Goal: Task Accomplishment & Management: Use online tool/utility

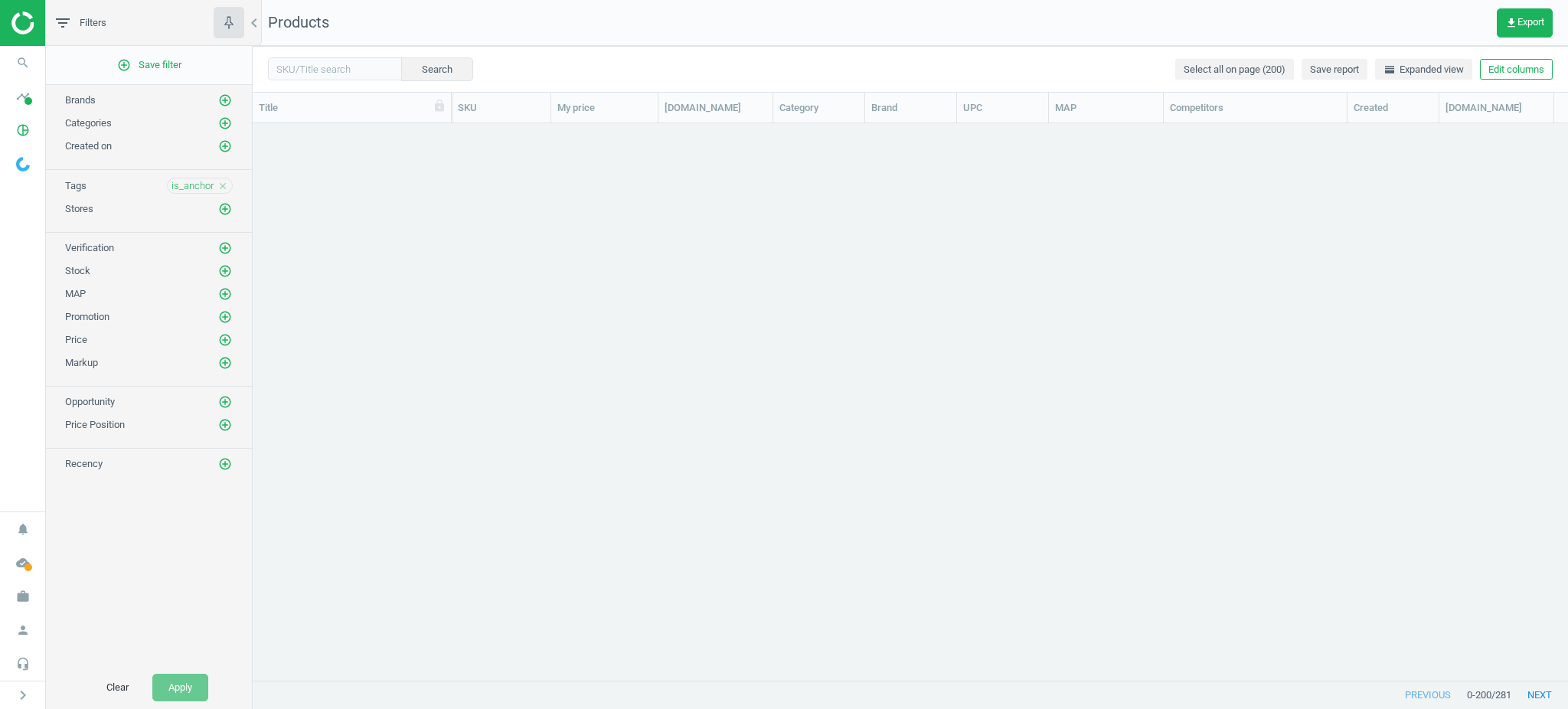
scroll to position [527, 1299]
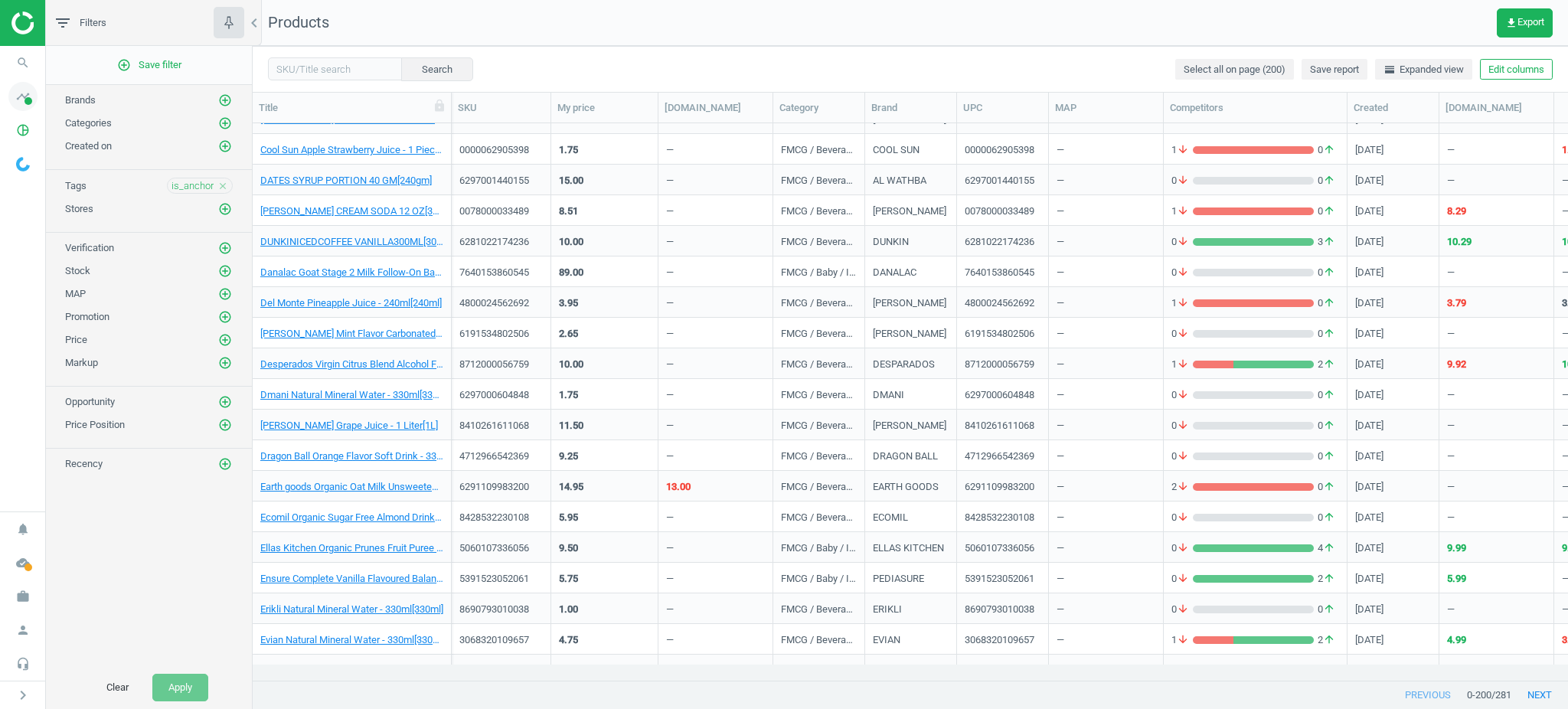
click at [12, 108] on span "timeline" at bounding box center [23, 96] width 46 height 34
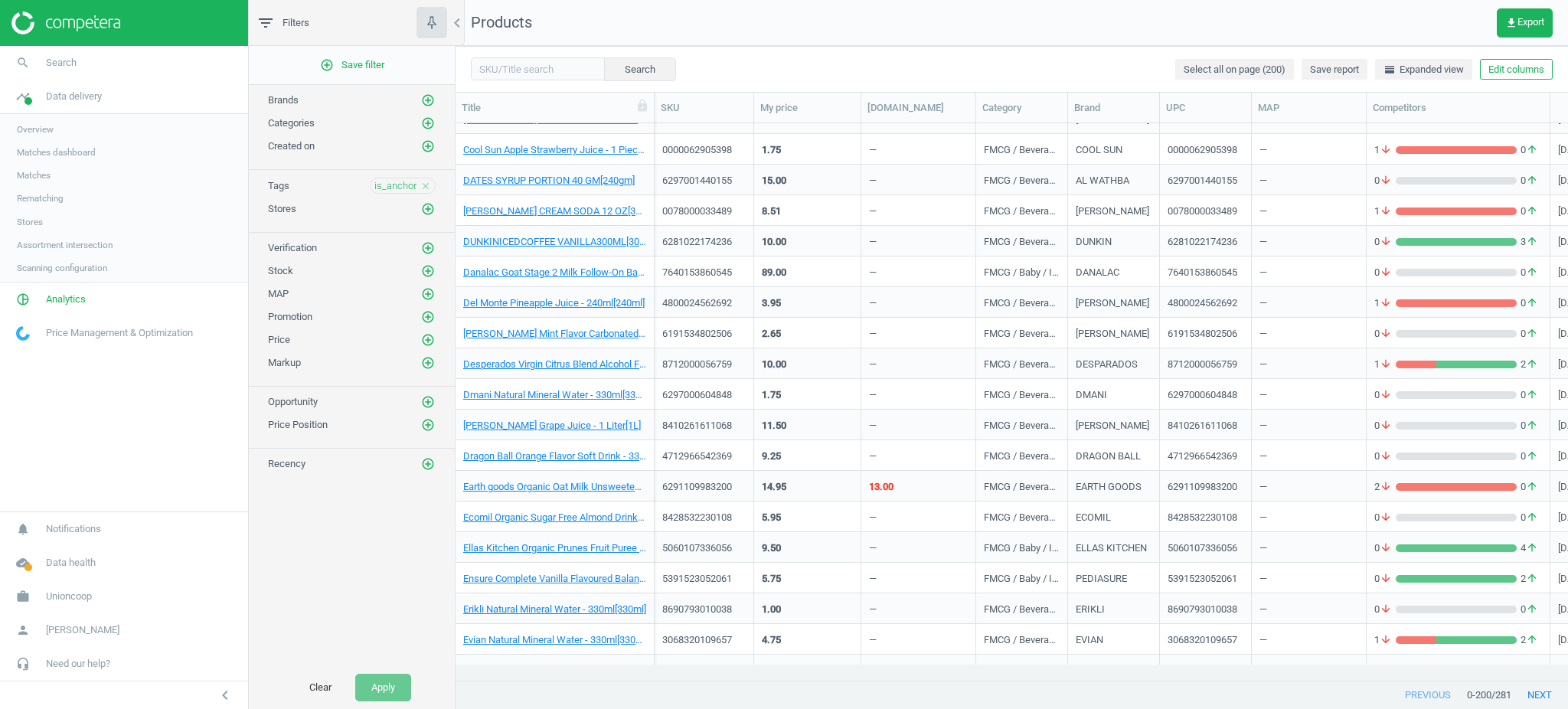
scroll to position [16, 16]
click at [29, 182] on link "Matches" at bounding box center [123, 175] width 248 height 23
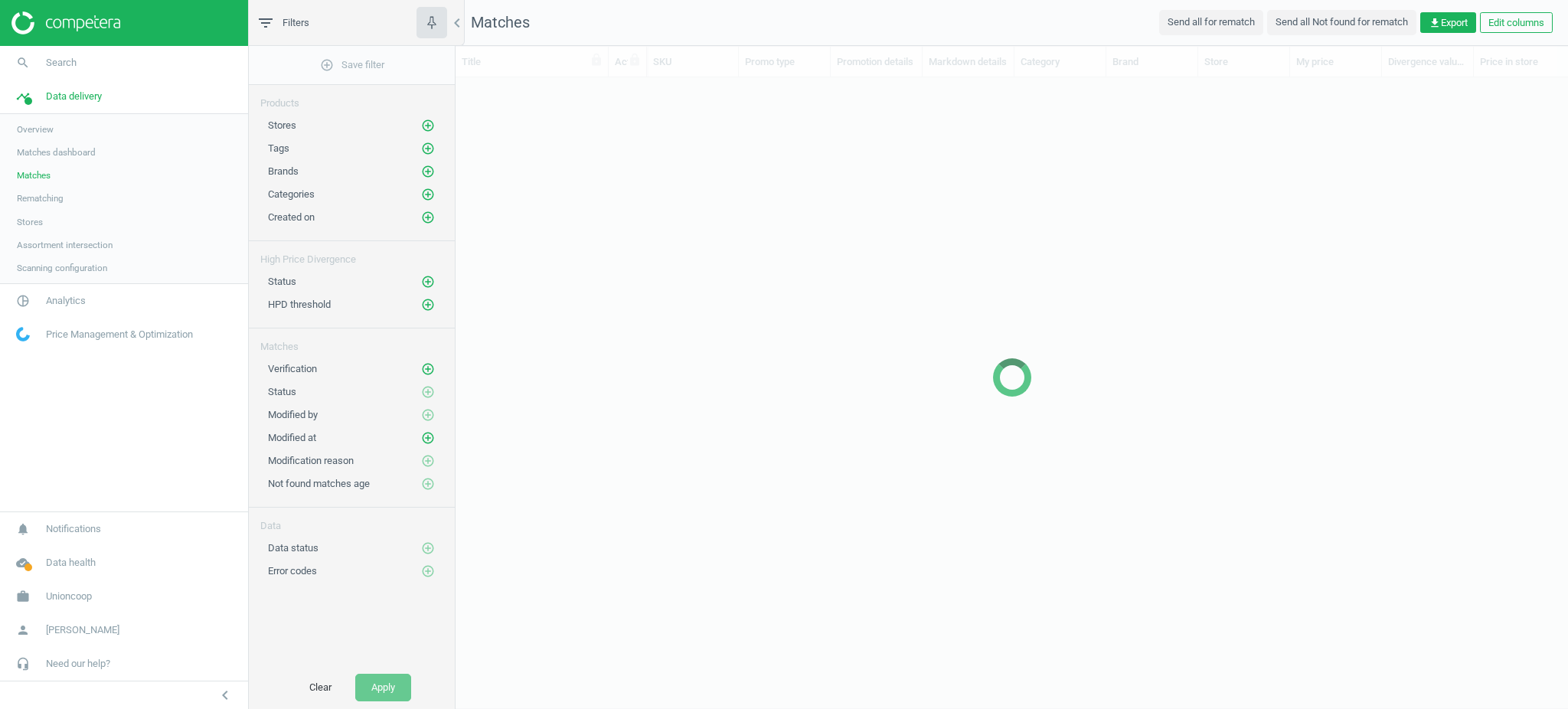
scroll to position [16, 16]
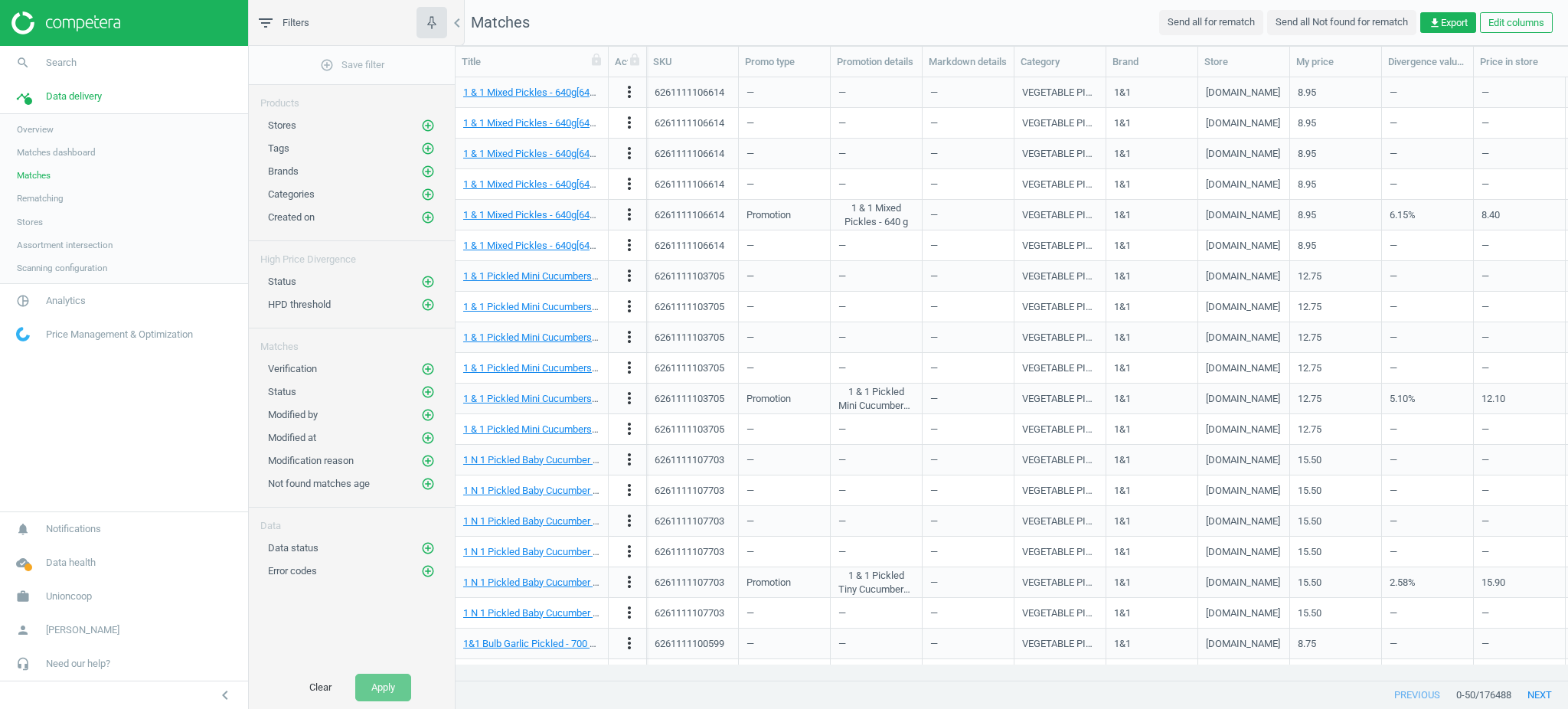
click at [51, 202] on span "Rematching" at bounding box center [40, 198] width 47 height 12
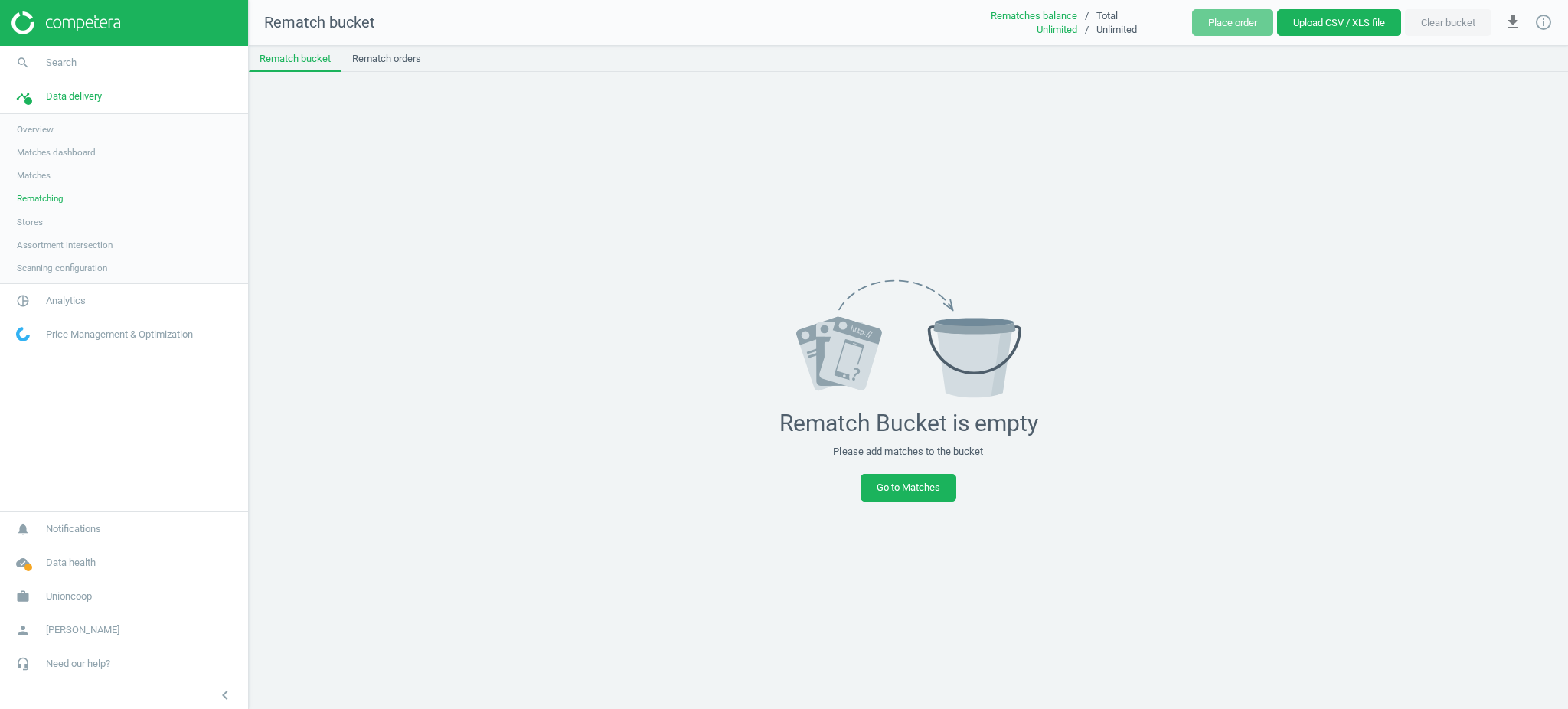
click at [1300, 28] on button "Upload CSV / XLS file" at bounding box center [1339, 23] width 124 height 28
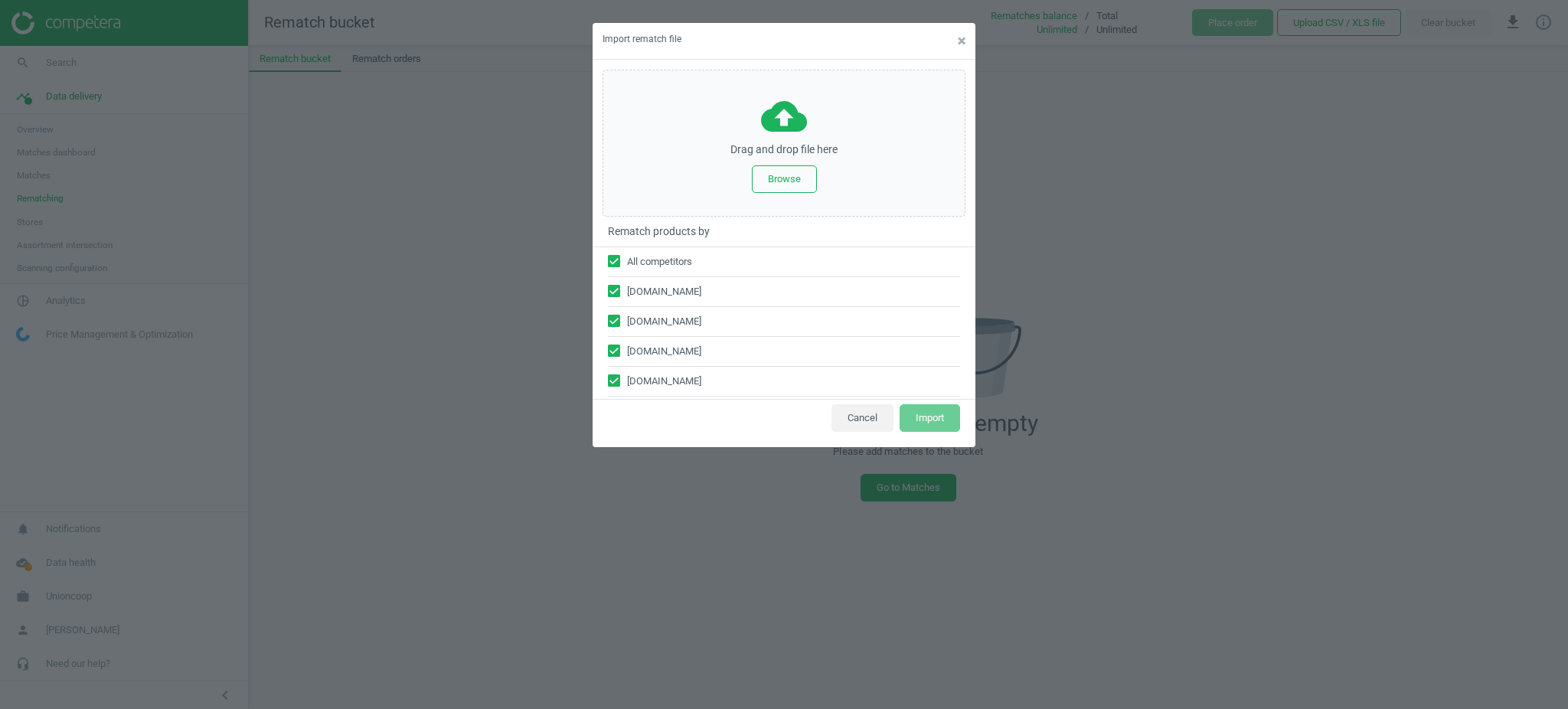
click at [1051, 206] on div "Import rematch file × cloud_upload Drag and drop file here Browse Rematch produ…" at bounding box center [784, 354] width 1568 height 709
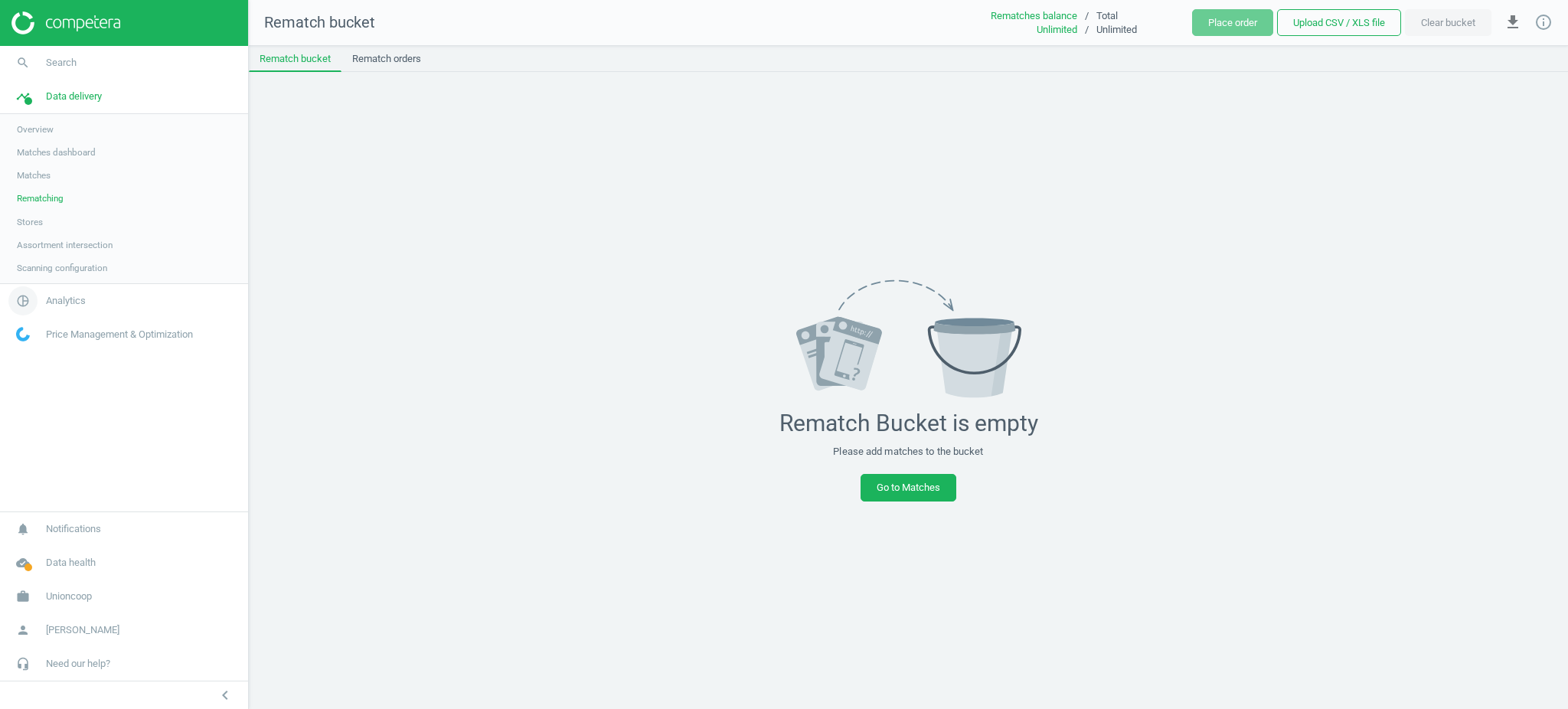
click at [43, 296] on span "pie_chart_outlined" at bounding box center [23, 300] width 46 height 34
click at [29, 192] on span "Products" at bounding box center [34, 185] width 36 height 12
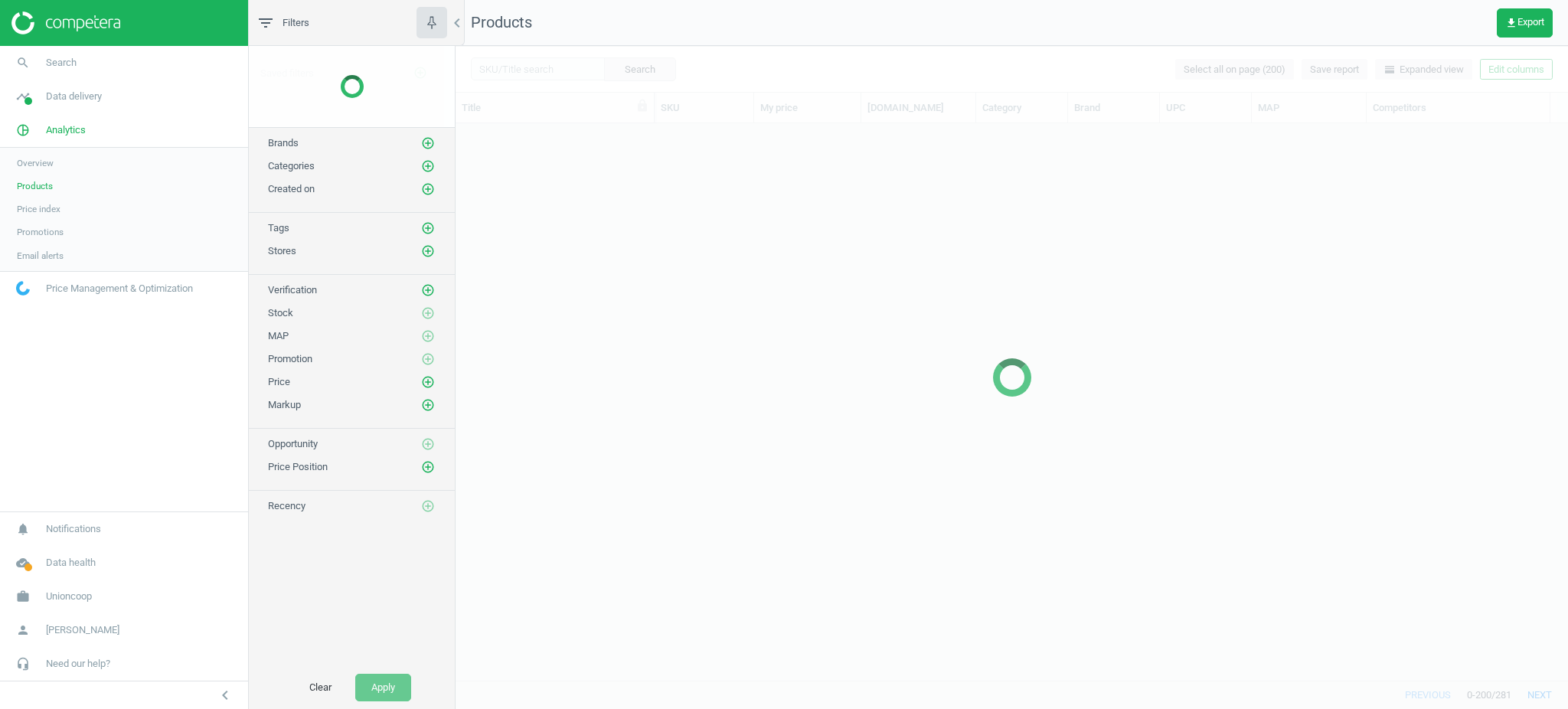
scroll to position [527, 1096]
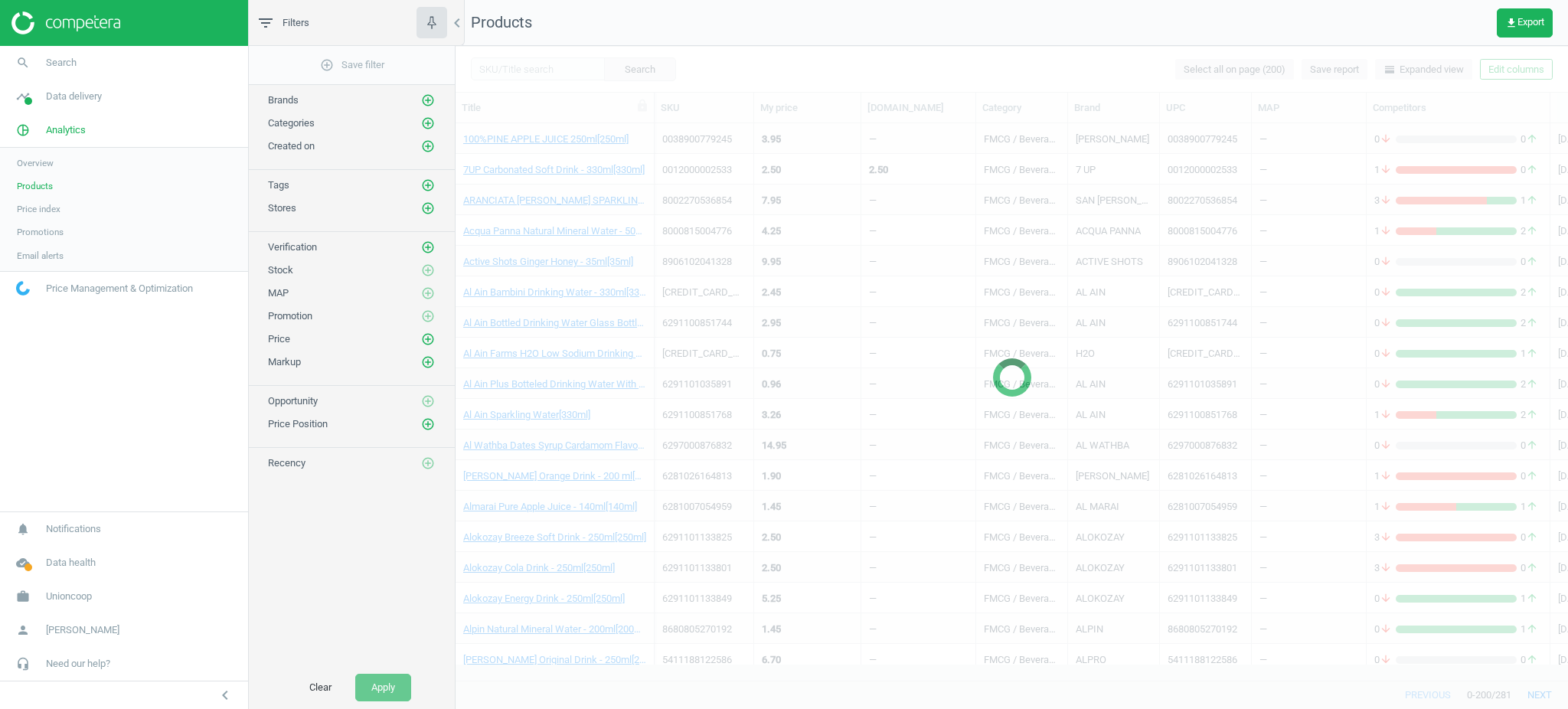
click at [546, 75] on div at bounding box center [1012, 378] width 1113 height 663
click at [545, 64] on div at bounding box center [1012, 378] width 1113 height 663
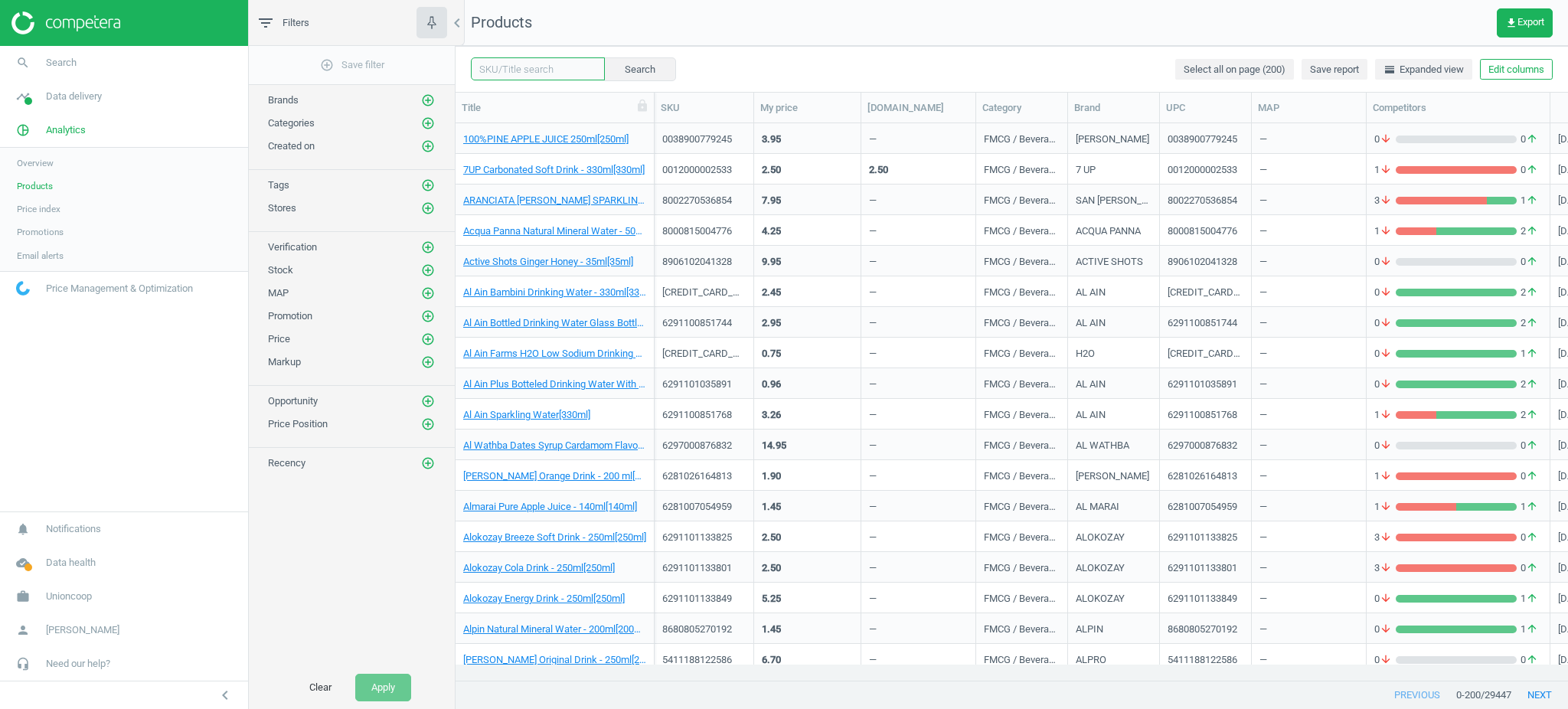
click at [537, 78] on input "text" at bounding box center [537, 68] width 134 height 23
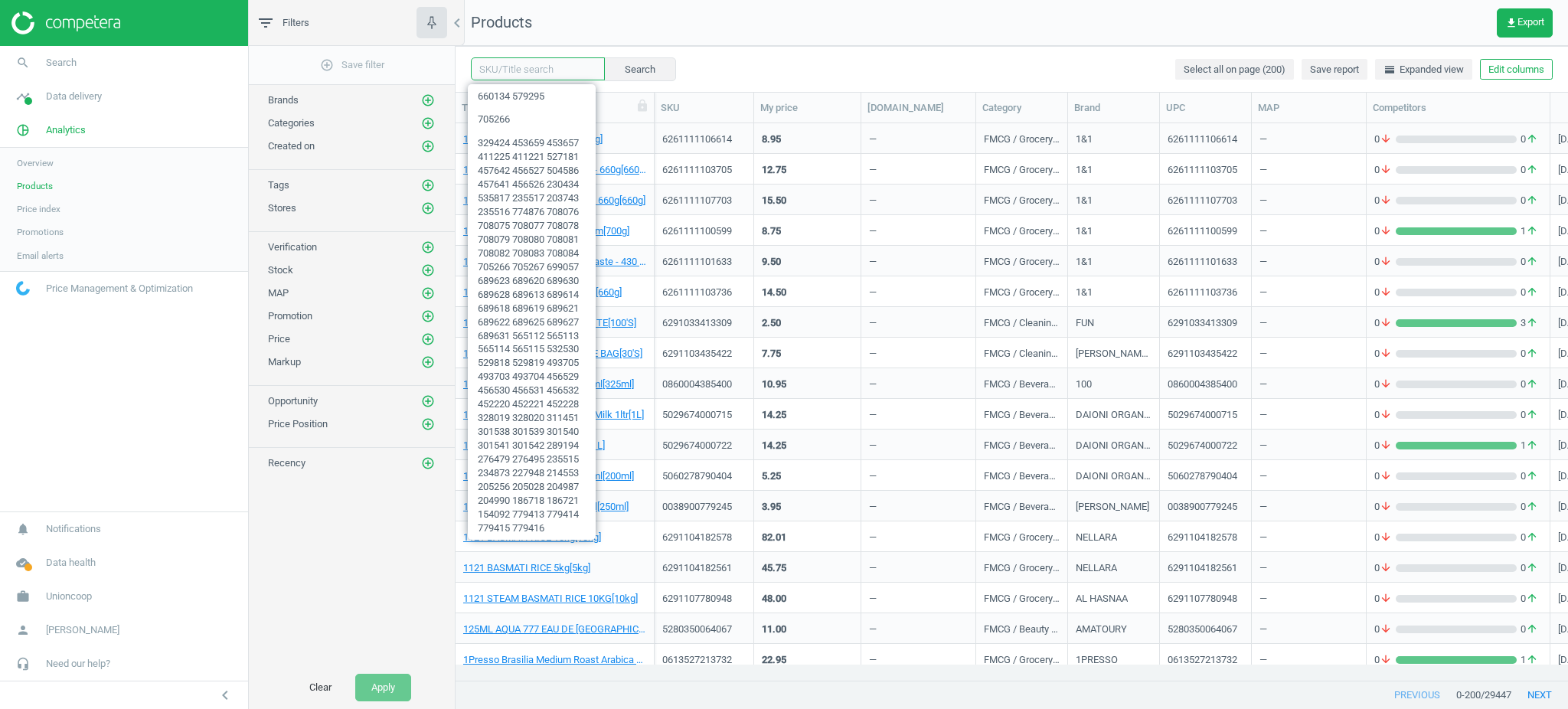
paste input "4610044160125"
type input "4610044160125"
click at [645, 77] on button "Search" at bounding box center [639, 68] width 72 height 23
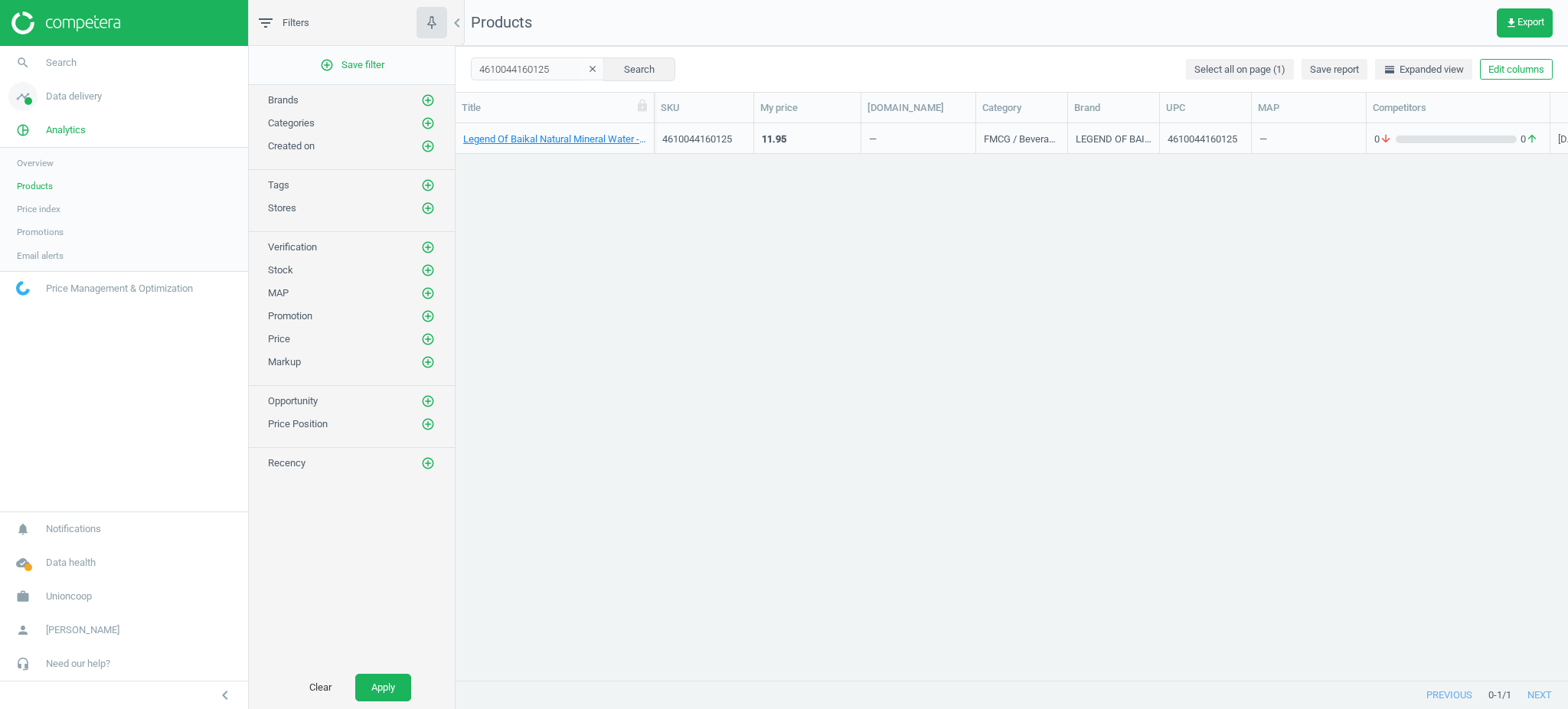
click at [115, 87] on link "timeline Data delivery" at bounding box center [123, 96] width 248 height 34
click at [52, 200] on span "Rematching" at bounding box center [40, 198] width 47 height 12
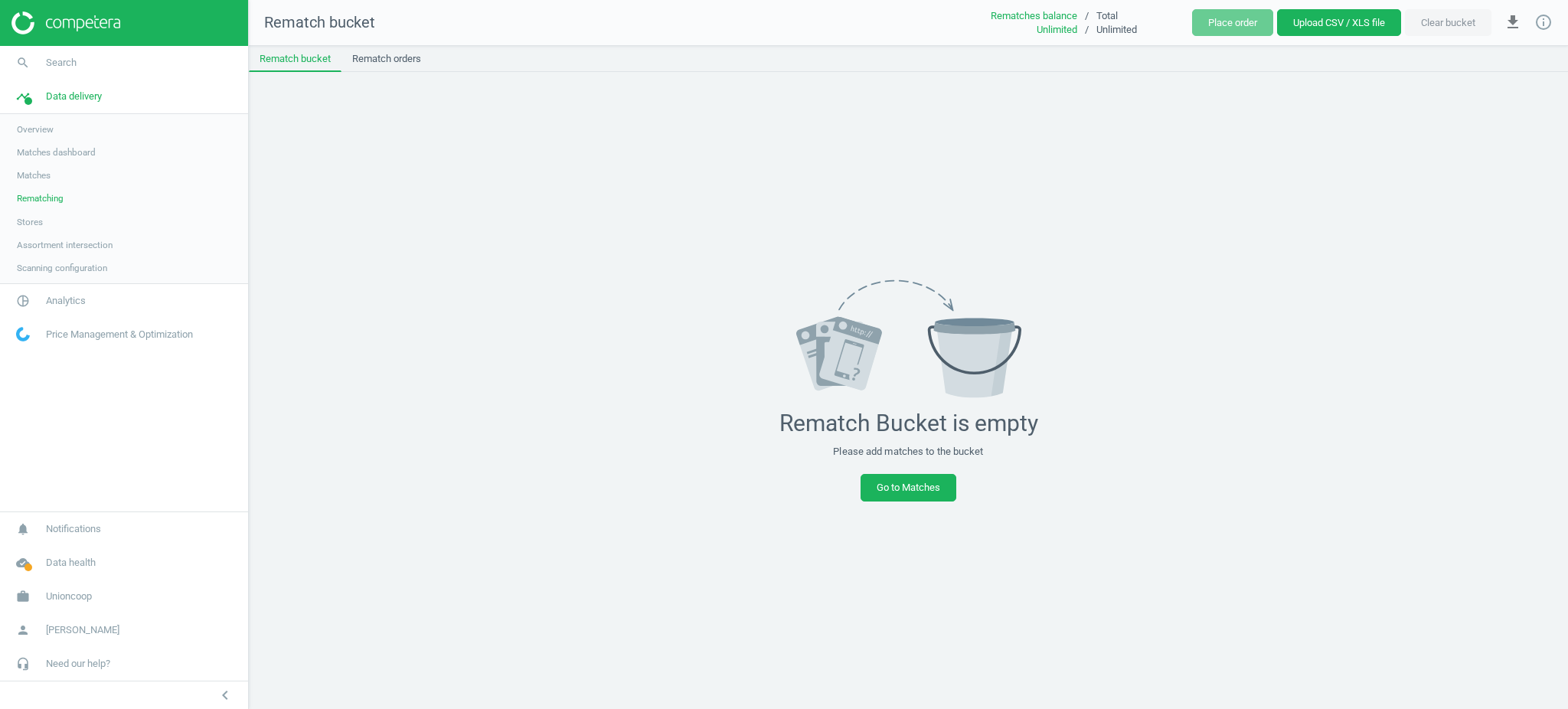
click at [1286, 25] on button "Upload CSV / XLS file" at bounding box center [1339, 23] width 124 height 28
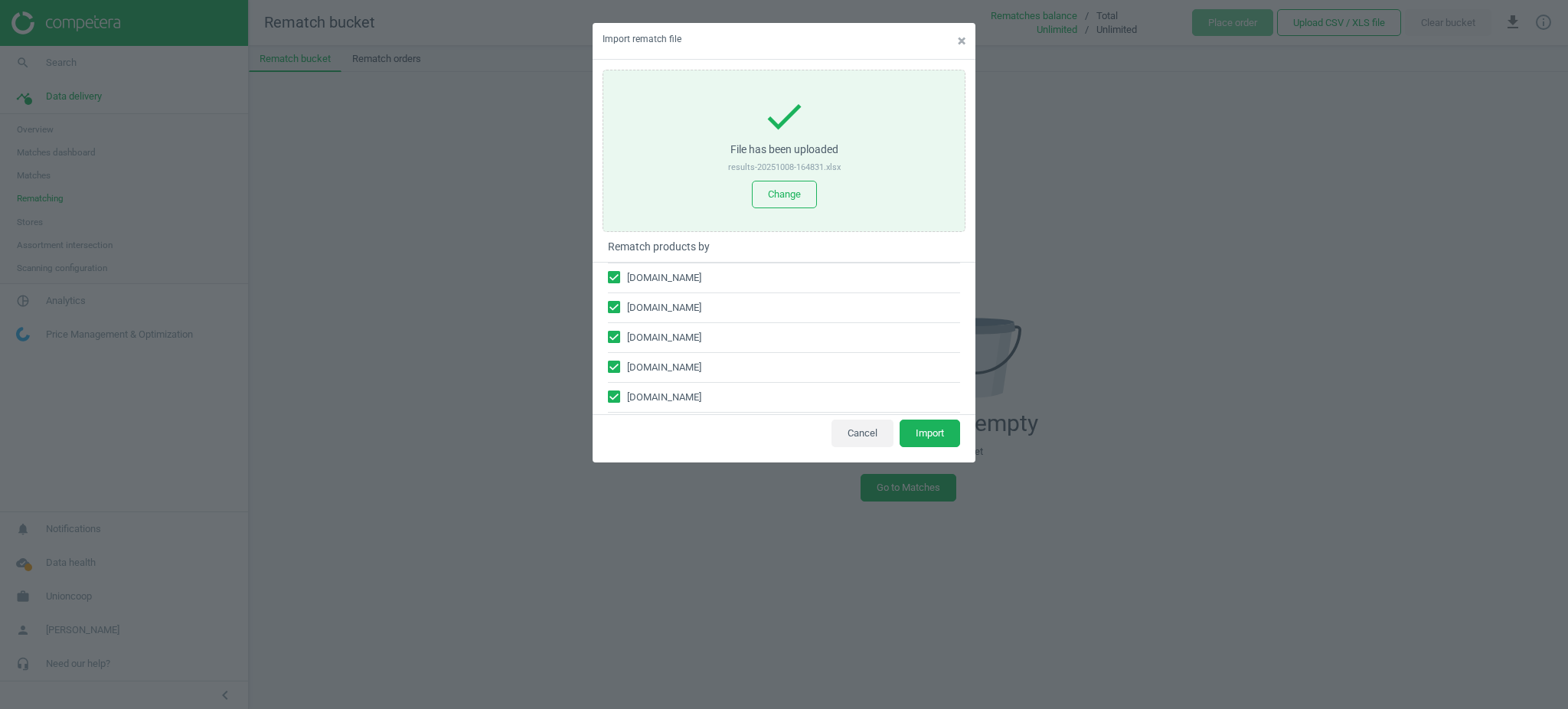
scroll to position [57, 0]
click at [941, 435] on button "Import" at bounding box center [930, 433] width 61 height 28
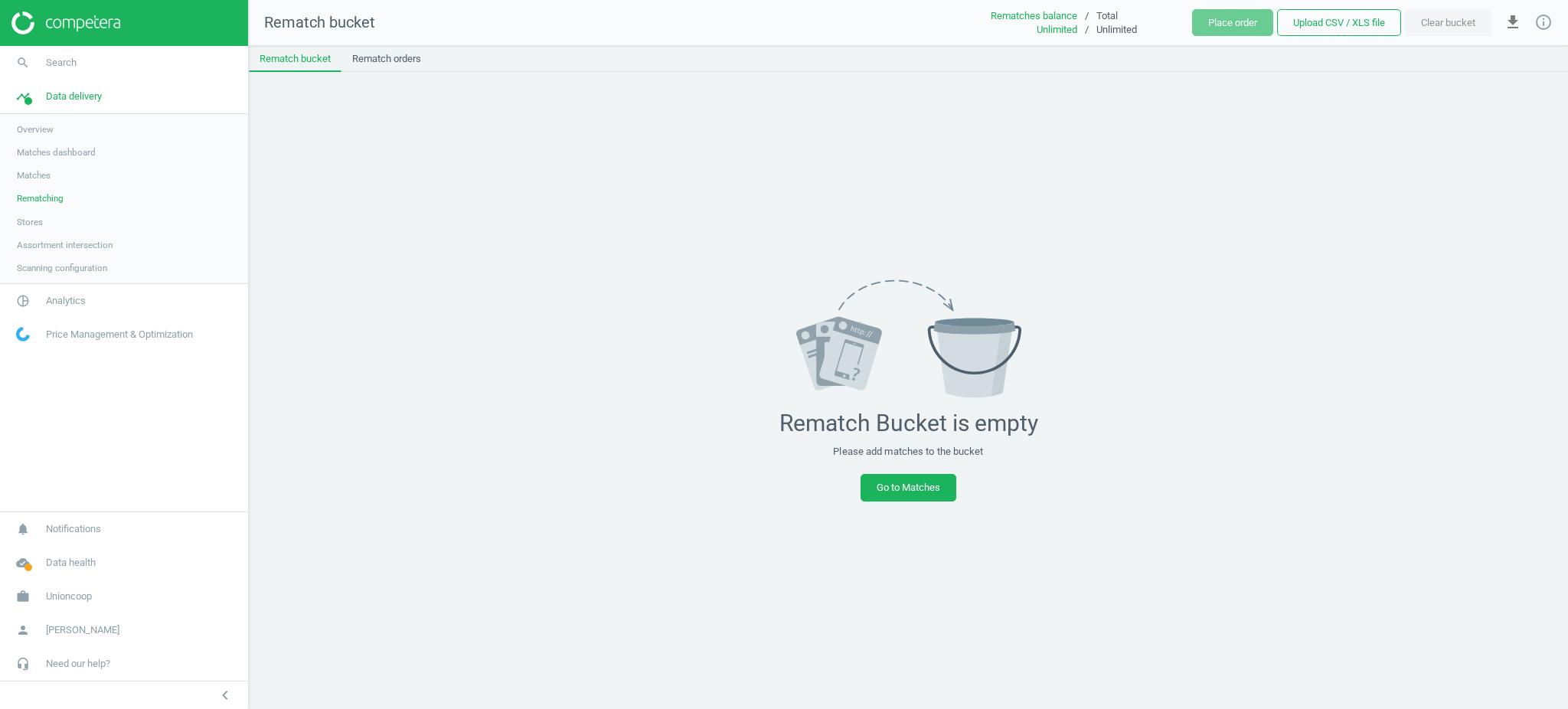
click at [62, 175] on link "Matches" at bounding box center [123, 175] width 248 height 23
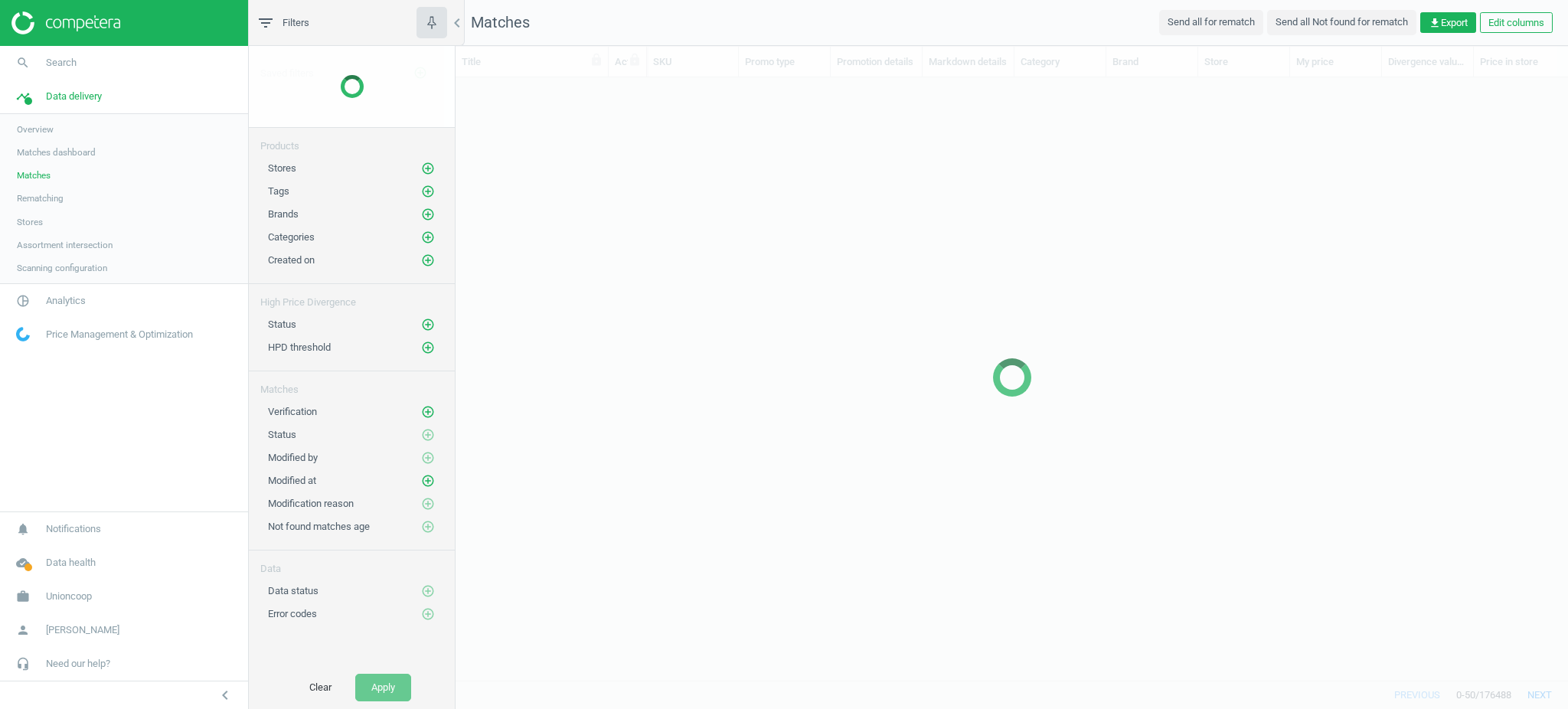
scroll to position [571, 1096]
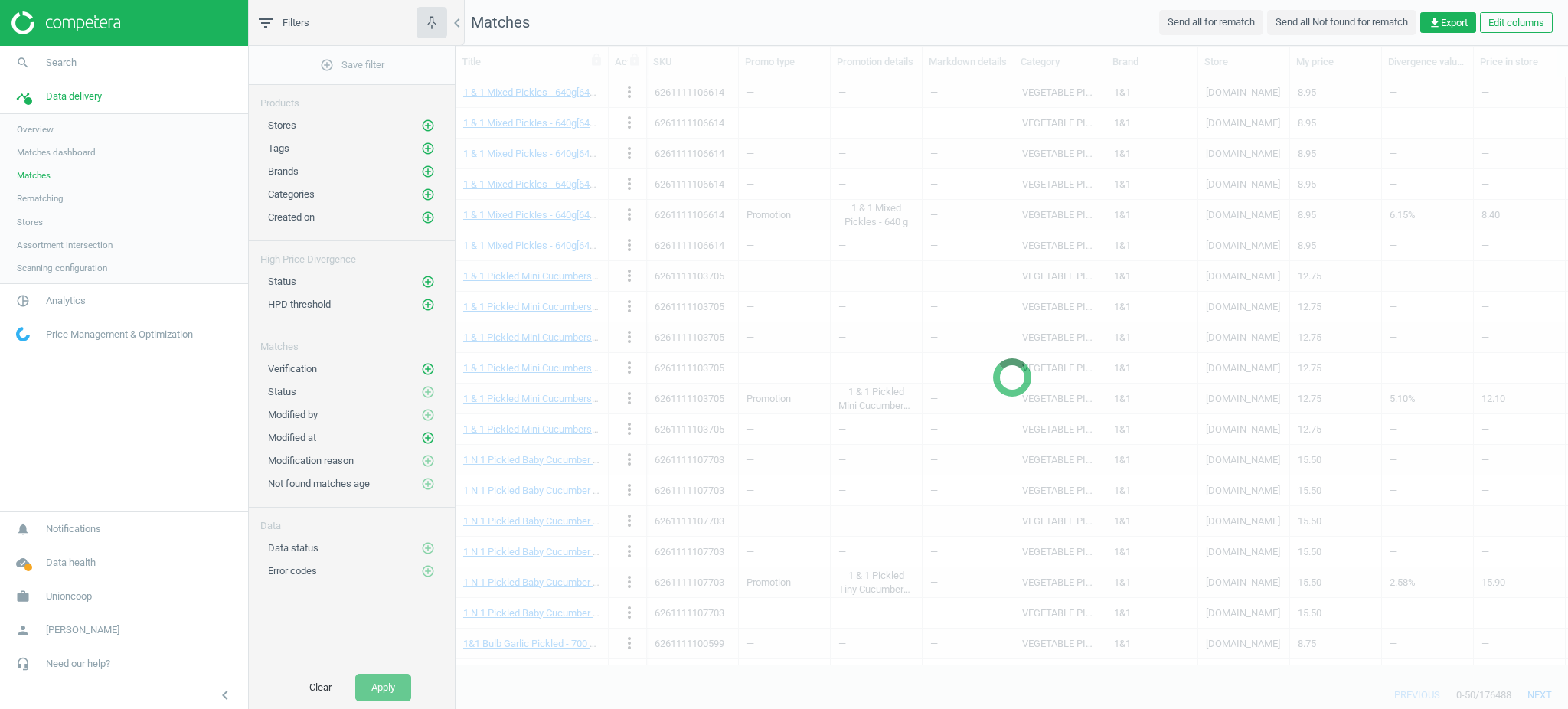
click at [54, 197] on span "Rematching" at bounding box center [40, 198] width 47 height 12
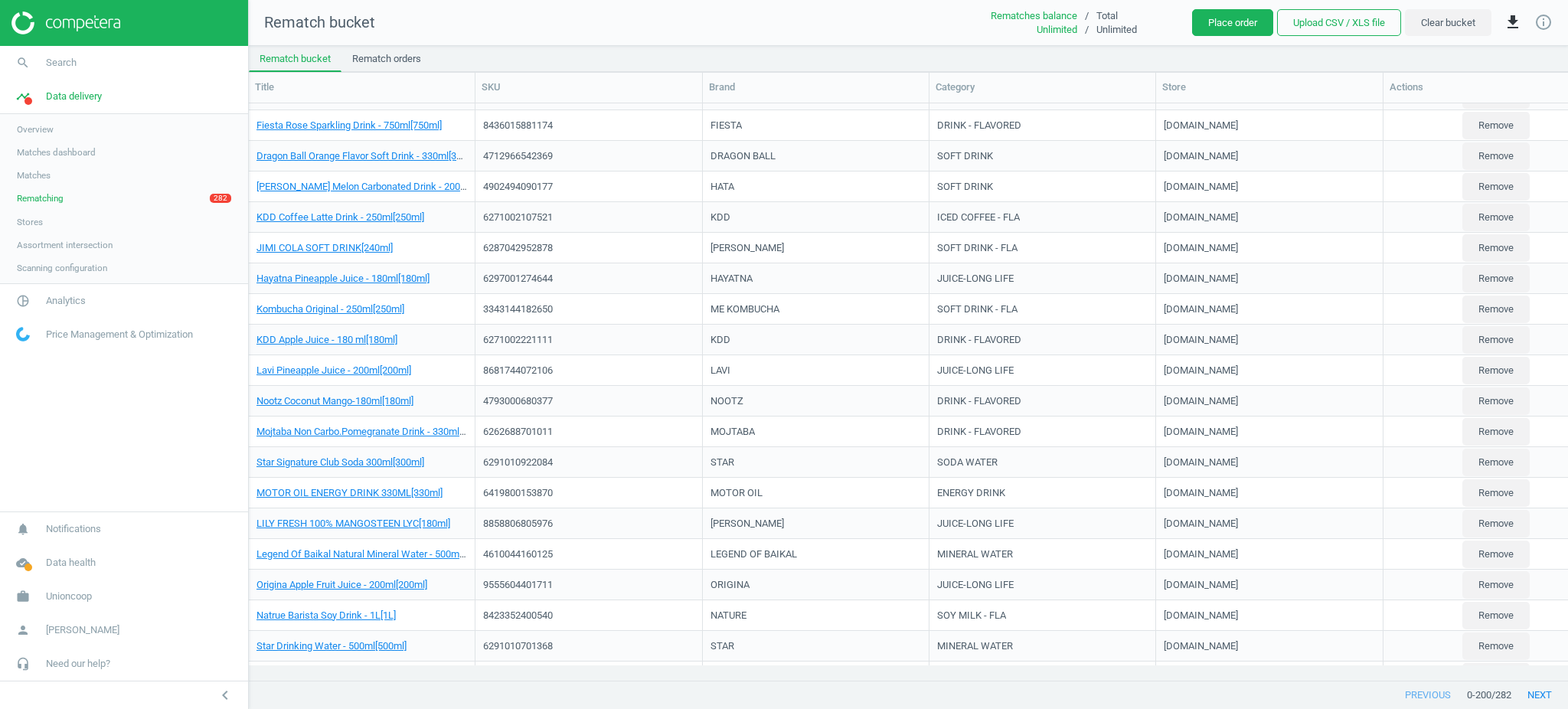
scroll to position [4592, 0]
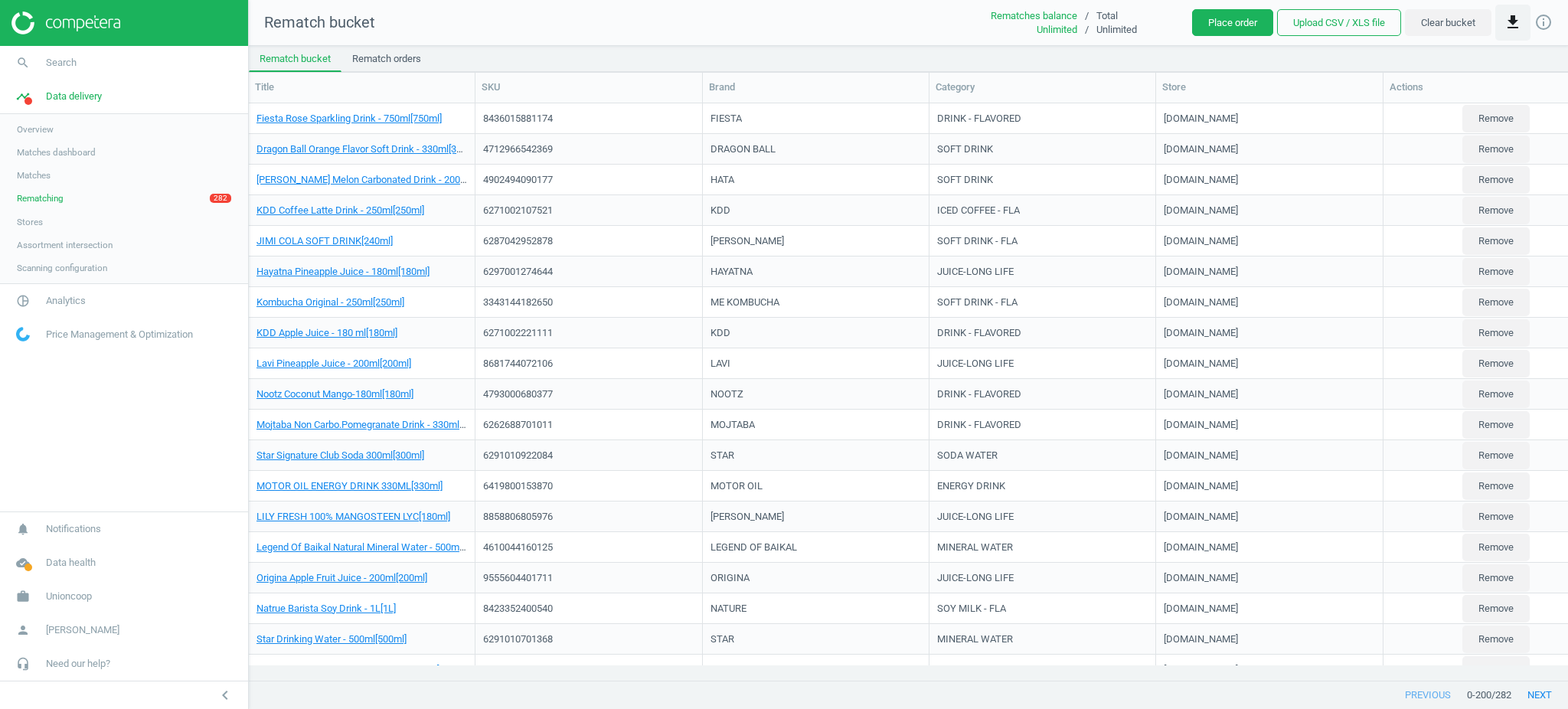
click at [1512, 20] on icon "get_app" at bounding box center [1513, 22] width 18 height 18
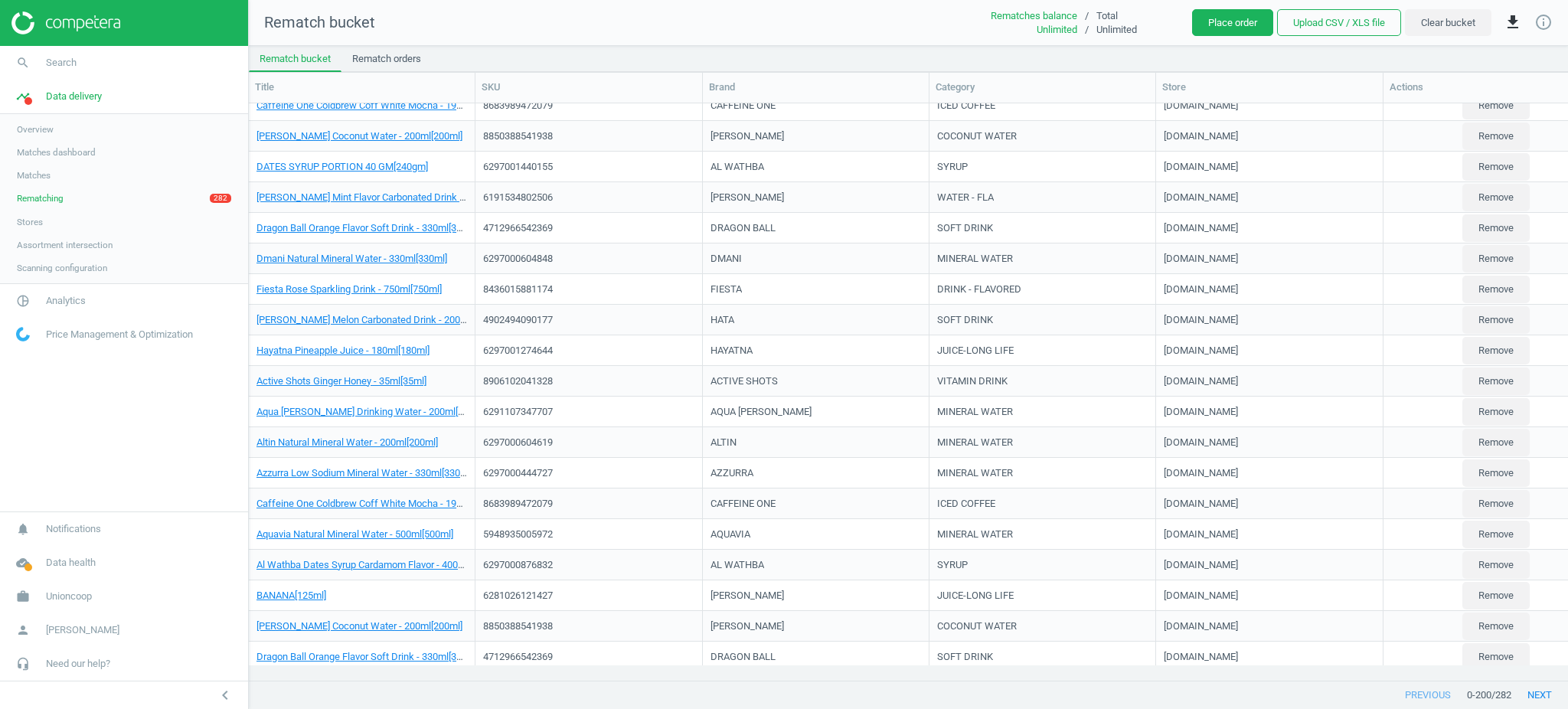
scroll to position [5561, 0]
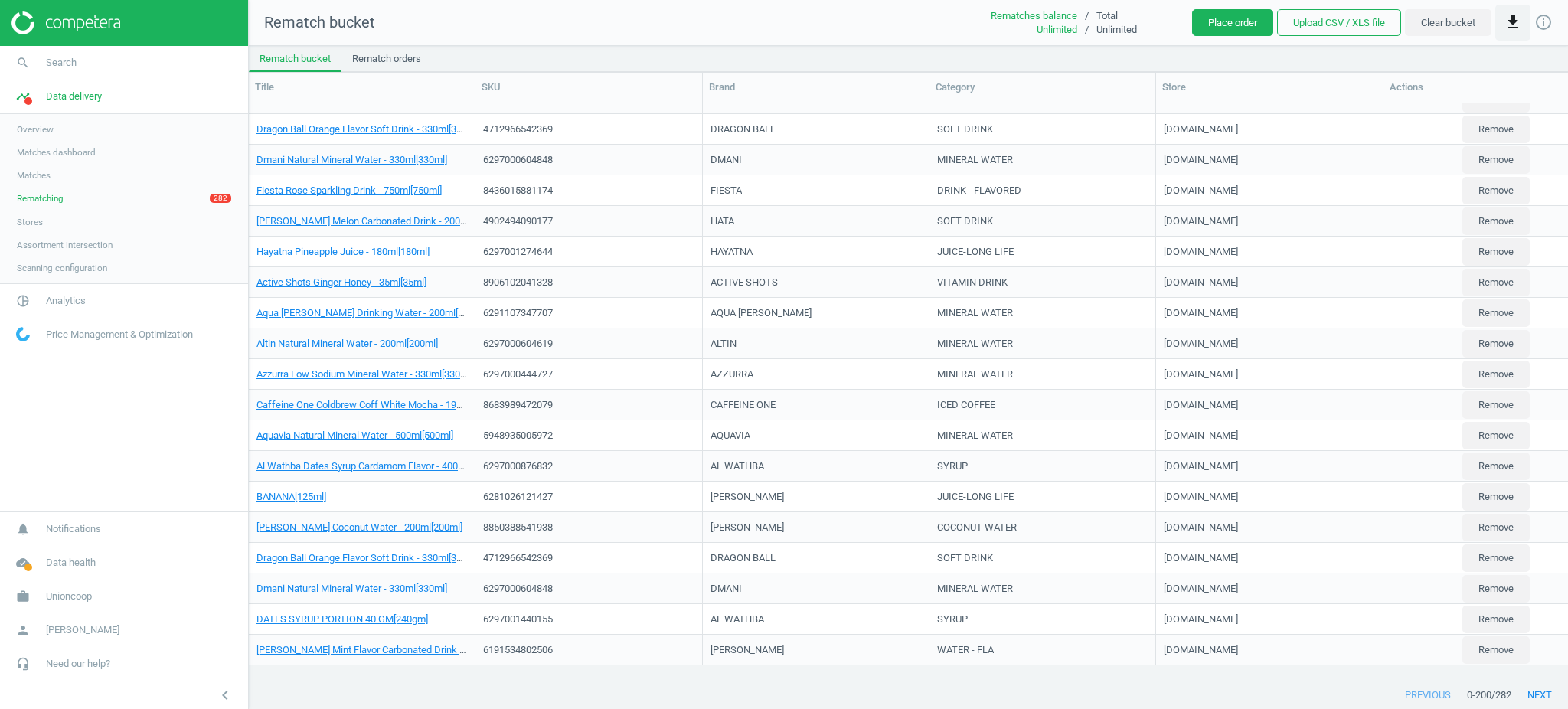
click at [1500, 25] on button "get_app" at bounding box center [1513, 22] width 35 height 36
click at [1399, 97] on button "insert_drive_file Download report Excel" at bounding box center [1396, 90] width 266 height 29
click at [1517, 24] on icon "get_app" at bounding box center [1513, 22] width 18 height 18
click at [1302, 60] on label "CSV" at bounding box center [1288, 60] width 34 height 14
click at [1281, 60] on input "CSV" at bounding box center [1276, 58] width 10 height 10
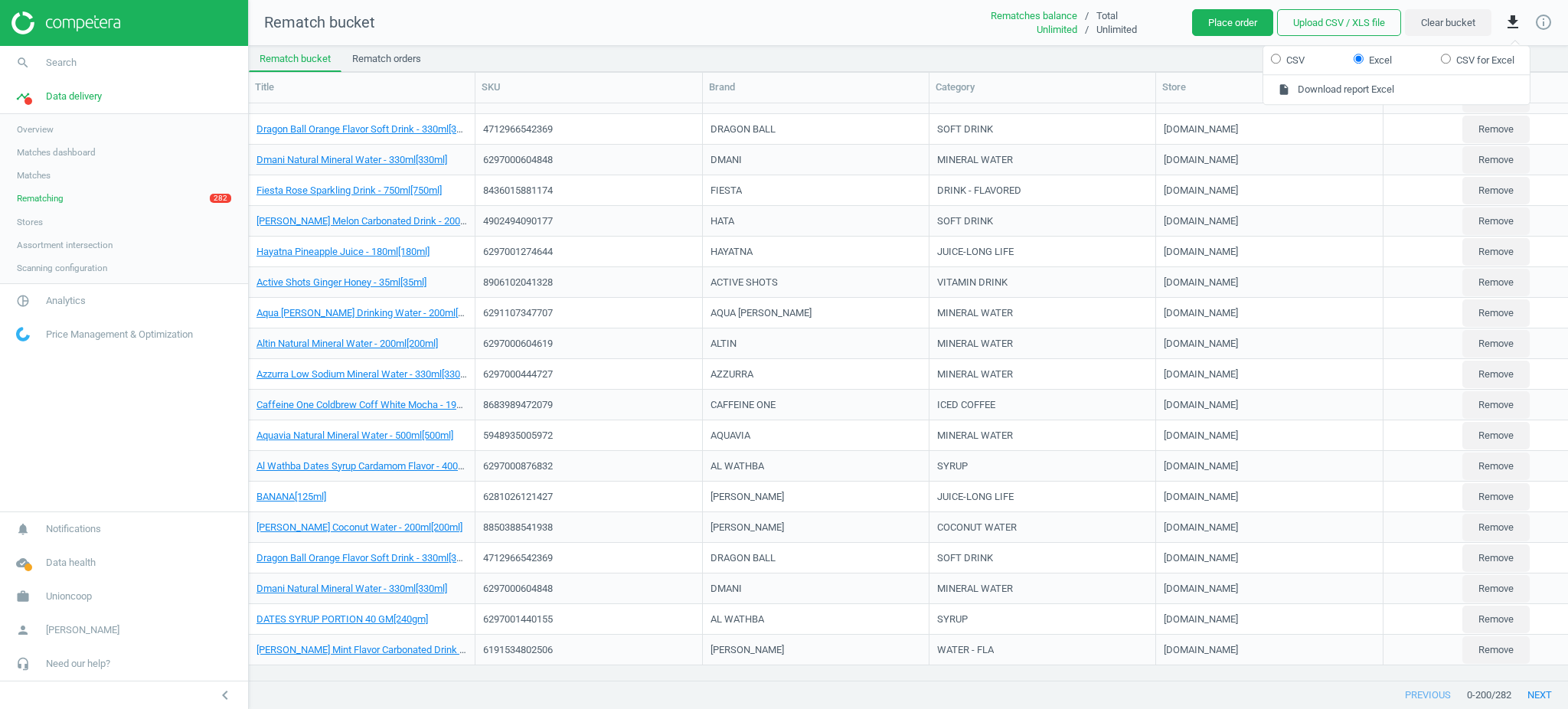
radio input "true"
click at [1316, 84] on button "insert_drive_file Download report CSV" at bounding box center [1396, 90] width 266 height 29
click at [1517, 31] on button "get_app" at bounding box center [1513, 22] width 35 height 36
click at [1515, 28] on icon "get_app" at bounding box center [1513, 22] width 18 height 18
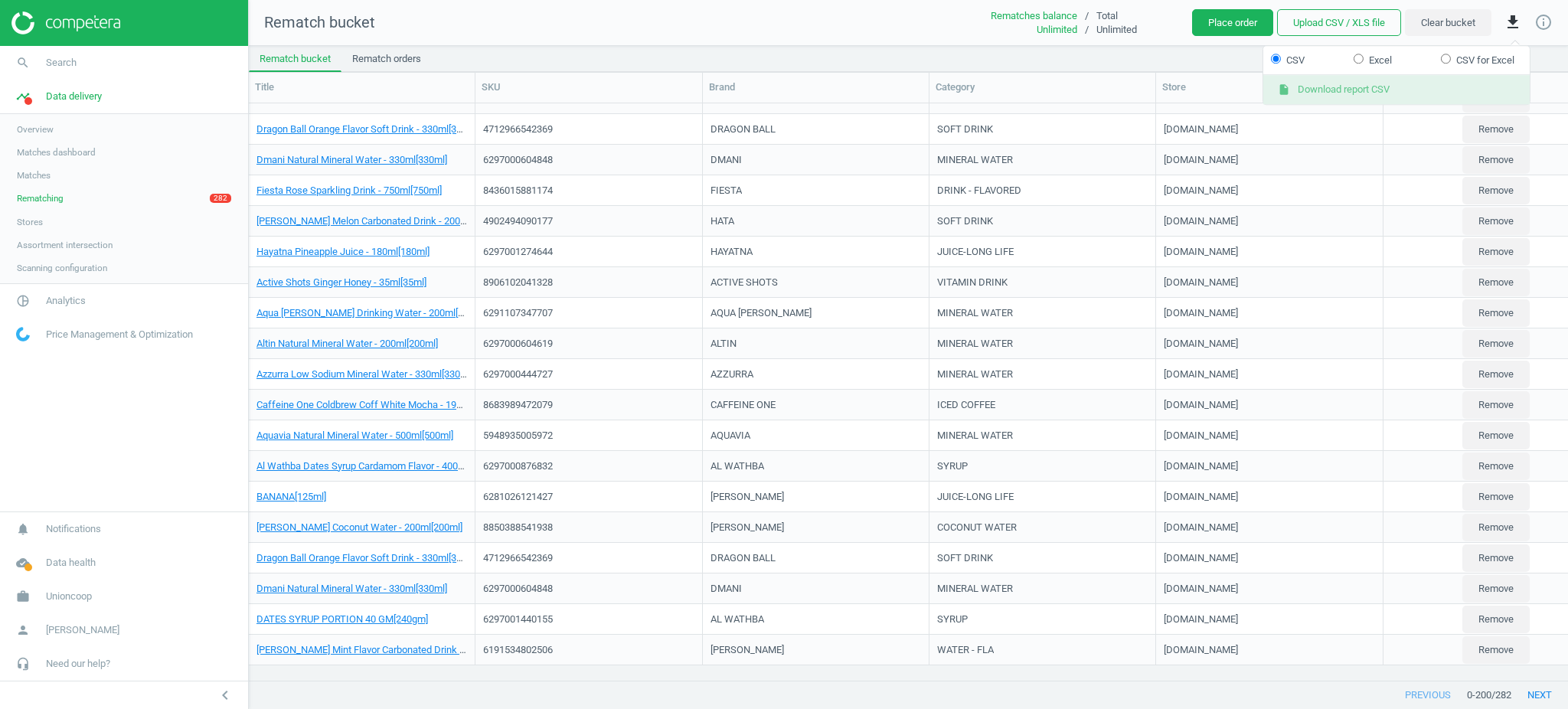
click at [1387, 90] on button "insert_drive_file Download report CSV" at bounding box center [1396, 90] width 266 height 29
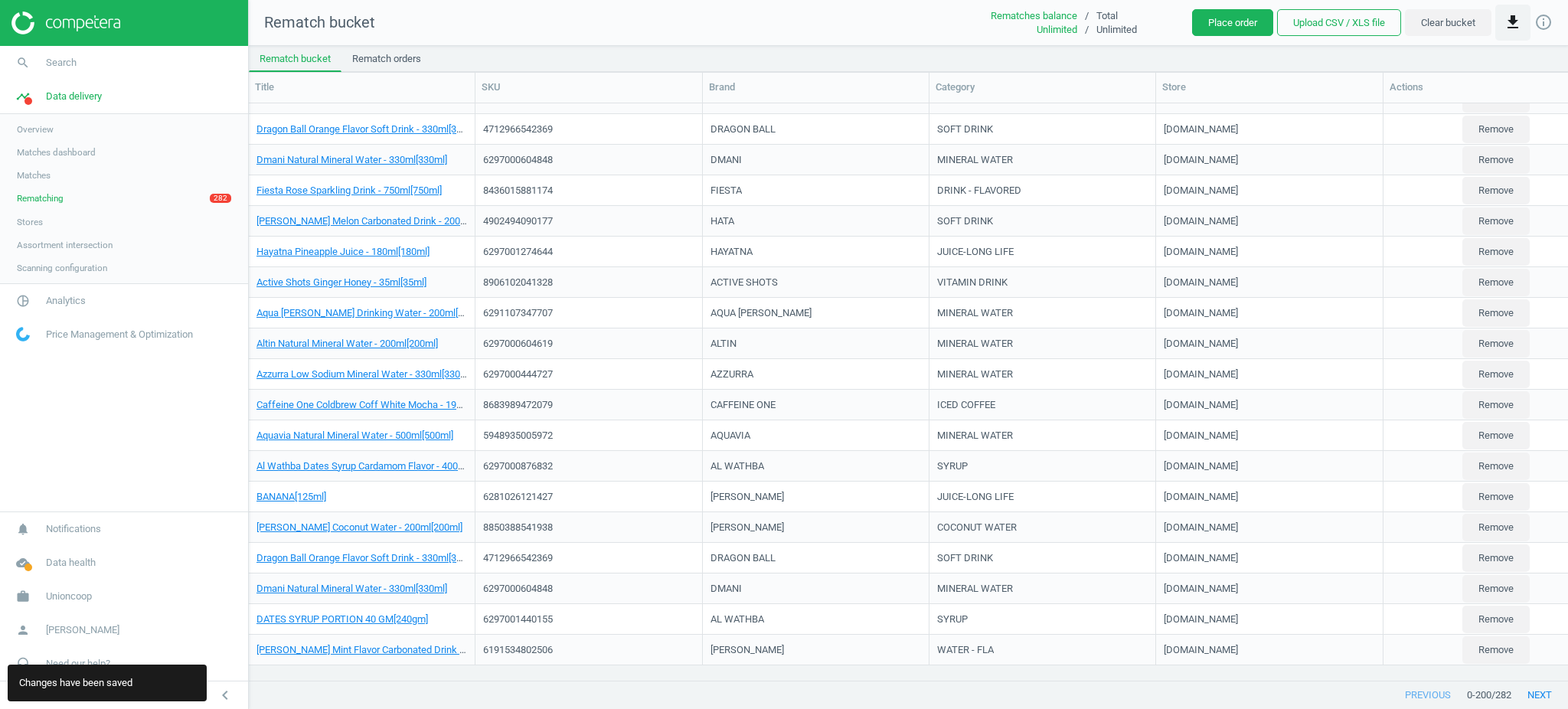
click at [1515, 20] on icon "get_app" at bounding box center [1513, 22] width 18 height 18
click at [1483, 60] on label "CSV for Excel" at bounding box center [1478, 60] width 74 height 14
click at [1451, 60] on input "CSV for Excel" at bounding box center [1445, 58] width 10 height 10
radio input "true"
click at [1431, 93] on button "insert_drive_file Download report CSV for Excel" at bounding box center [1396, 90] width 266 height 29
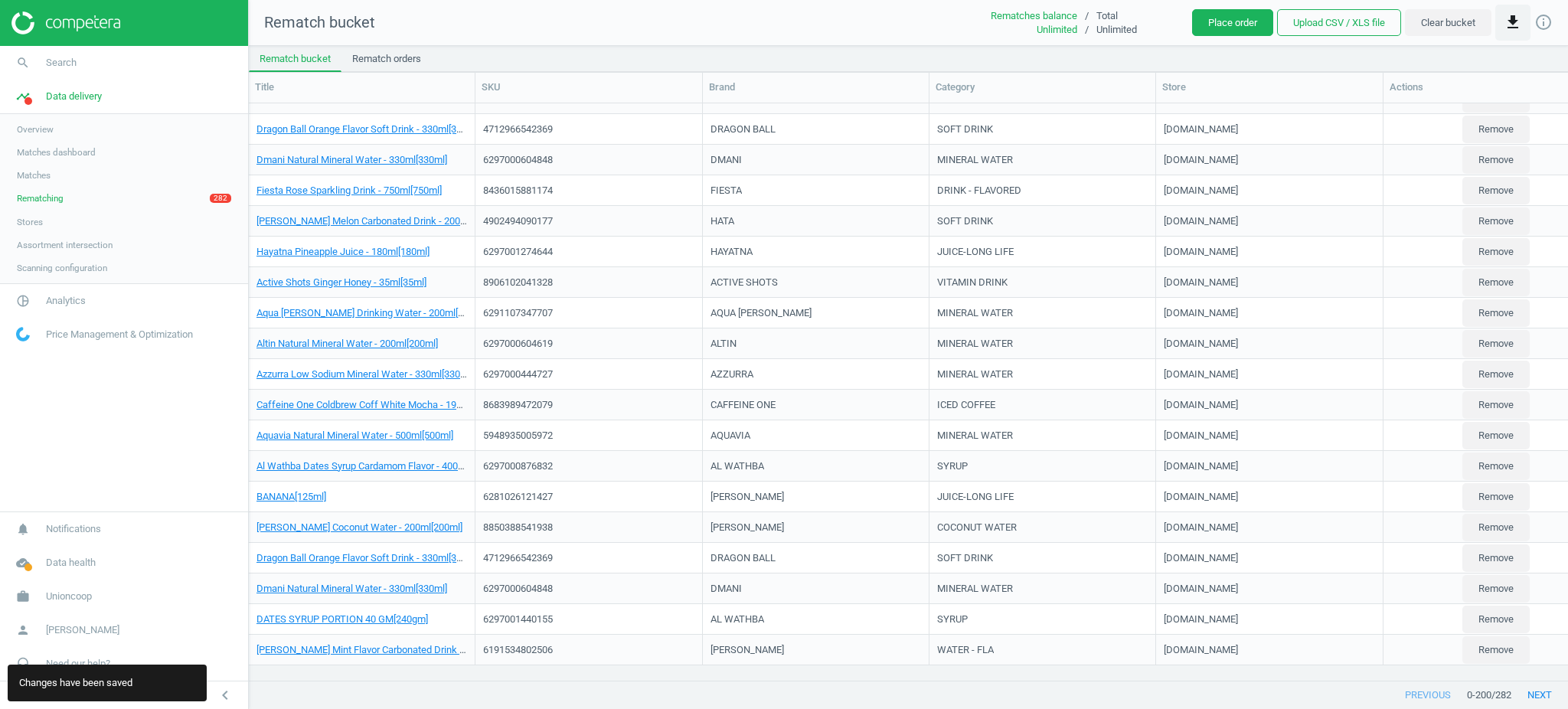
click at [1513, 26] on icon "get_app" at bounding box center [1513, 22] width 18 height 18
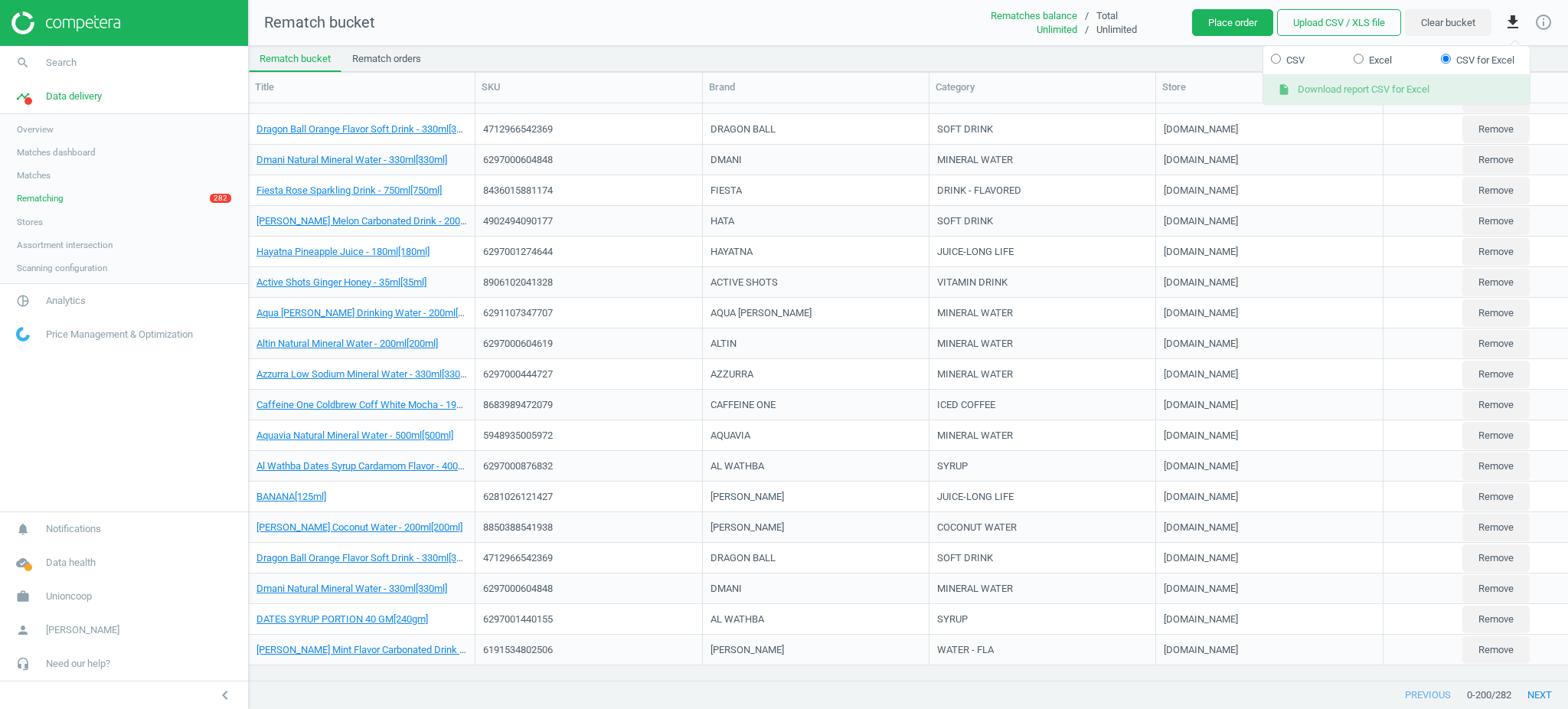
click at [1492, 90] on button "insert_drive_file Download report CSV for Excel" at bounding box center [1396, 90] width 266 height 29
click at [1296, 23] on button "Upload CSV / XLS file" at bounding box center [1339, 23] width 124 height 28
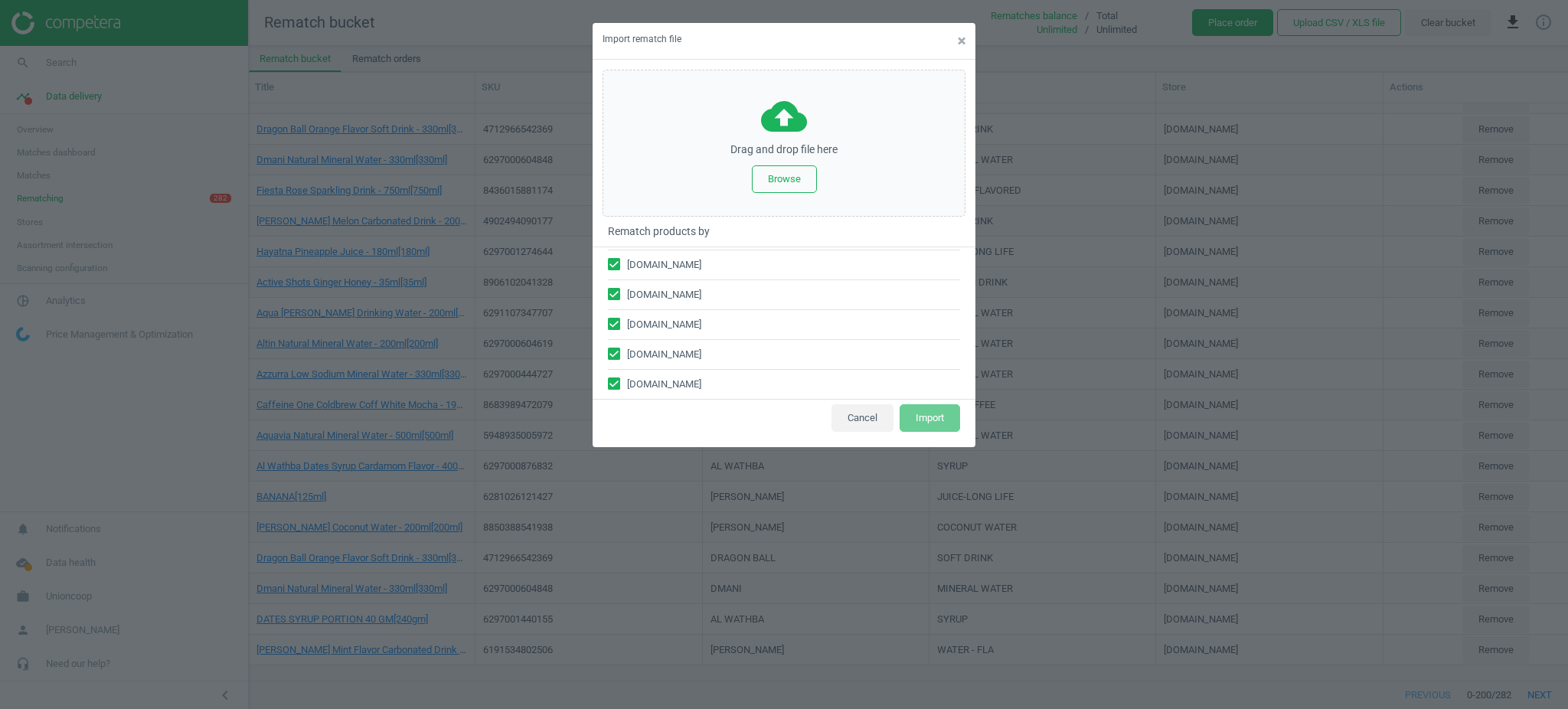
scroll to position [0, 0]
click at [958, 41] on span "×" at bounding box center [962, 41] width 7 height 17
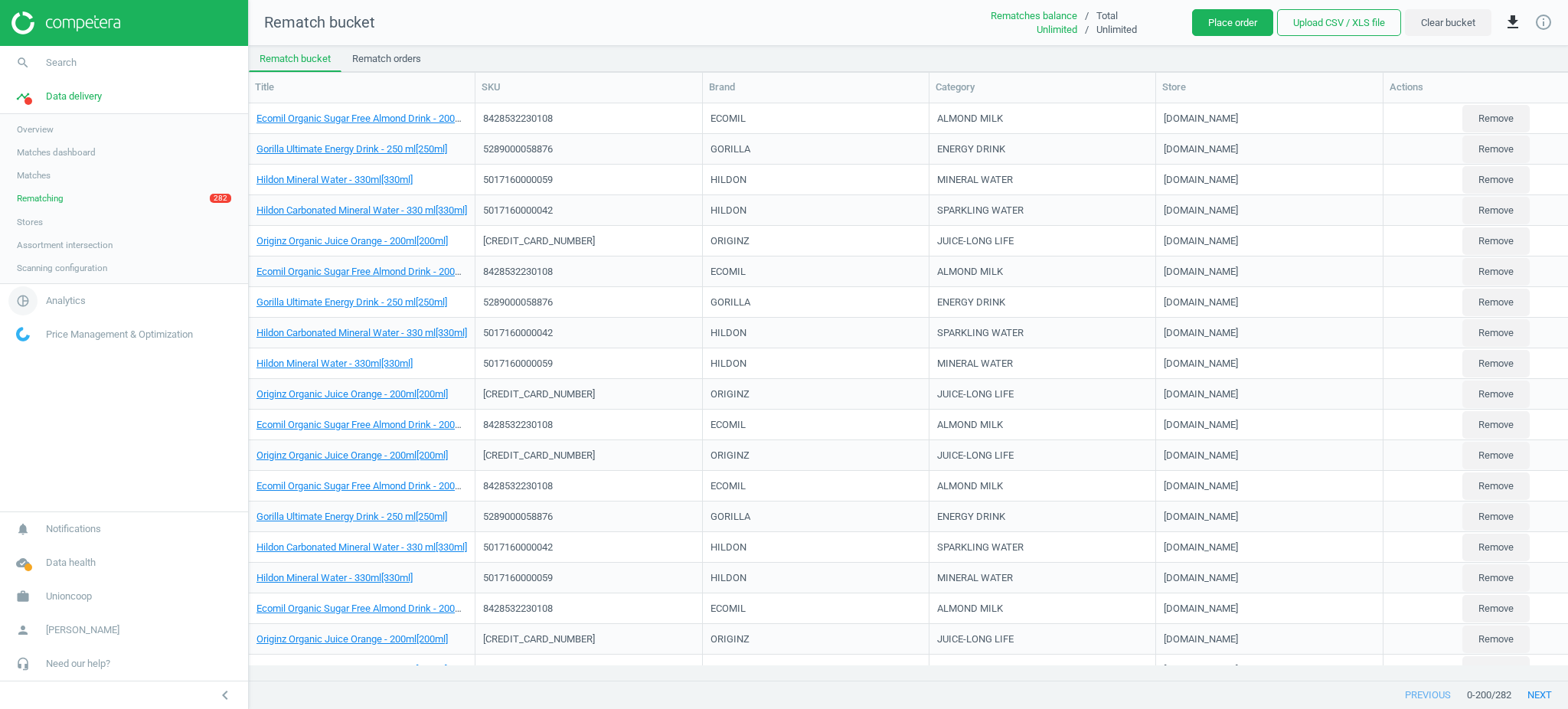
click at [53, 305] on span "Analytics" at bounding box center [65, 300] width 40 height 14
click at [1245, 21] on button "Place order" at bounding box center [1233, 23] width 81 height 28
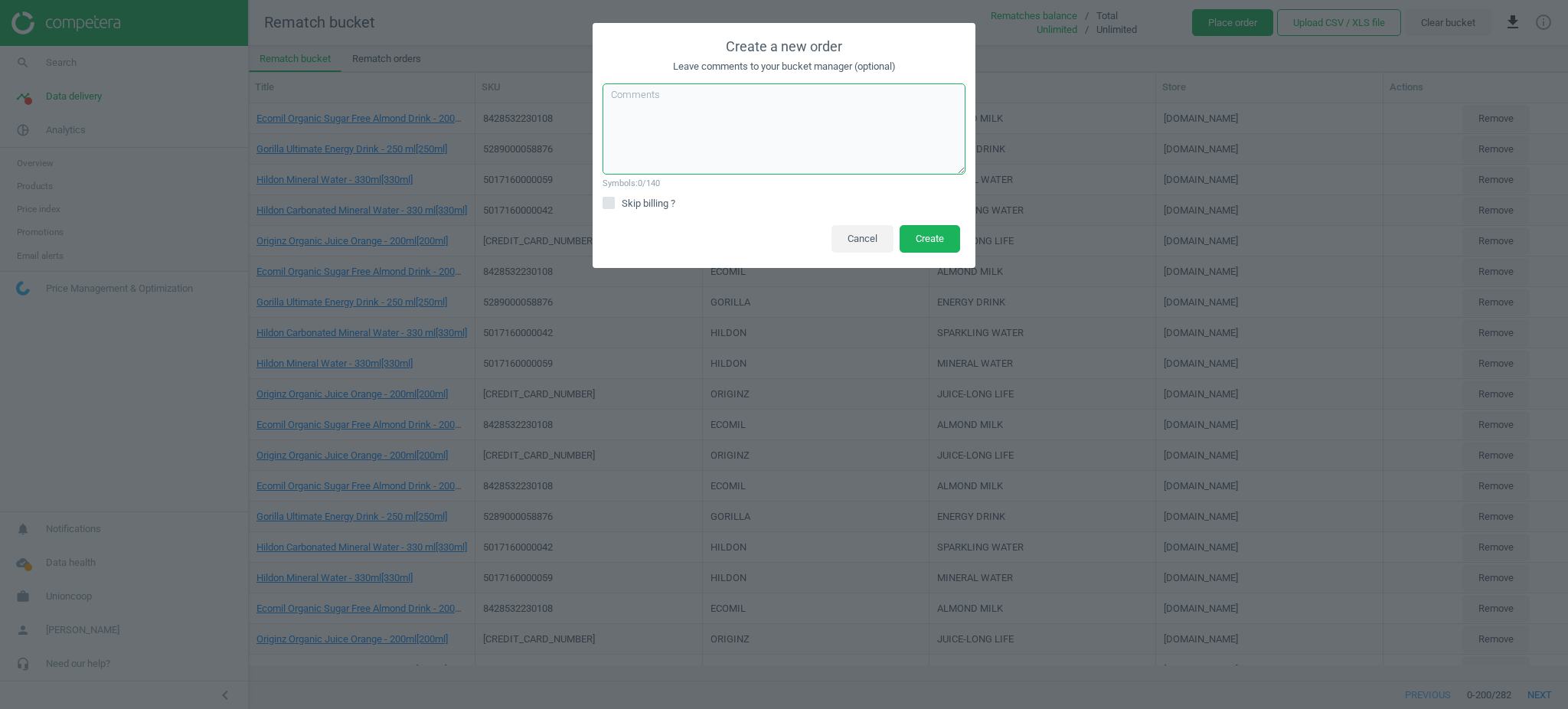
click at [686, 108] on textarea at bounding box center [784, 129] width 363 height 91
paste textarea "OS-248477"
type textarea "OS-248477"
click at [614, 203] on input "Skip billing ?" at bounding box center [609, 202] width 10 height 10
checkbox input "true"
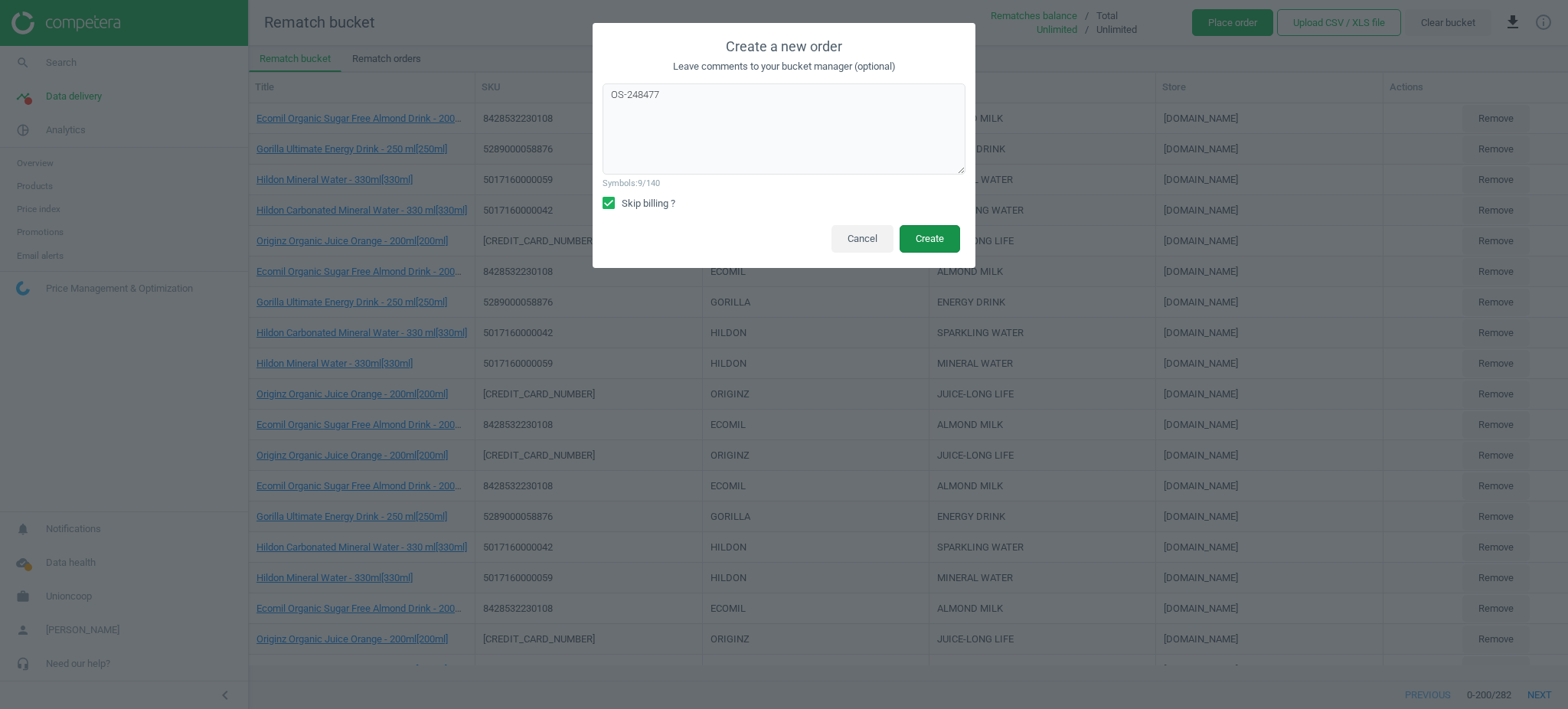
click at [942, 238] on button "Create" at bounding box center [930, 238] width 61 height 28
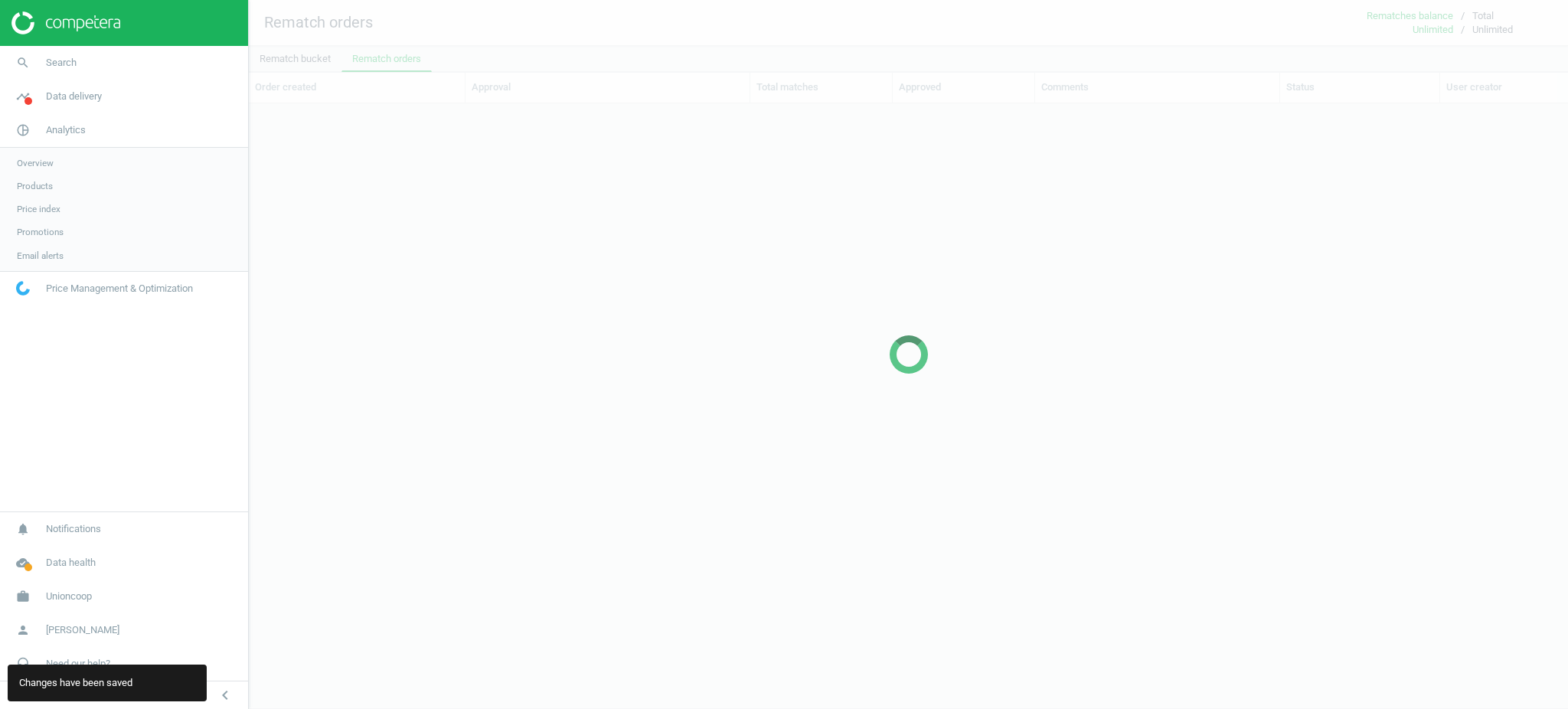
scroll to position [16, 16]
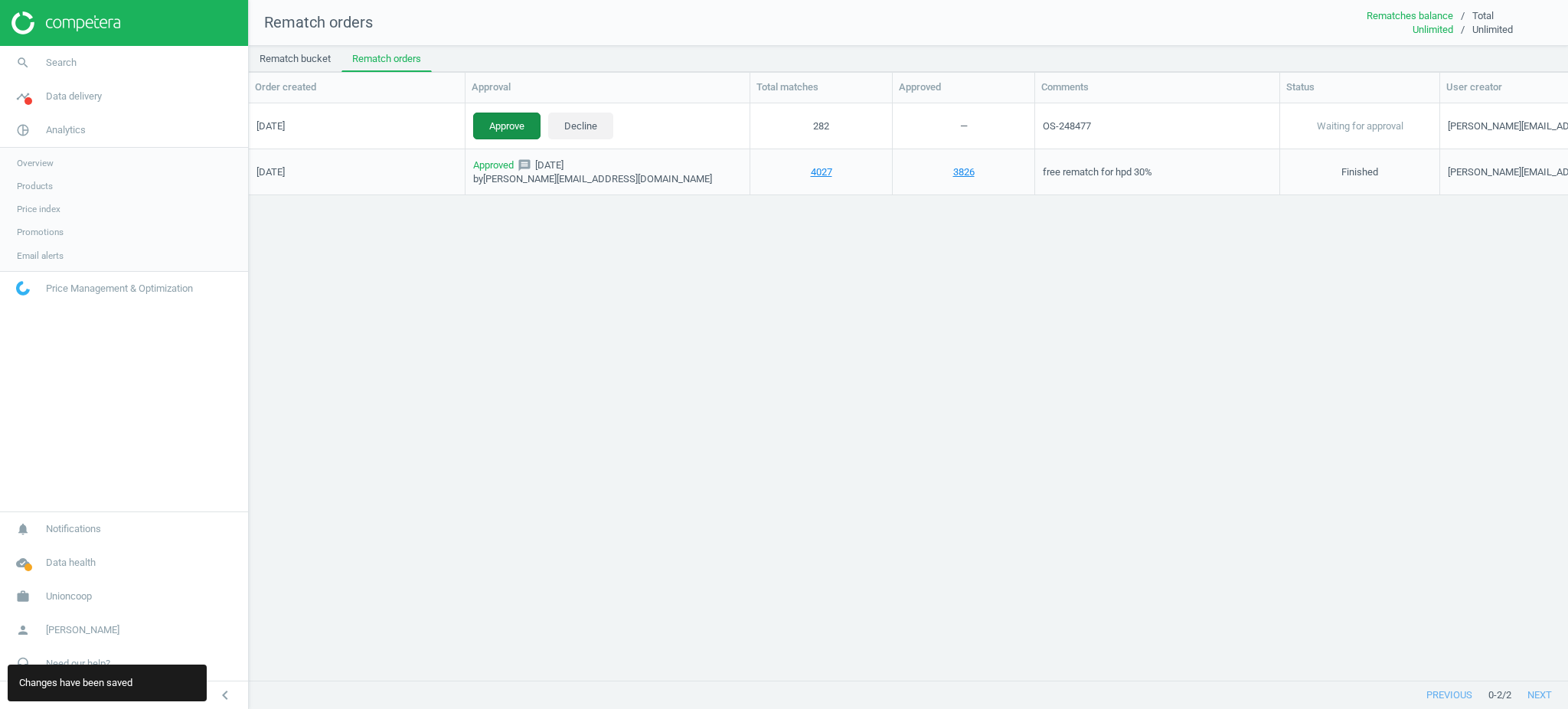
click at [491, 126] on button "Approve" at bounding box center [507, 125] width 67 height 28
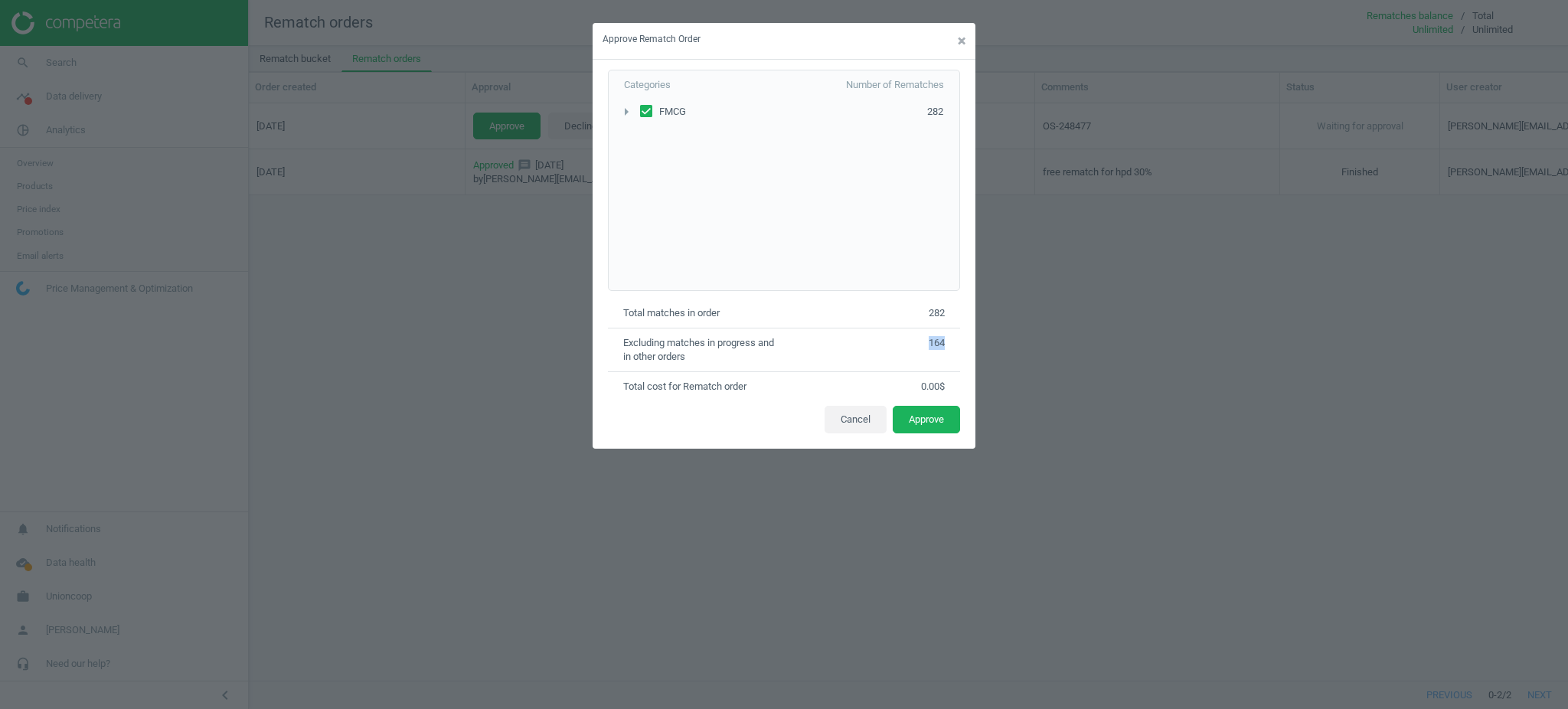
drag, startPoint x: 927, startPoint y: 346, endPoint x: 950, endPoint y: 346, distance: 23.0
click at [950, 346] on div "Excluding matсhes in progress and in other orders 164" at bounding box center [784, 349] width 352 height 43
copy p "164"
click at [941, 415] on button "Approve" at bounding box center [926, 420] width 67 height 28
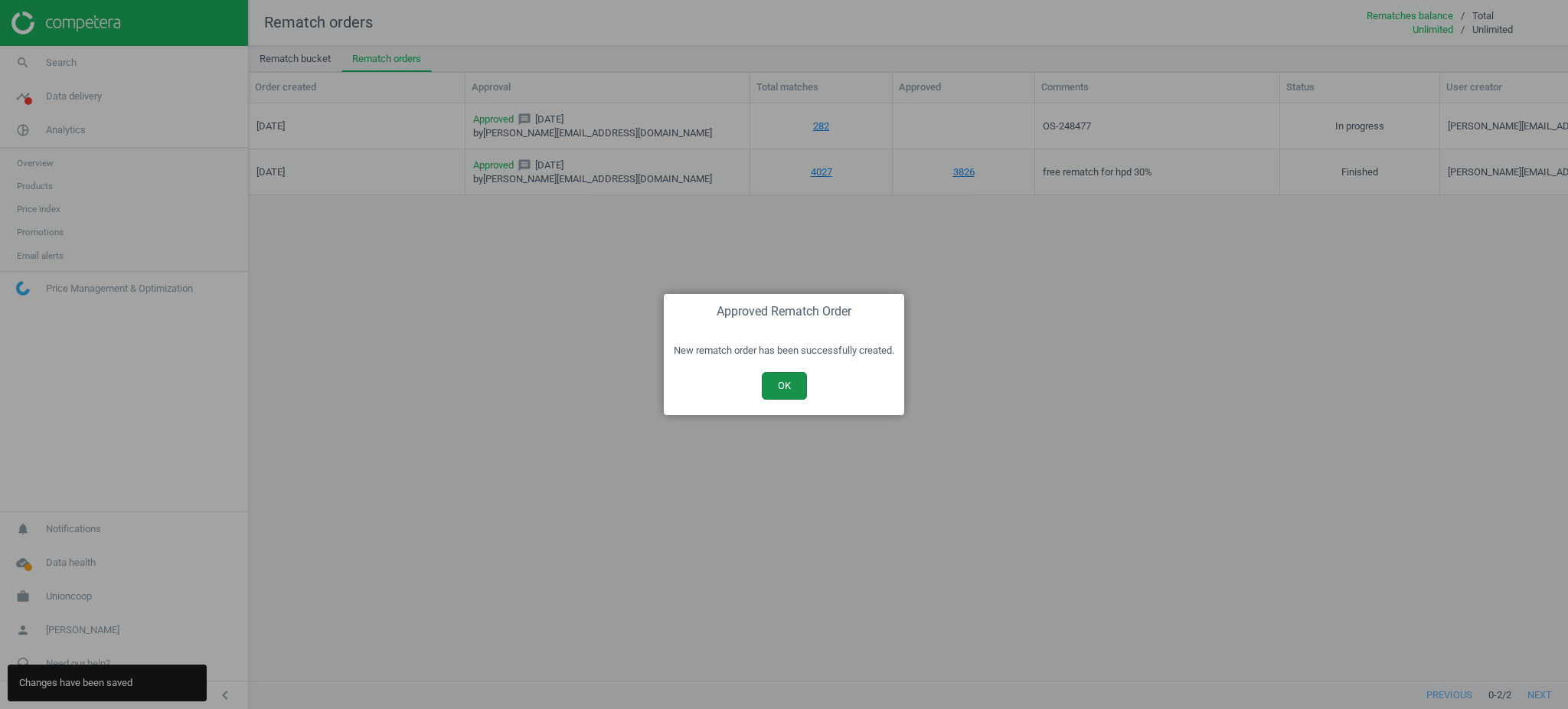
click at [784, 378] on button "OK" at bounding box center [784, 386] width 45 height 28
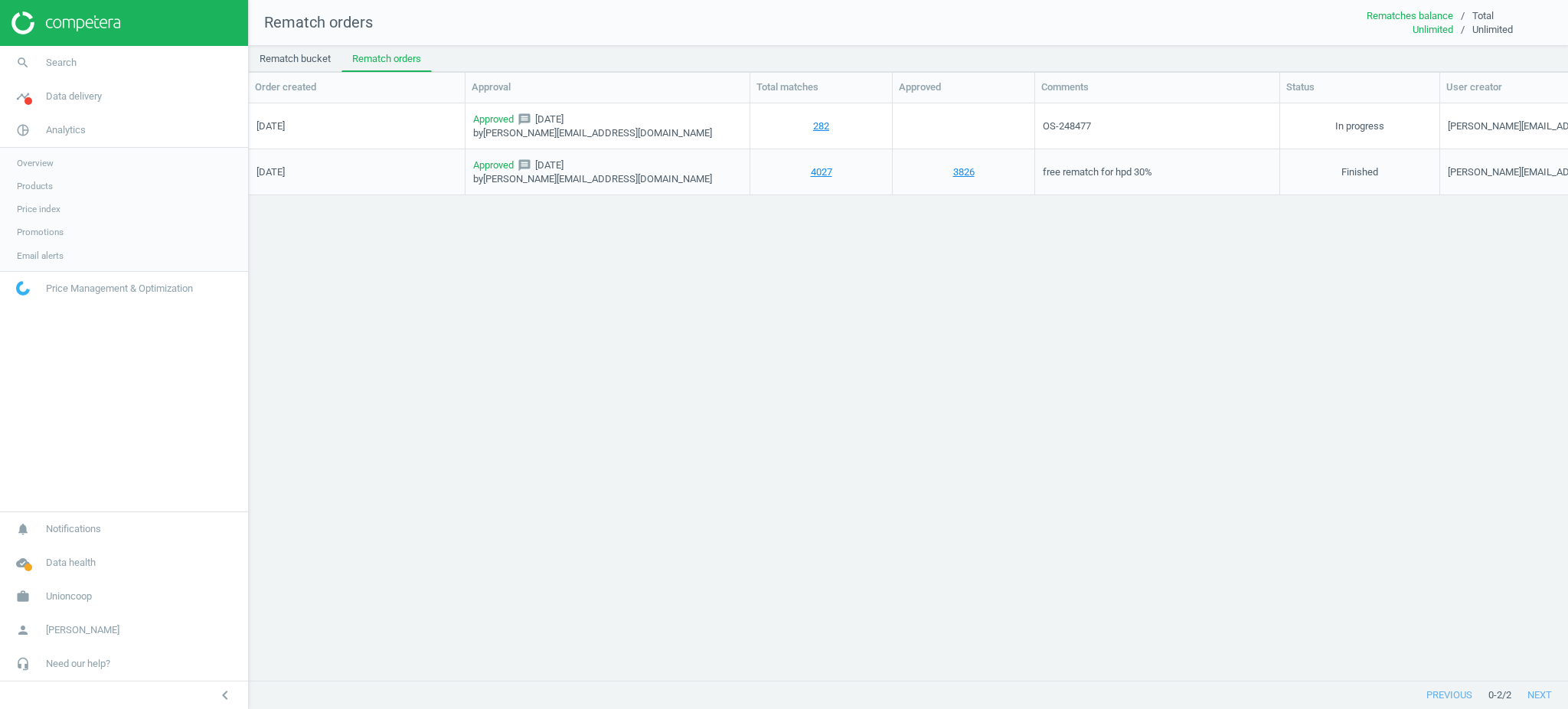
click at [1422, 395] on div "[DATE] Approved message [DATE] by [PERSON_NAME][EMAIL_ADDRESS][DOMAIN_NAME] 282…" at bounding box center [908, 384] width 1319 height 562
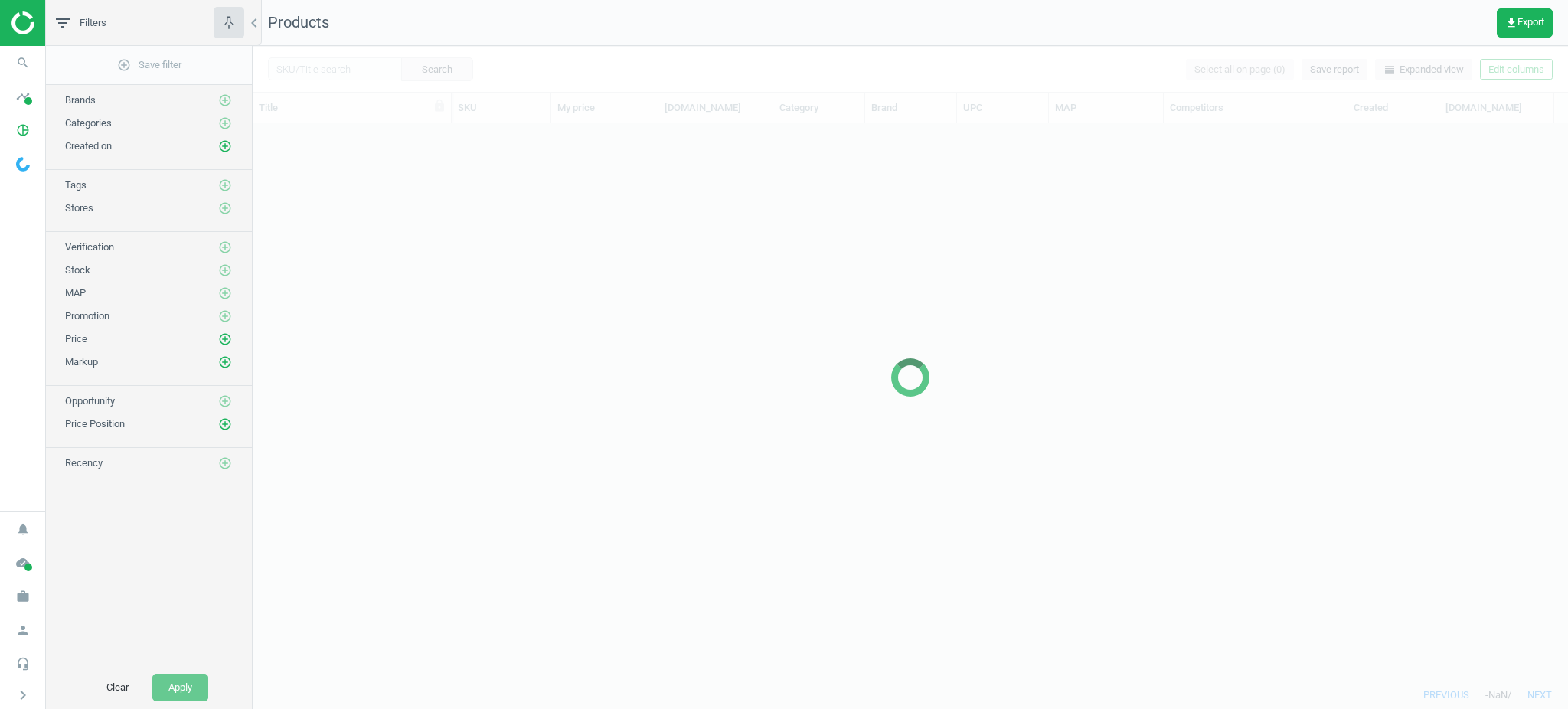
scroll to position [527, 1299]
click at [359, 65] on div at bounding box center [910, 378] width 1316 height 663
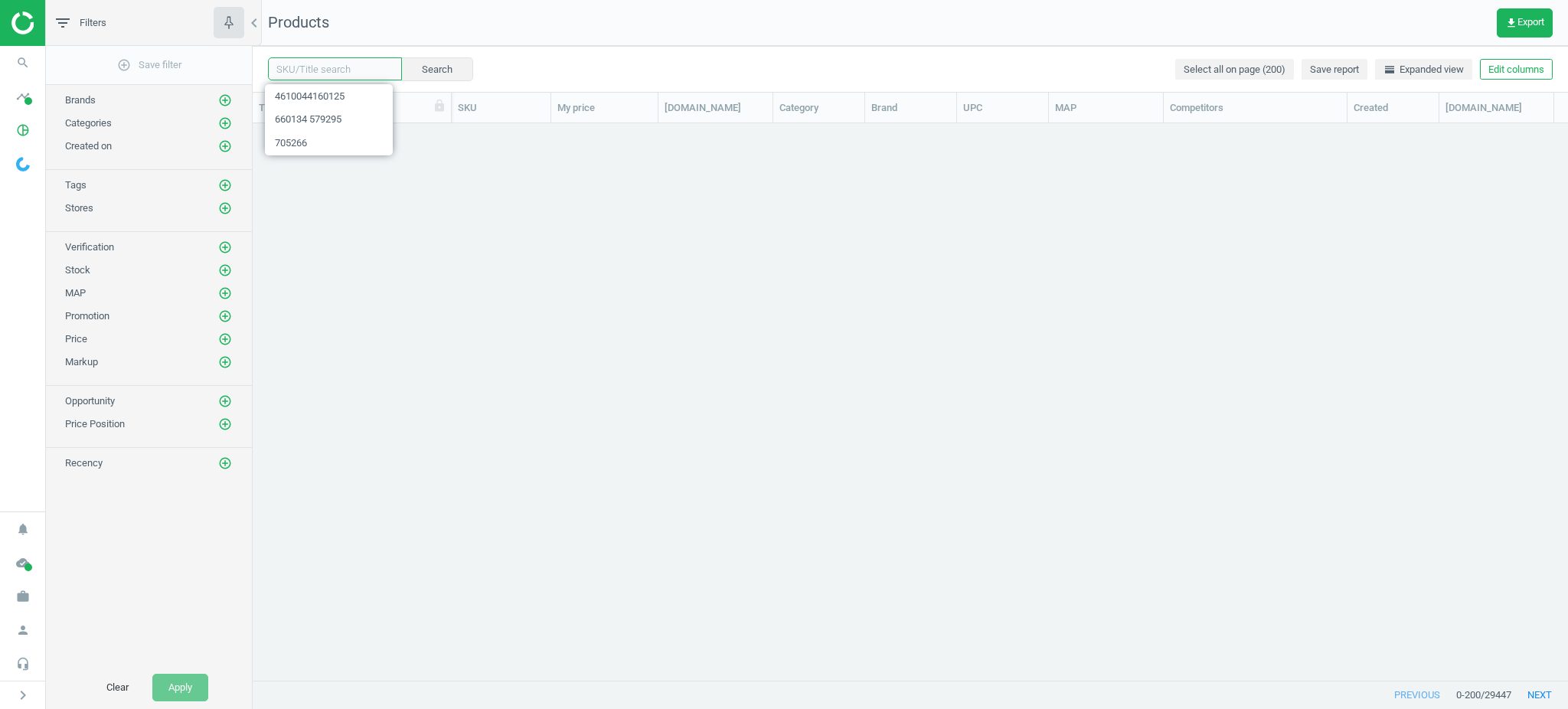
click at [357, 62] on input "text" at bounding box center [334, 68] width 134 height 23
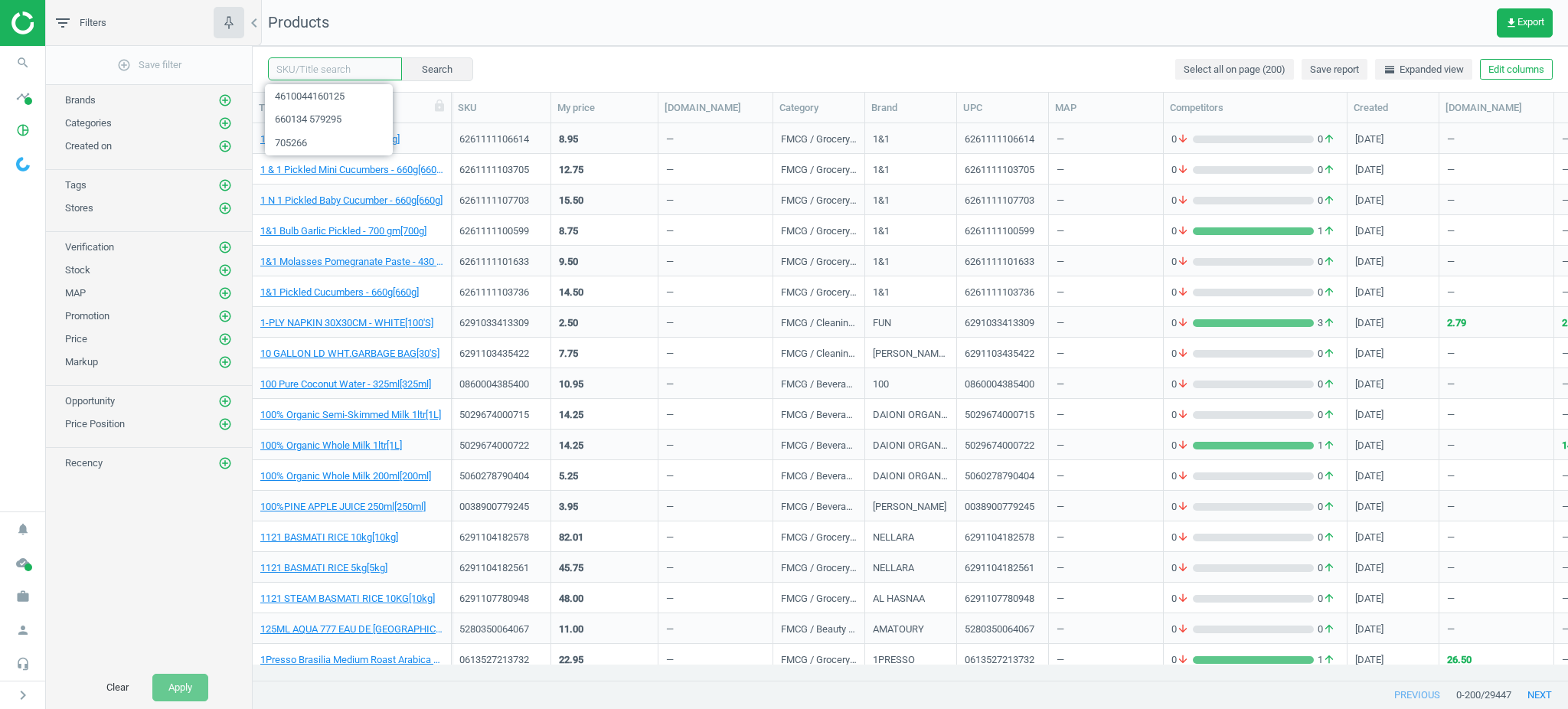
paste input "8906102041328 804531118100 680044360454 6291107347707 6291010701368 61915348025…"
type input "8906102041328 804531118100 680044360454 6291107347707 6291010701368 61915348025…"
click at [401, 65] on button "Search" at bounding box center [437, 68] width 72 height 23
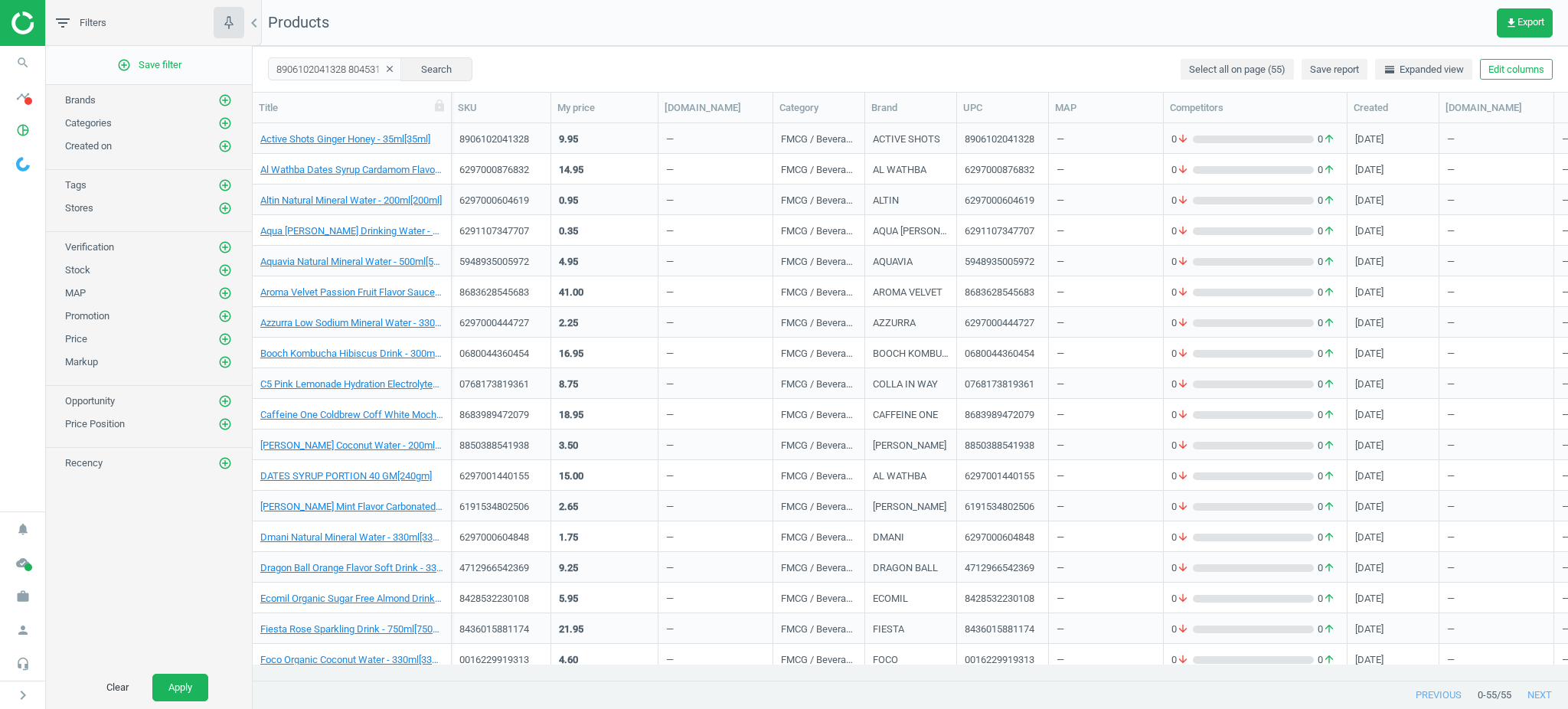
click at [508, 184] on div "6297000604619" at bounding box center [501, 199] width 99 height 30
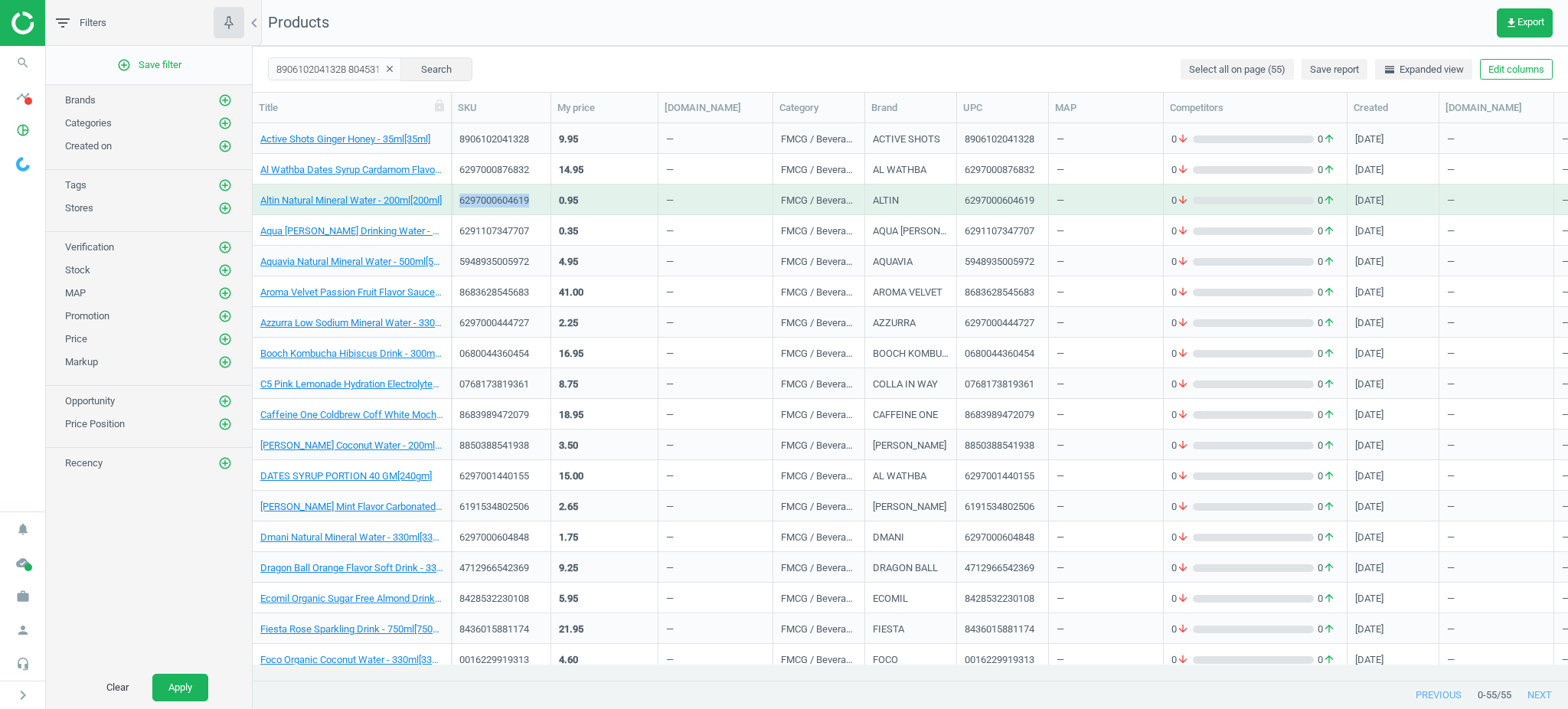
click at [508, 184] on div "6297000604619" at bounding box center [501, 199] width 99 height 30
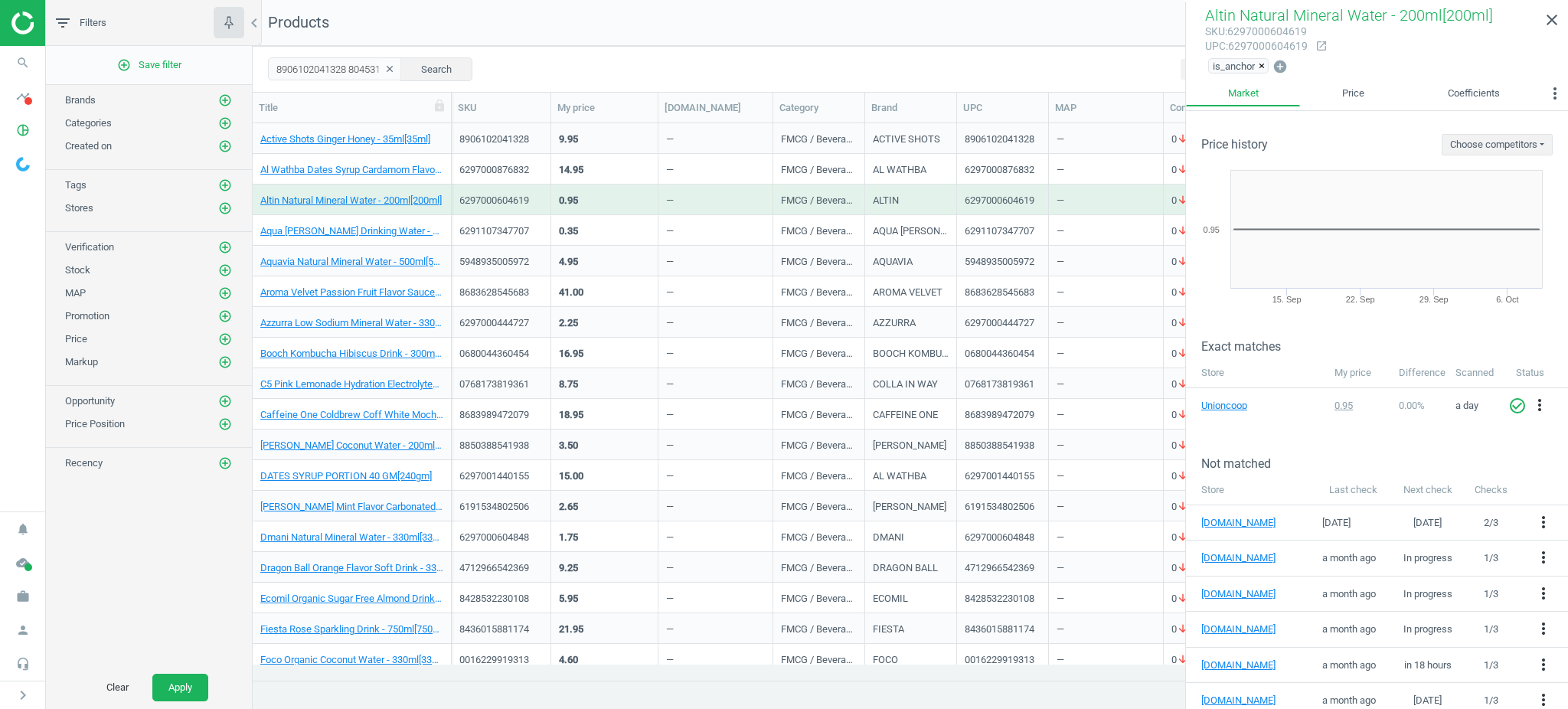
click at [518, 249] on div "5948935005972" at bounding box center [501, 260] width 84 height 27
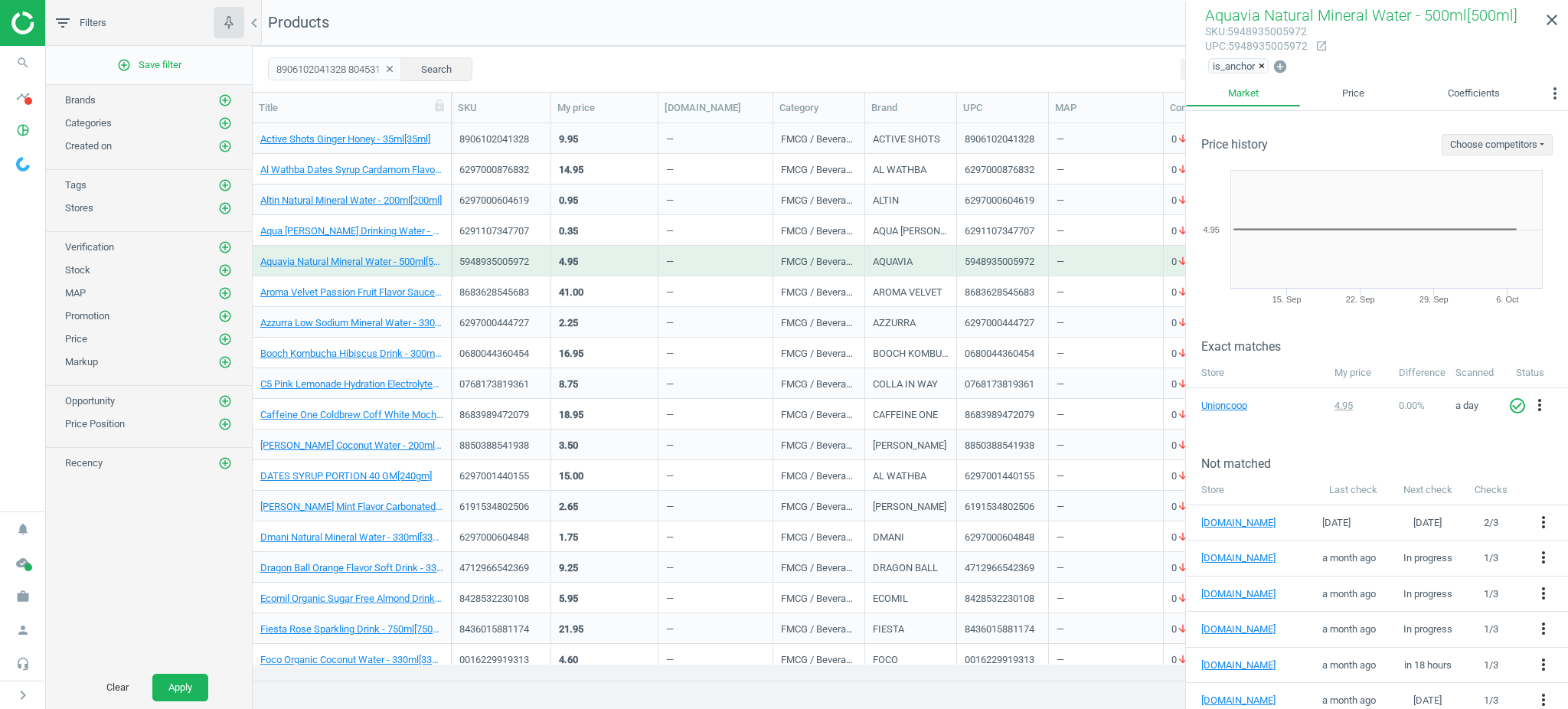
click at [532, 312] on div "6297000444727" at bounding box center [501, 321] width 84 height 27
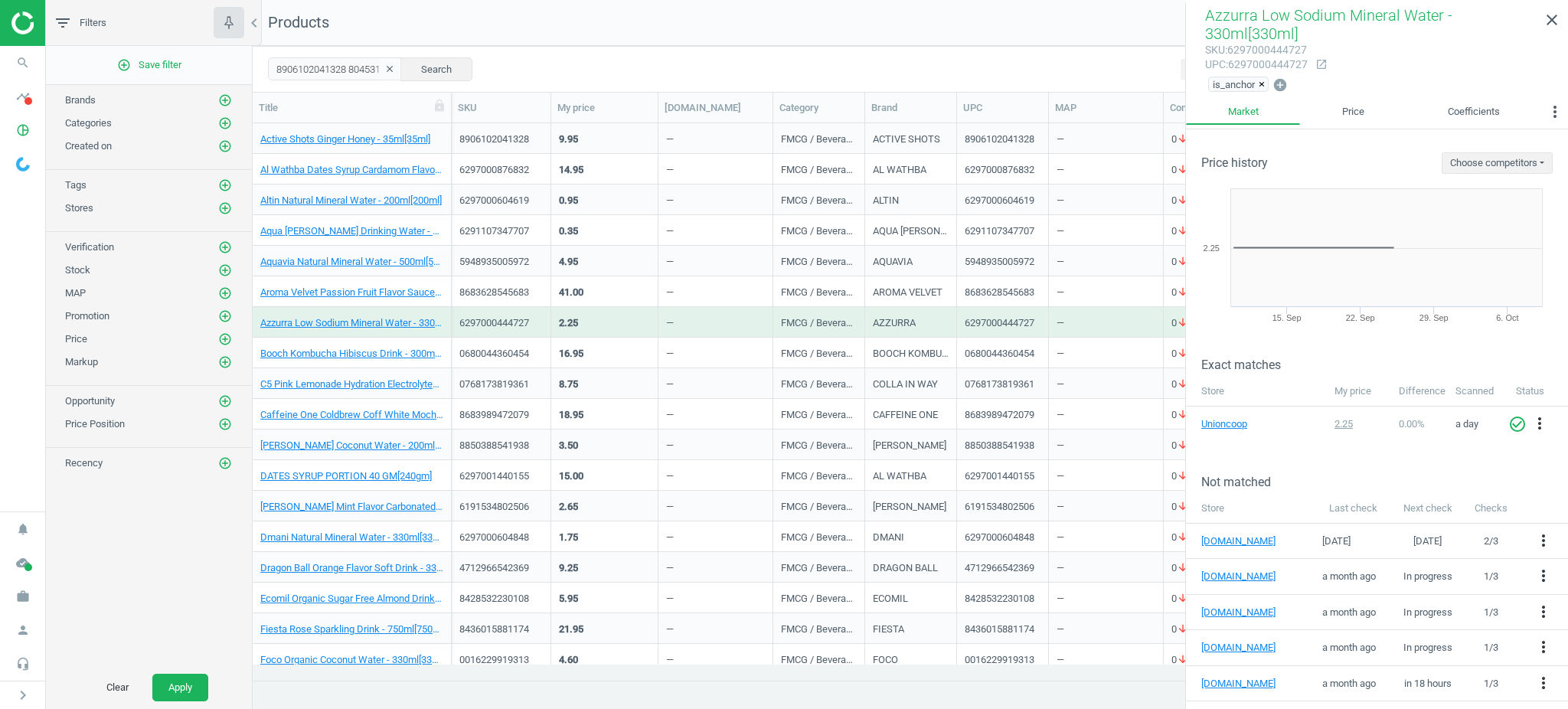
click at [527, 403] on div "8683989472079" at bounding box center [501, 413] width 84 height 27
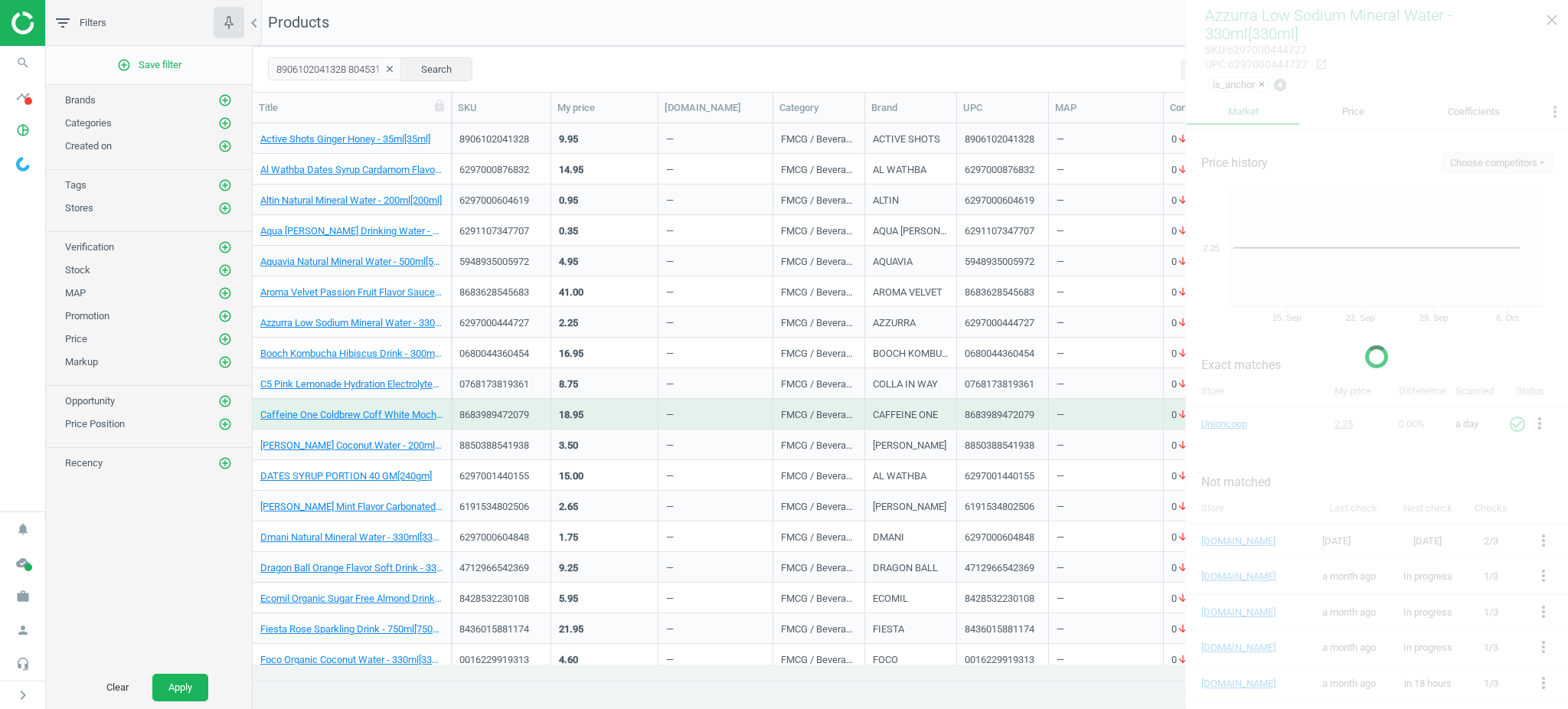
click at [527, 403] on div "8683989472079" at bounding box center [501, 413] width 84 height 27
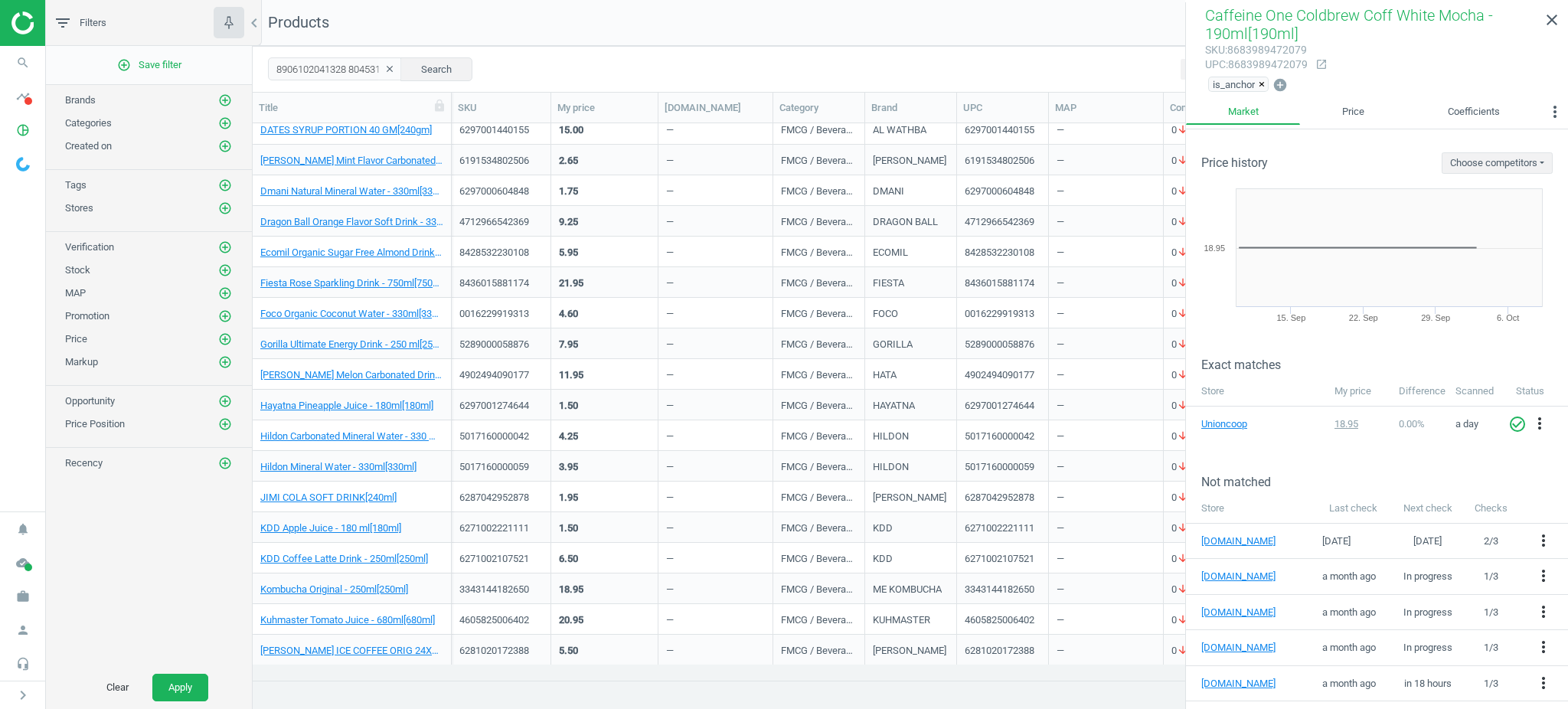
scroll to position [408, 0]
click at [527, 403] on div "5017160000059" at bounding box center [501, 404] width 84 height 14
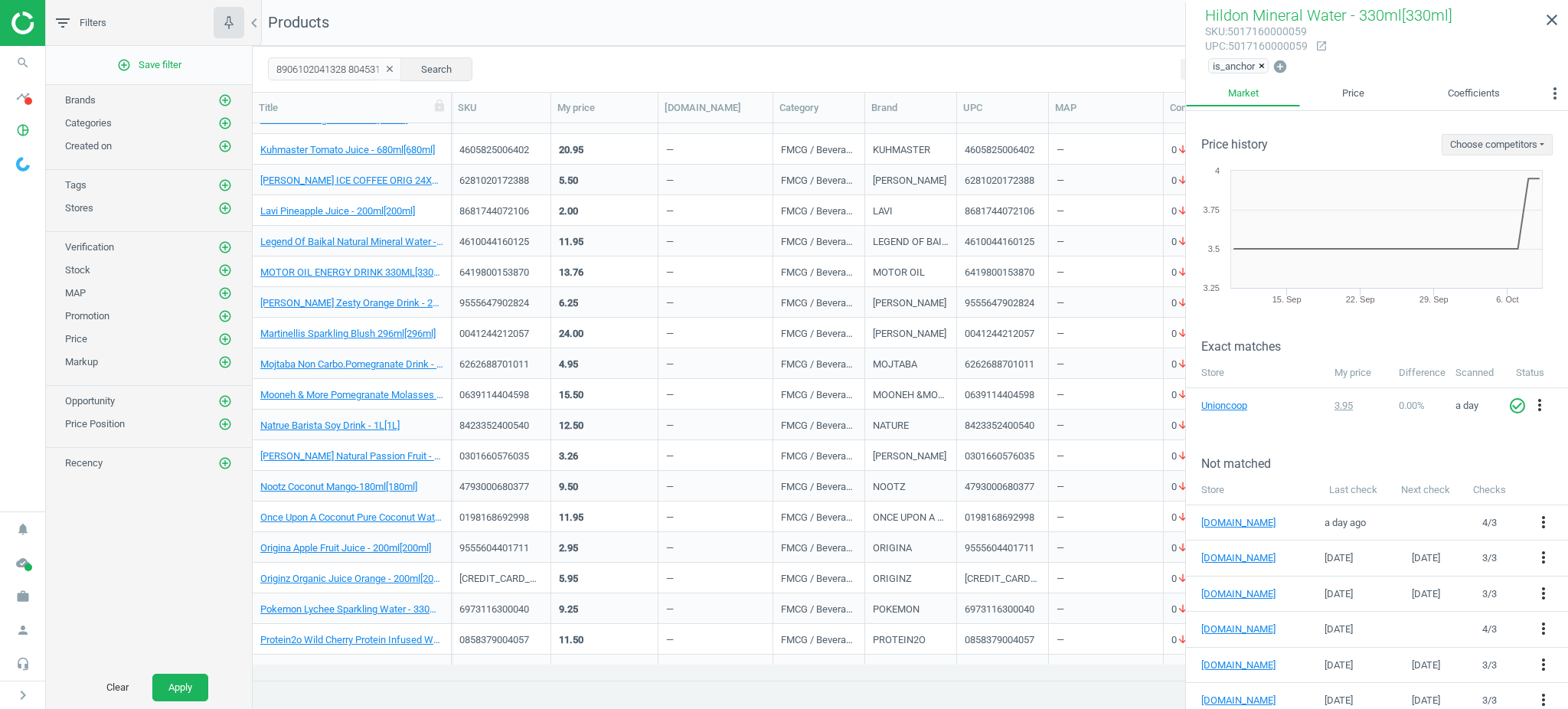
click at [527, 403] on div "0639114404598" at bounding box center [501, 397] width 84 height 19
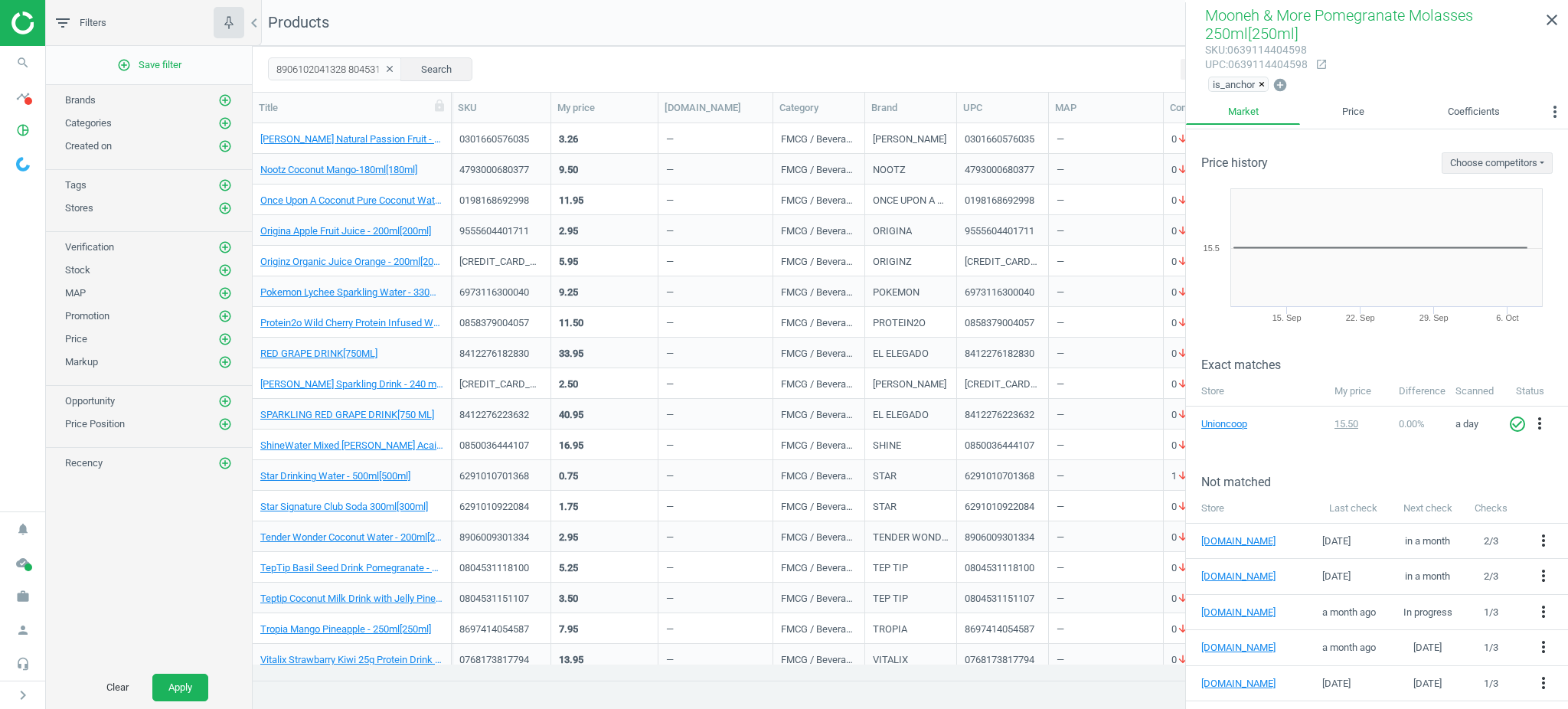
scroll to position [1143, 0]
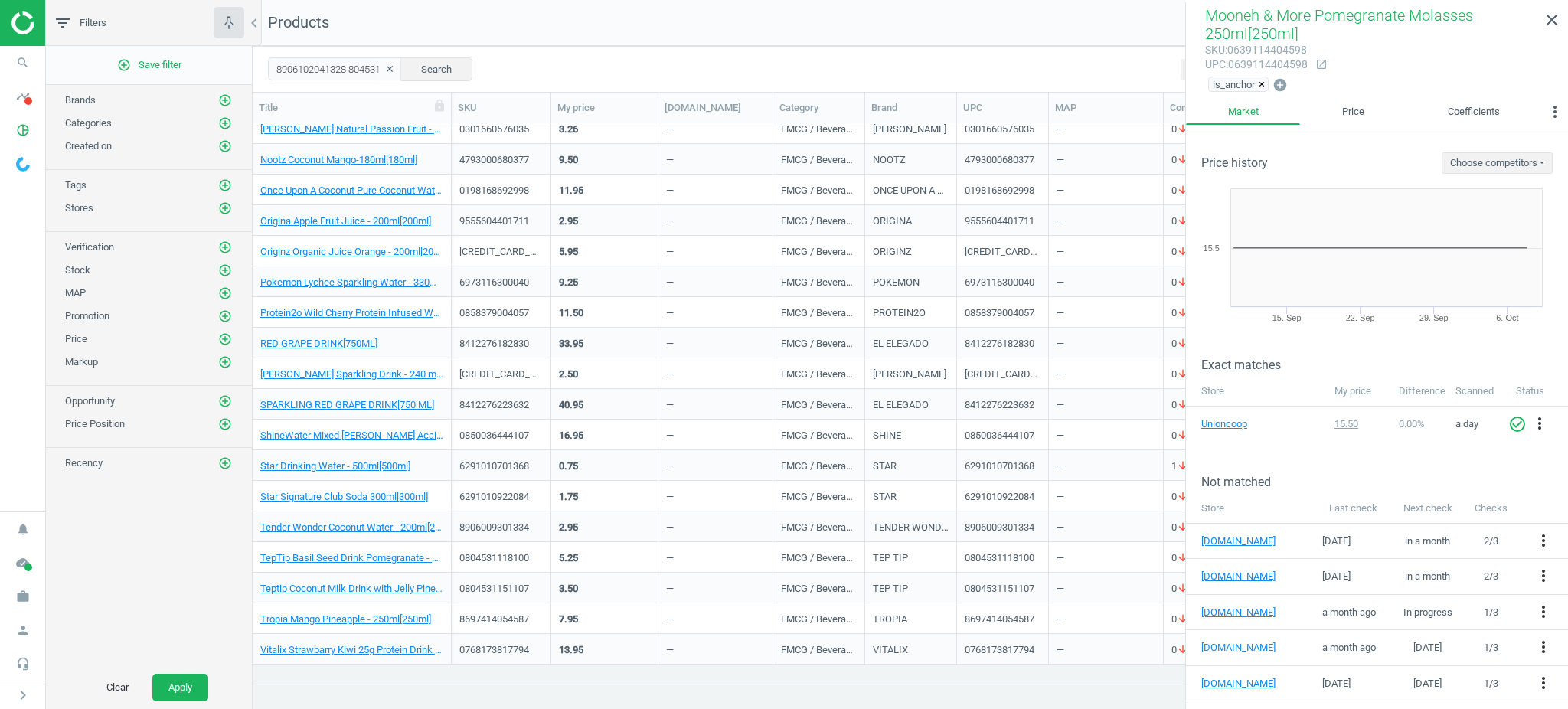
click at [527, 403] on div "8412276223632" at bounding box center [501, 404] width 84 height 14
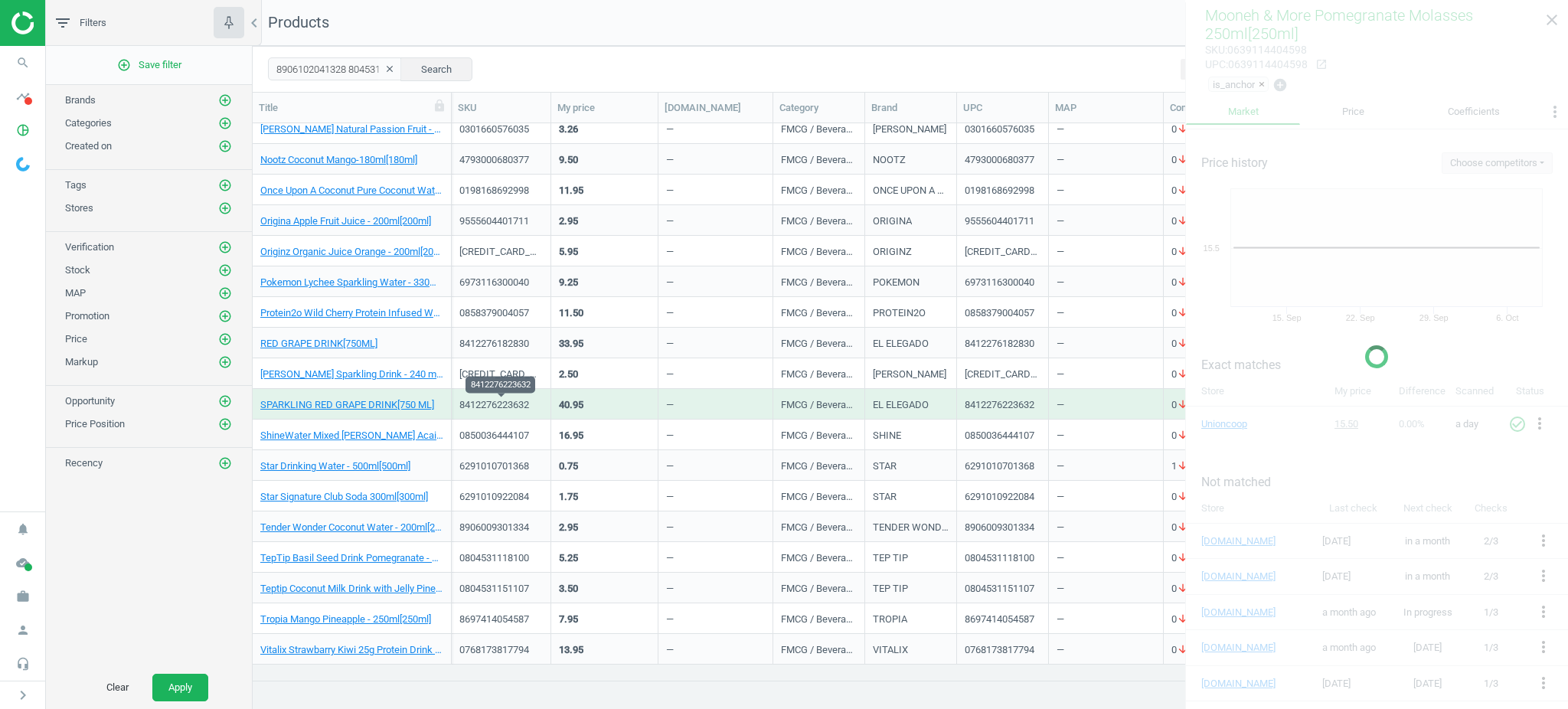
click at [527, 403] on div "8412276223632" at bounding box center [501, 404] width 84 height 14
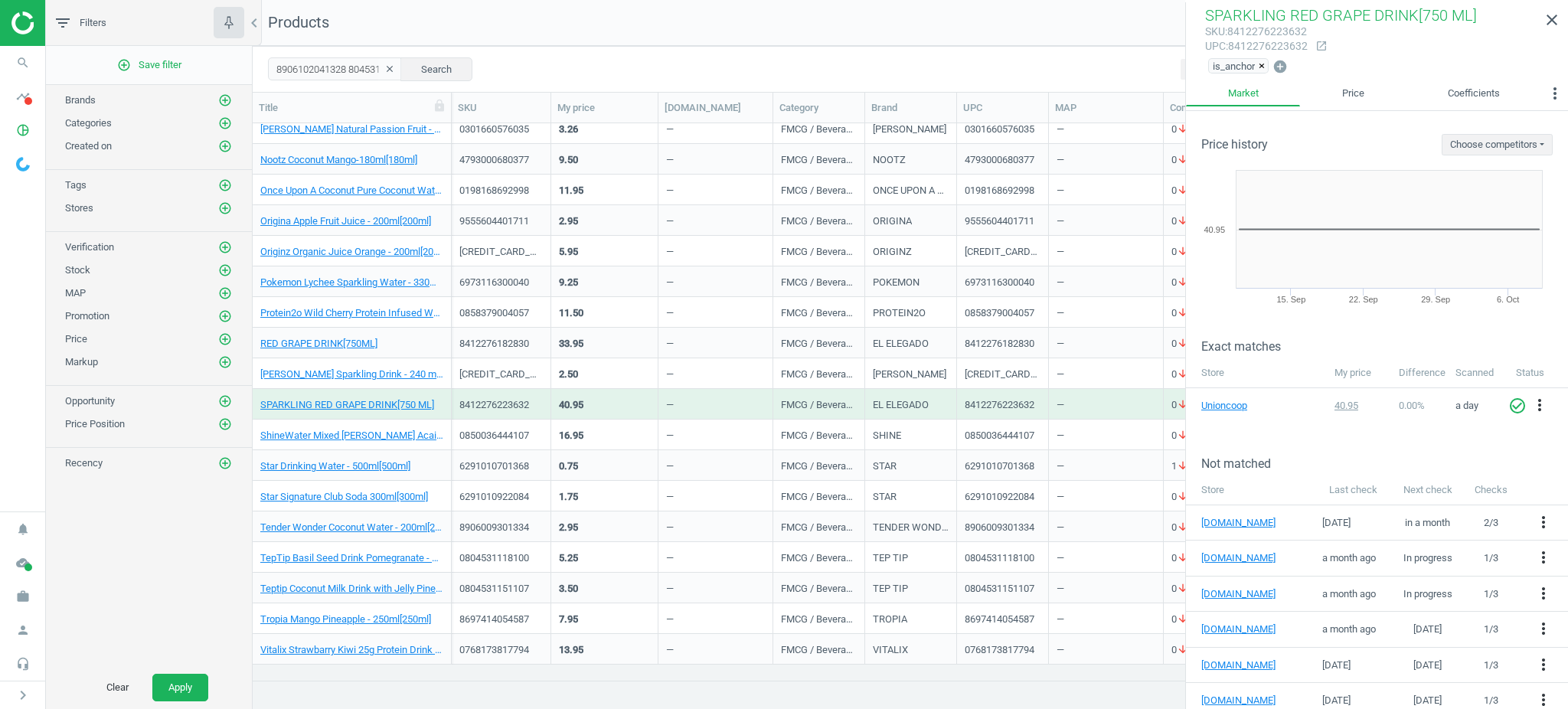
click at [503, 482] on div "6291010922084" at bounding box center [501, 495] width 84 height 27
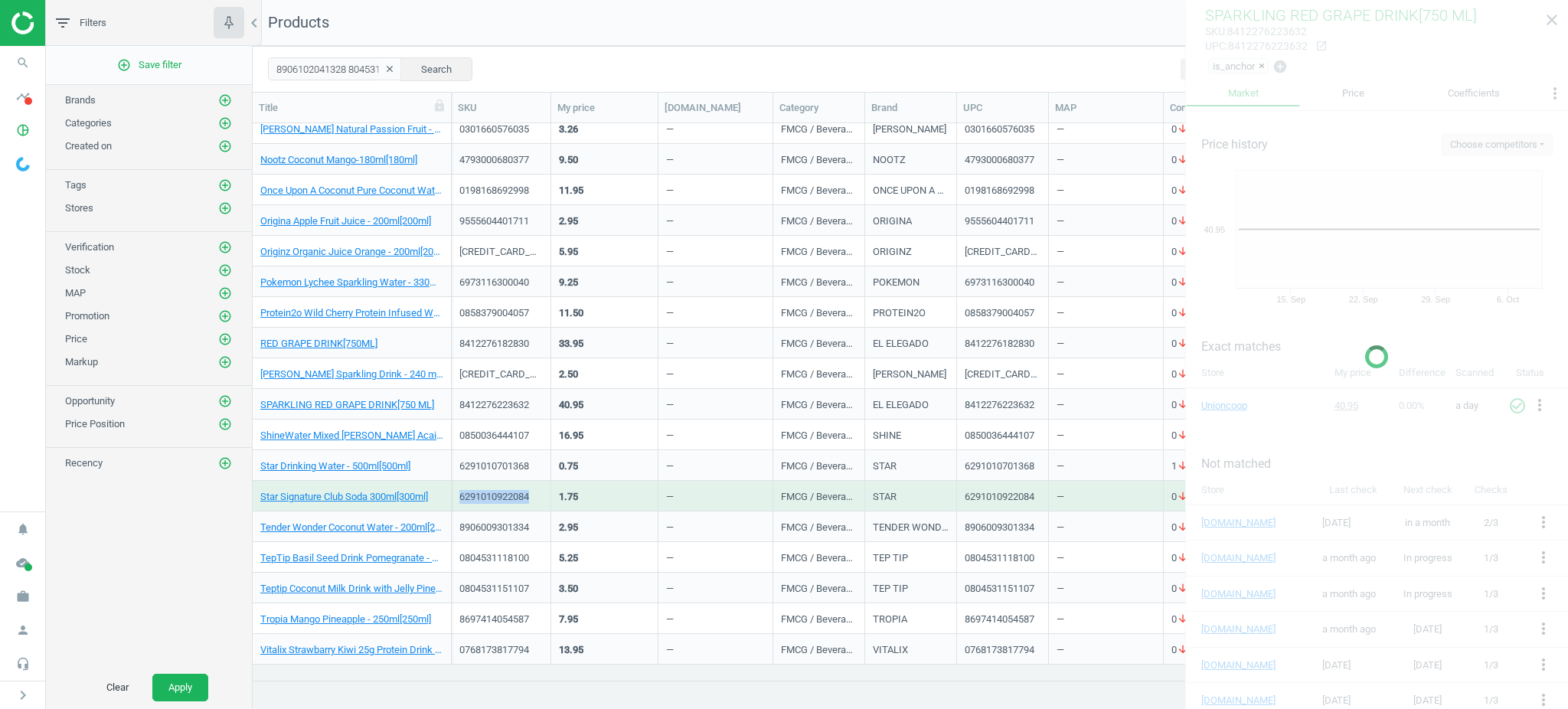
click at [503, 482] on div "6291010922084" at bounding box center [501, 495] width 84 height 27
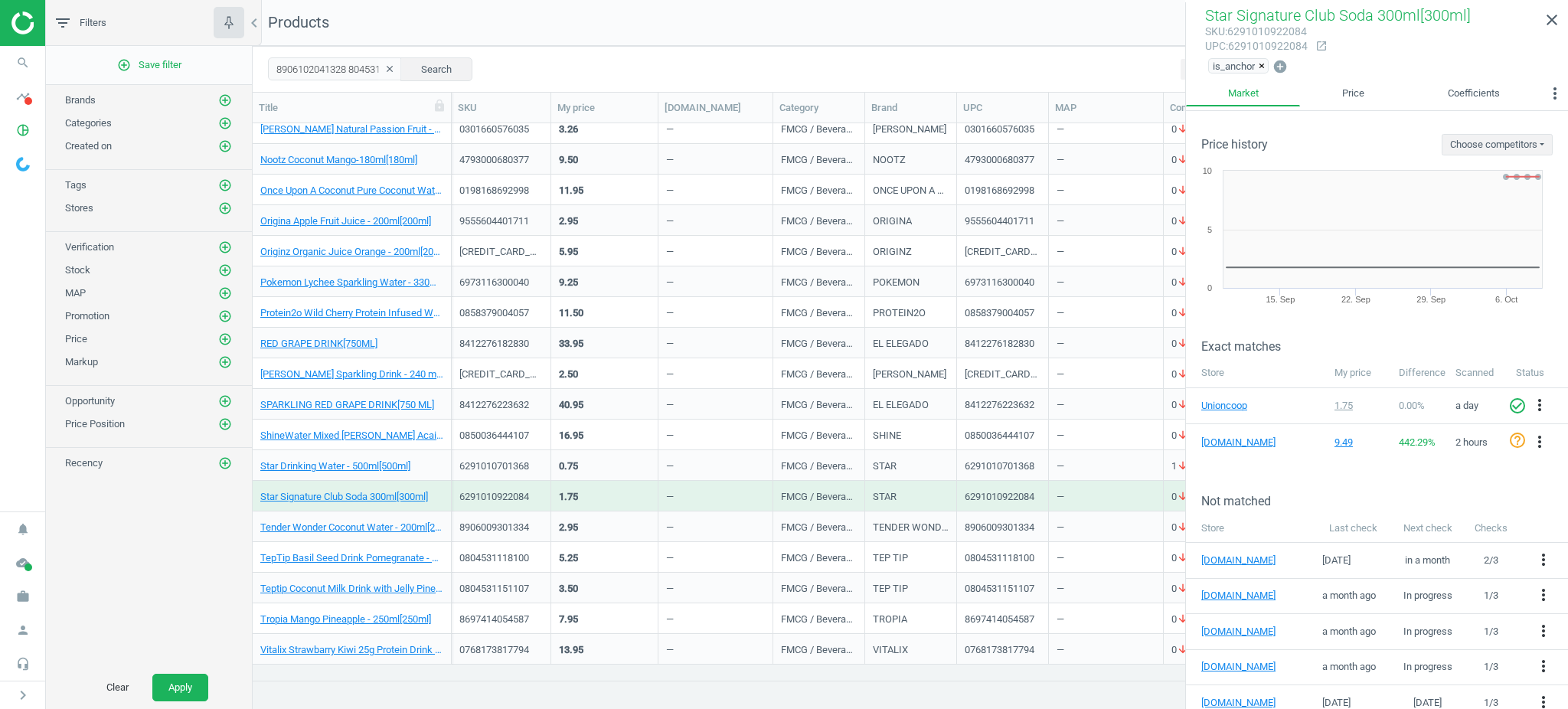
click at [532, 273] on div "6973116300040" at bounding box center [501, 281] width 84 height 27
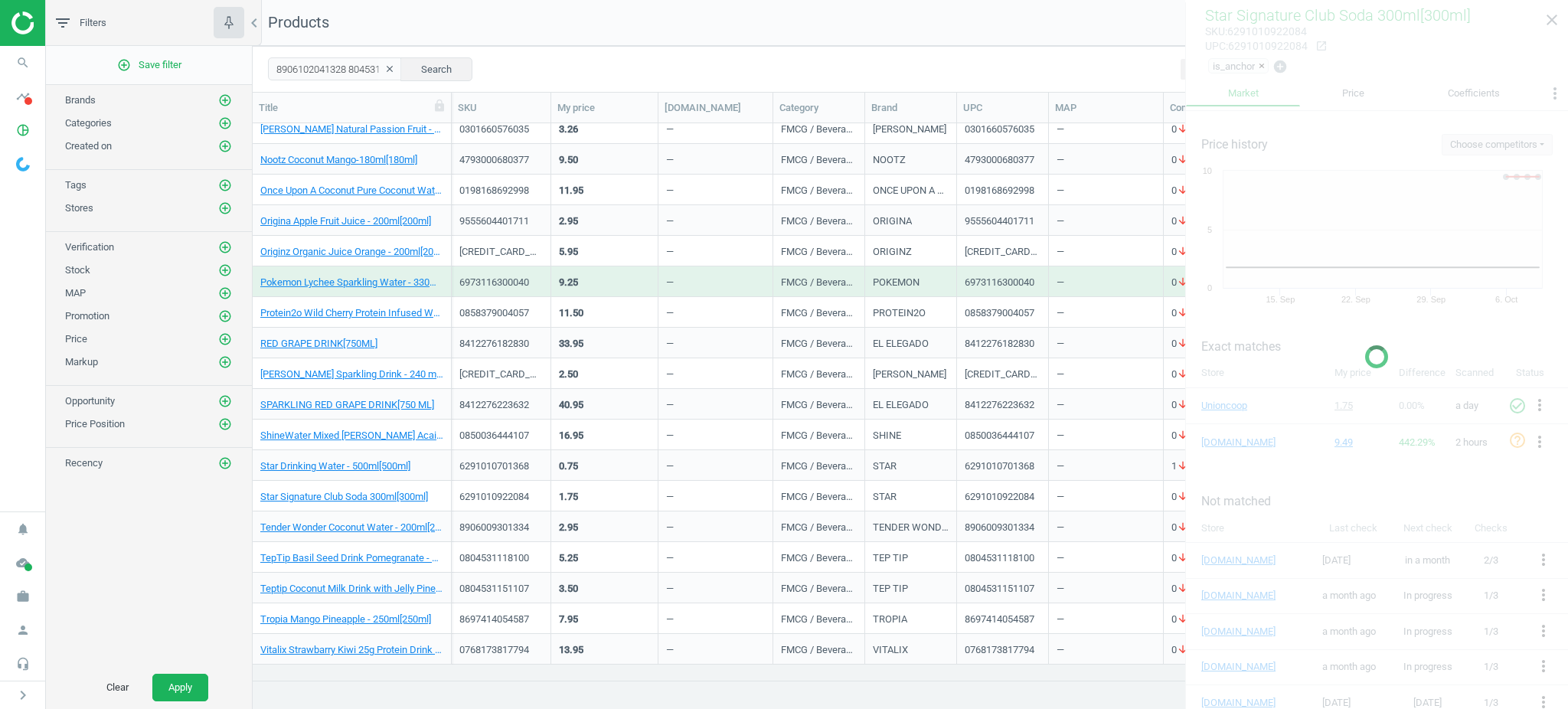
click at [532, 273] on div "6973116300040" at bounding box center [501, 281] width 84 height 27
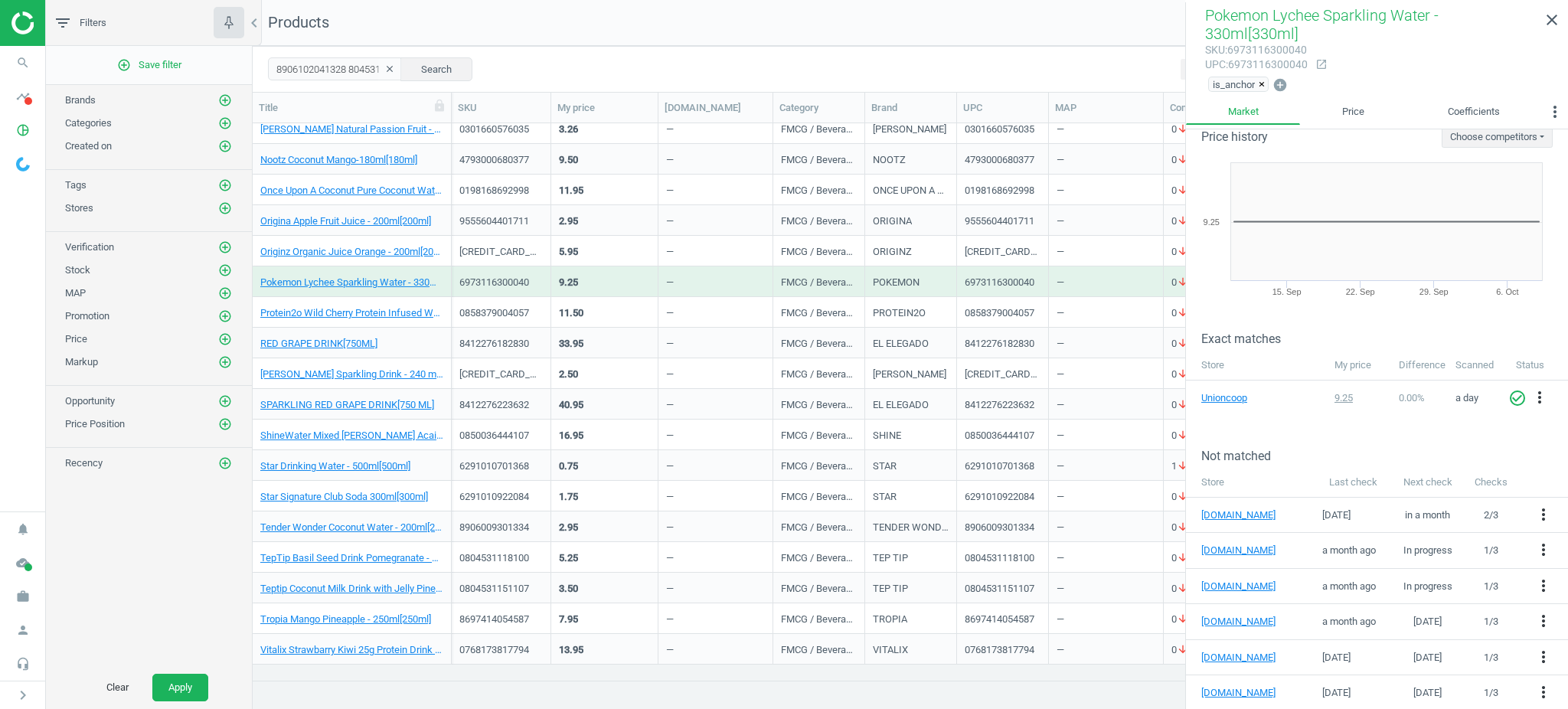
click at [614, 610] on div "7.95" at bounding box center [604, 618] width 91 height 27
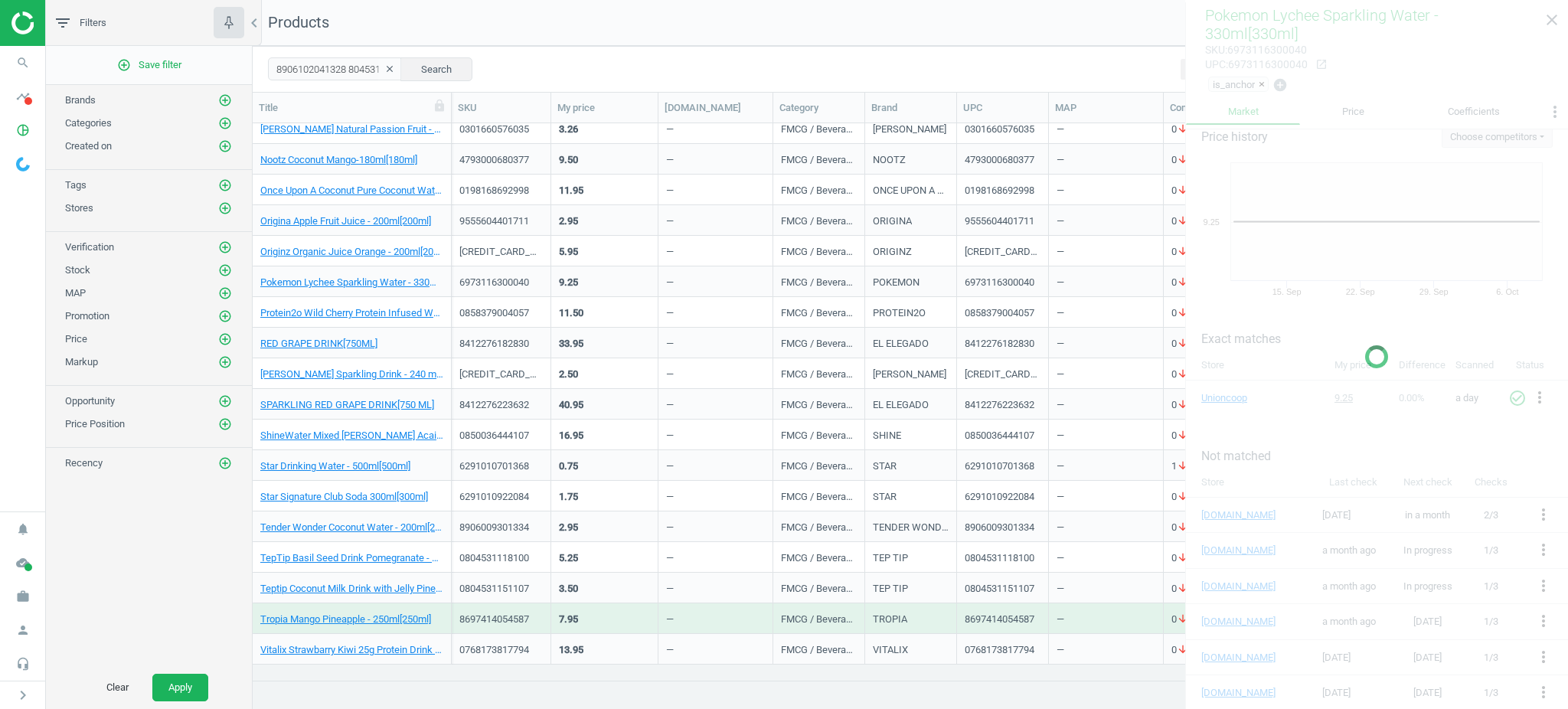
click at [614, 610] on div "7.95" at bounding box center [604, 618] width 91 height 27
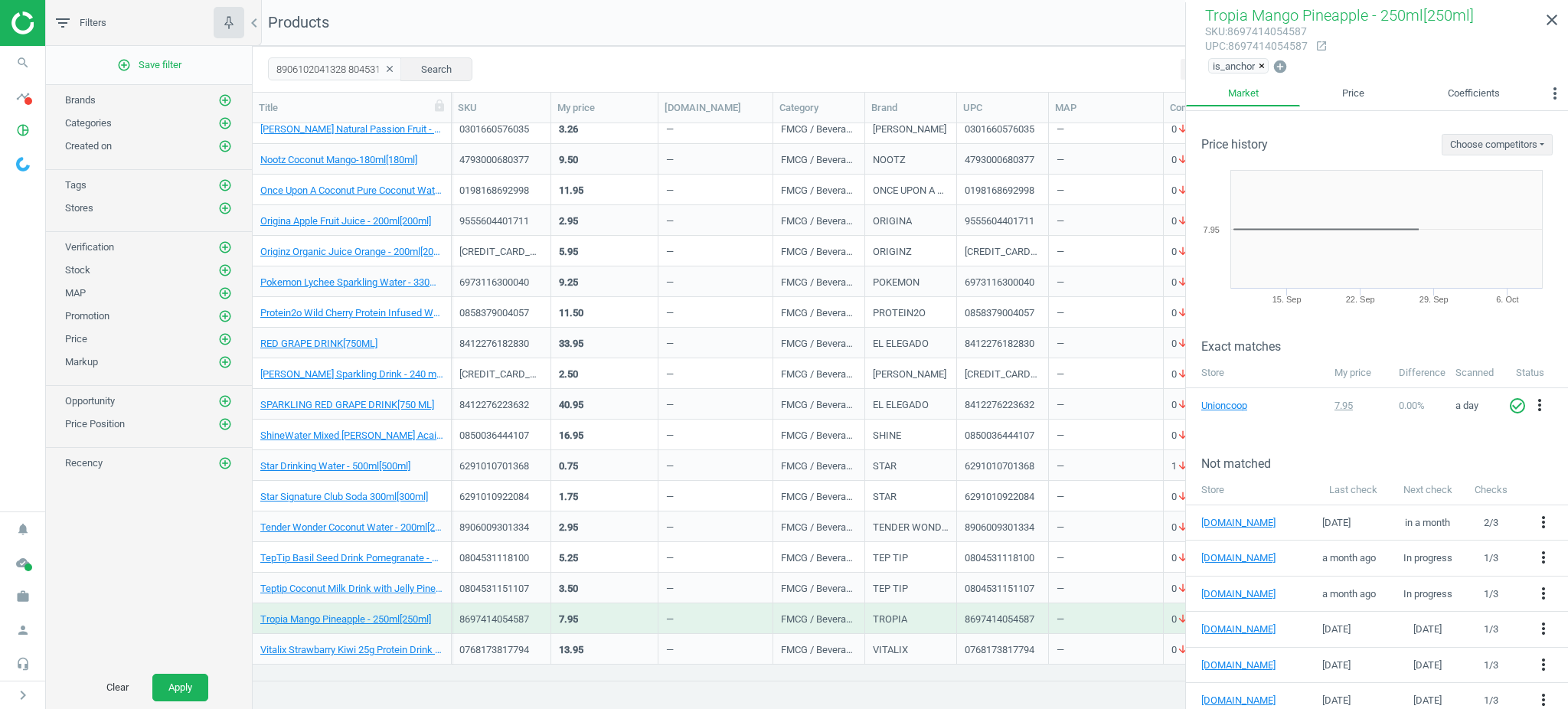
click at [615, 550] on div "5.25" at bounding box center [604, 556] width 91 height 27
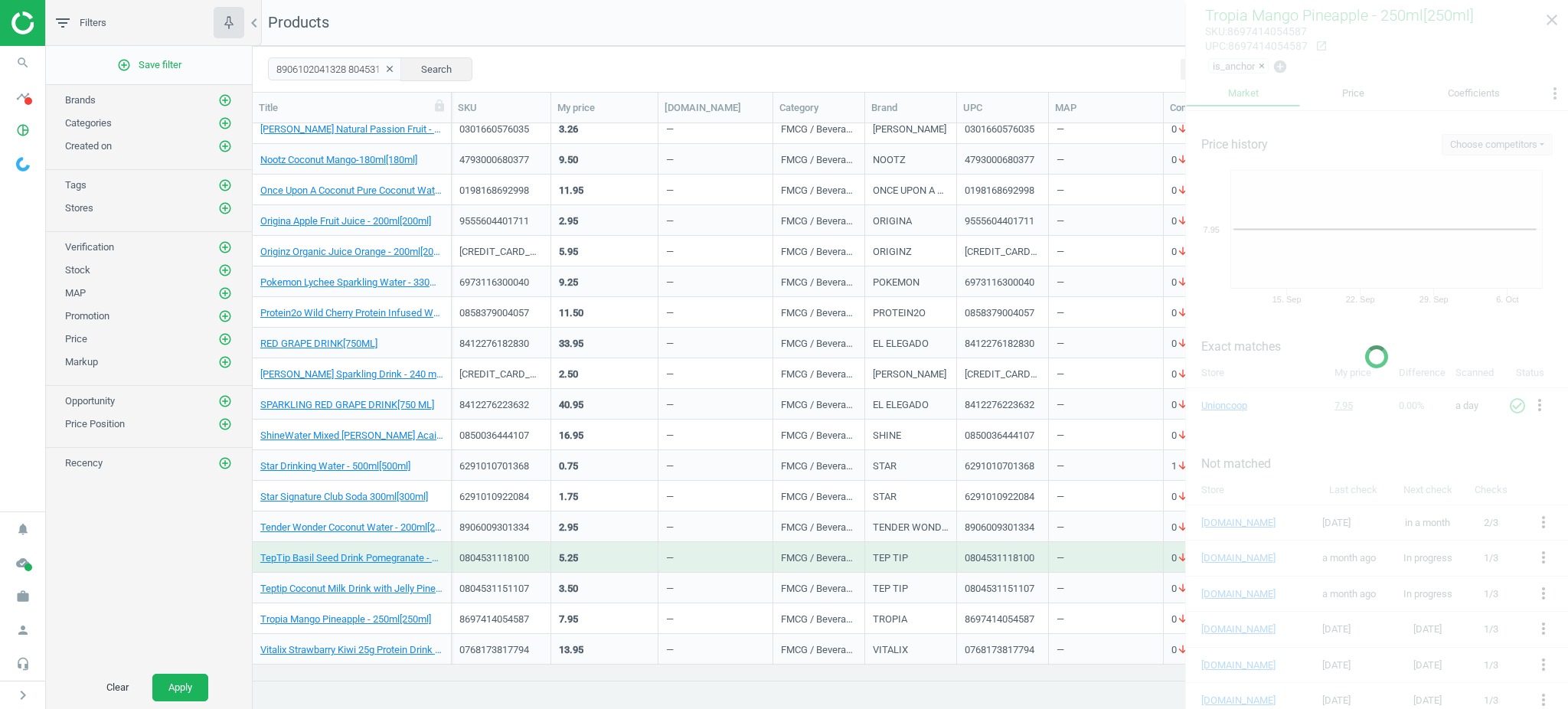
click at [615, 550] on div "5.25" at bounding box center [604, 556] width 91 height 27
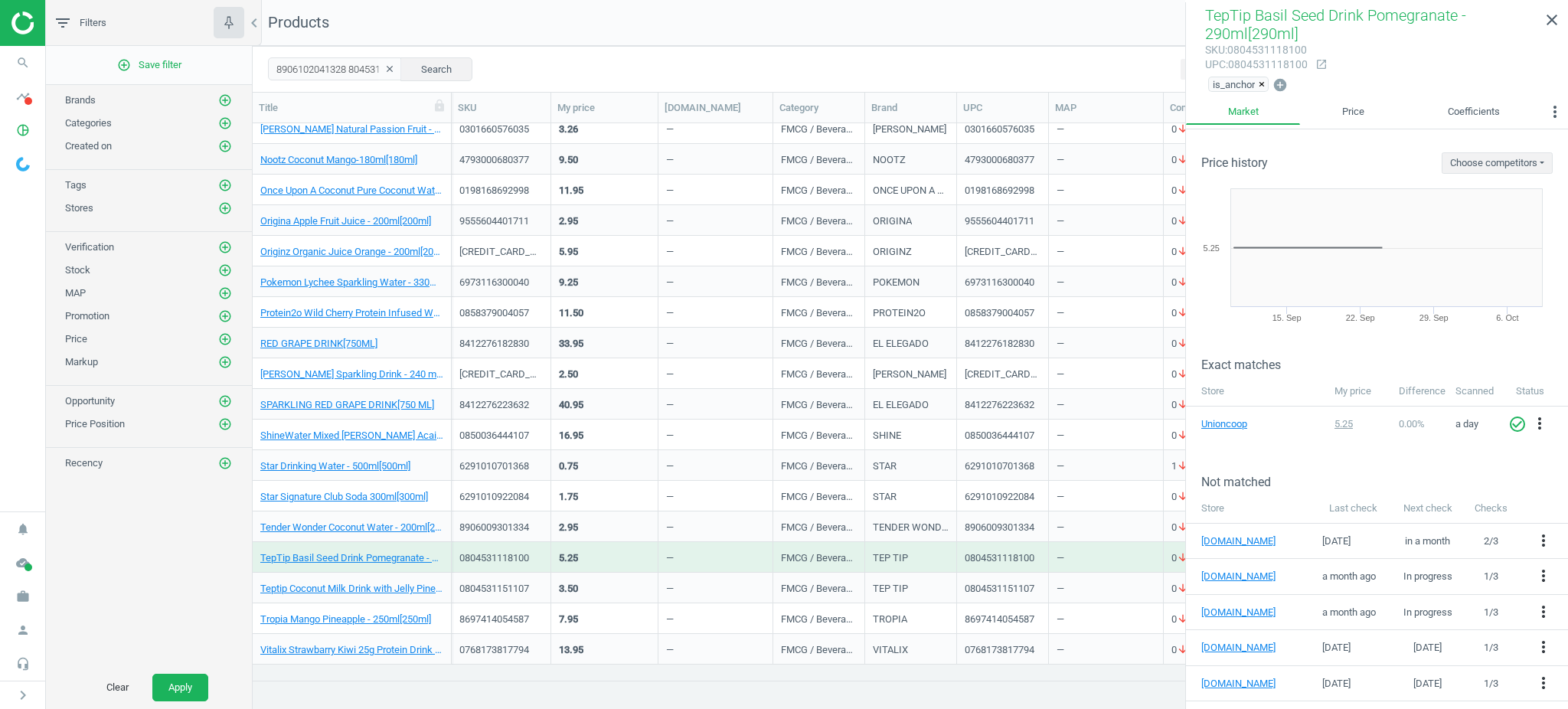
click at [614, 454] on div "0.75" at bounding box center [604, 464] width 91 height 27
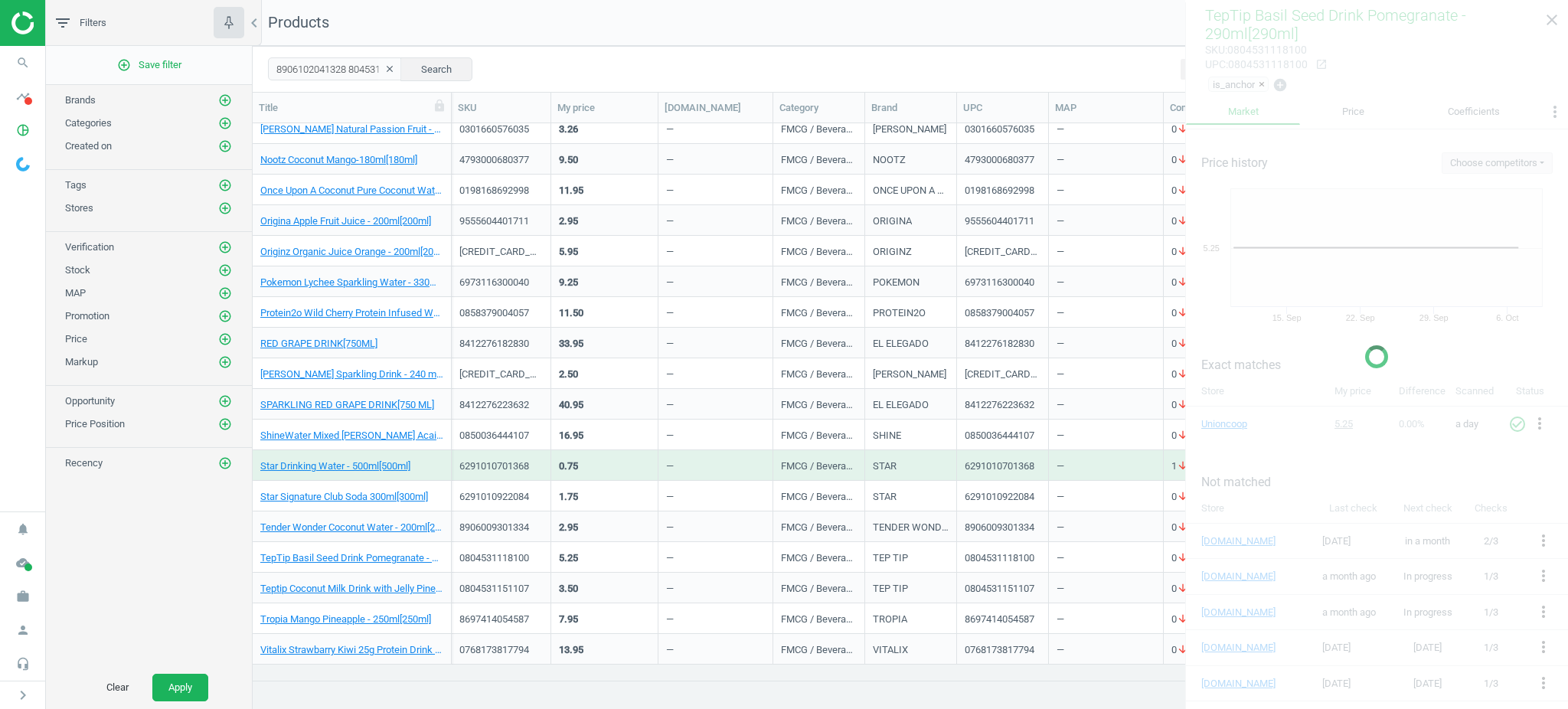
click at [614, 454] on div "0.75" at bounding box center [604, 464] width 91 height 27
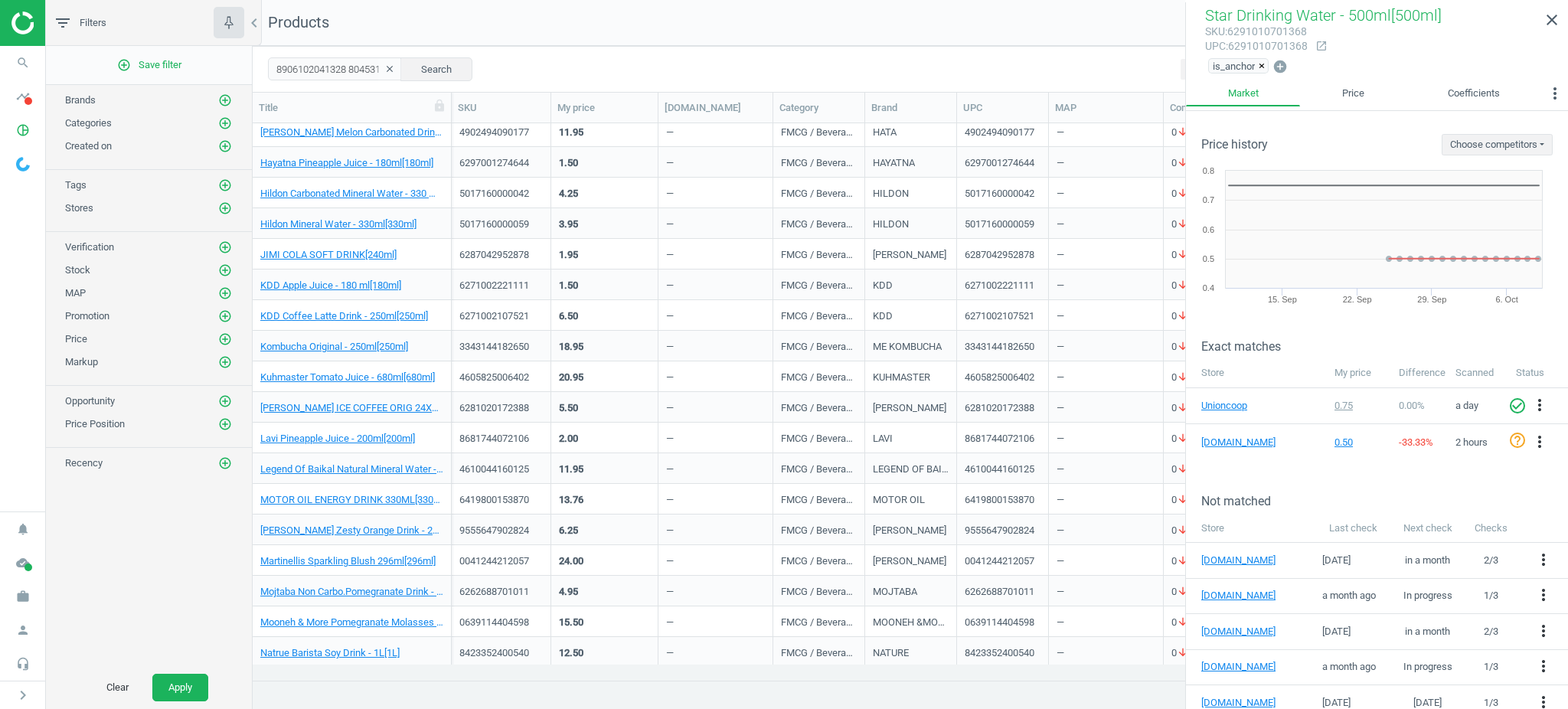
scroll to position [326, 0]
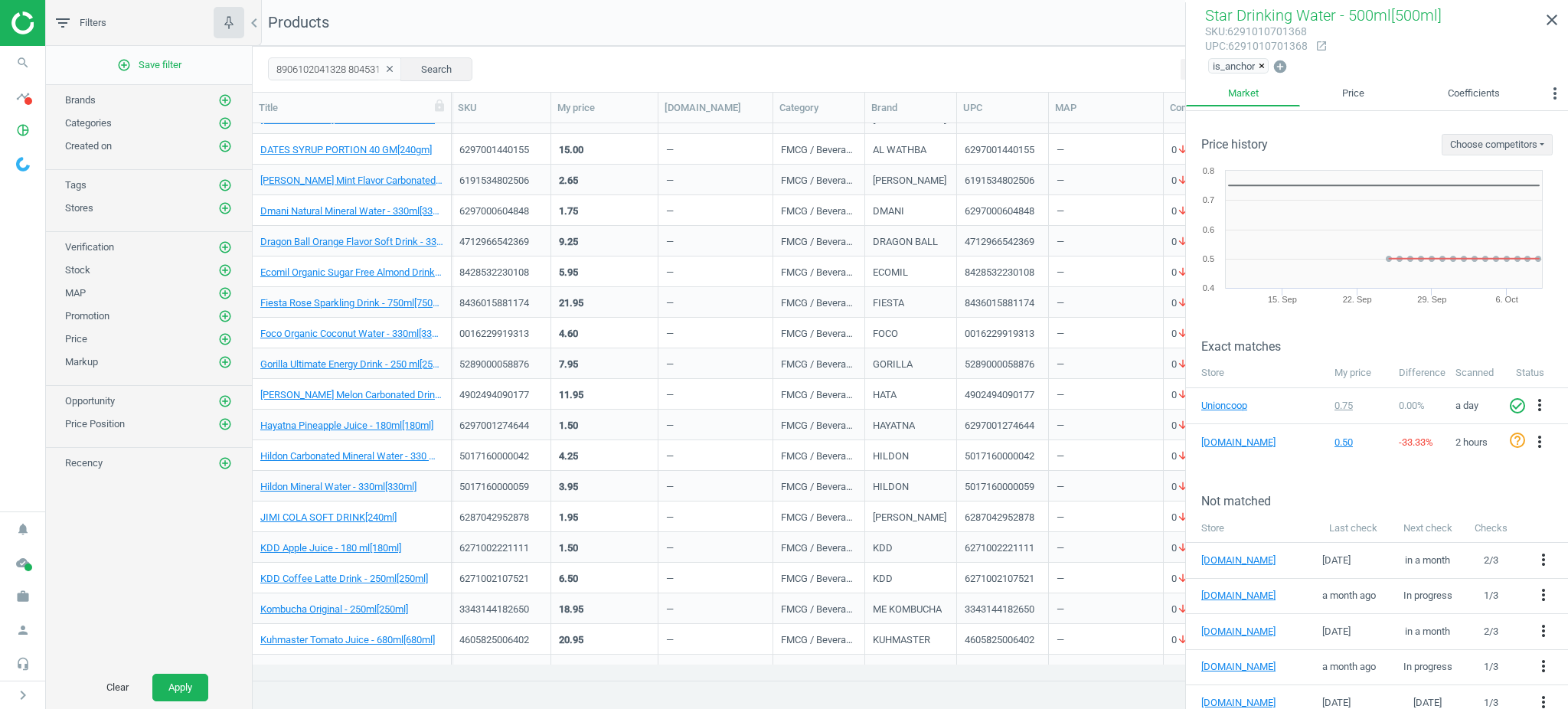
click at [633, 415] on div "1.50" at bounding box center [604, 424] width 91 height 27
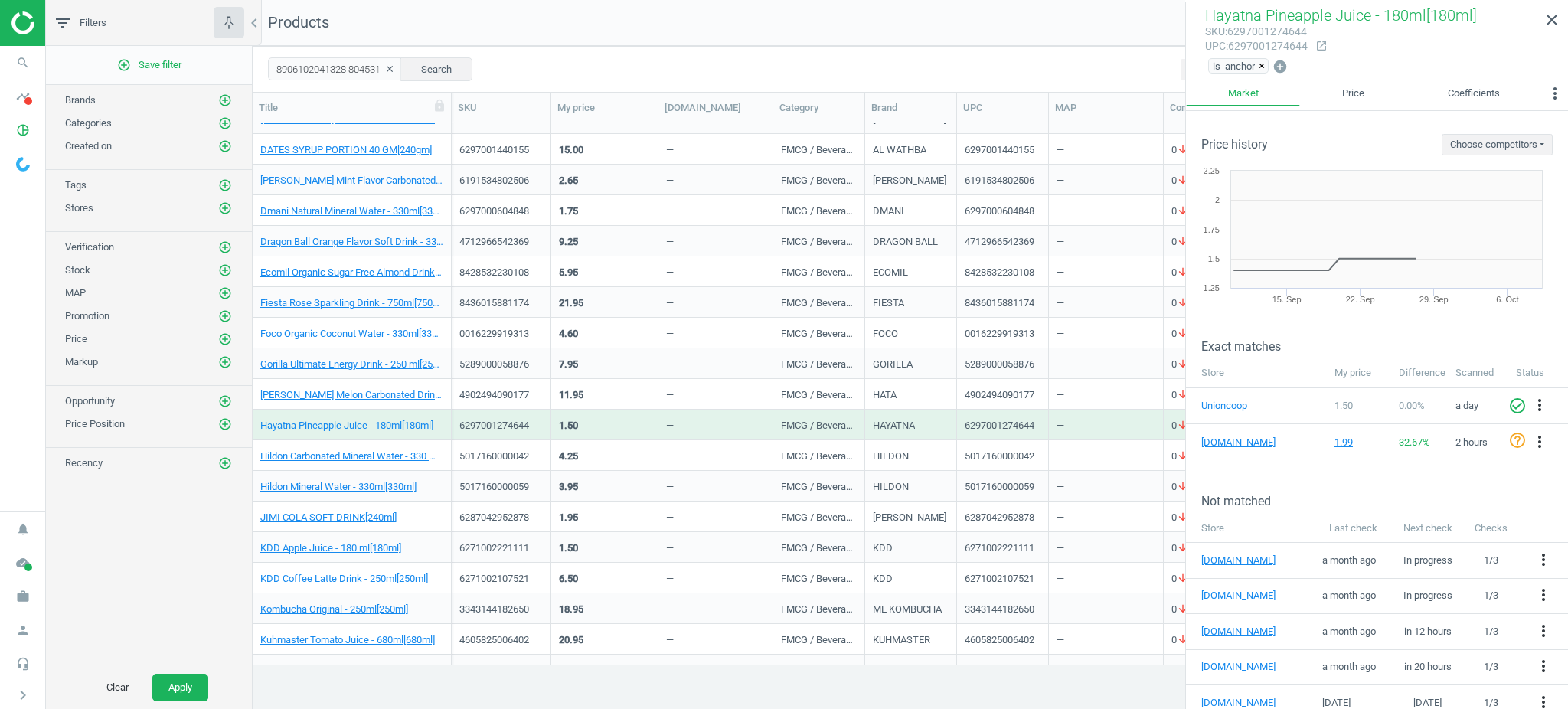
scroll to position [0, 0]
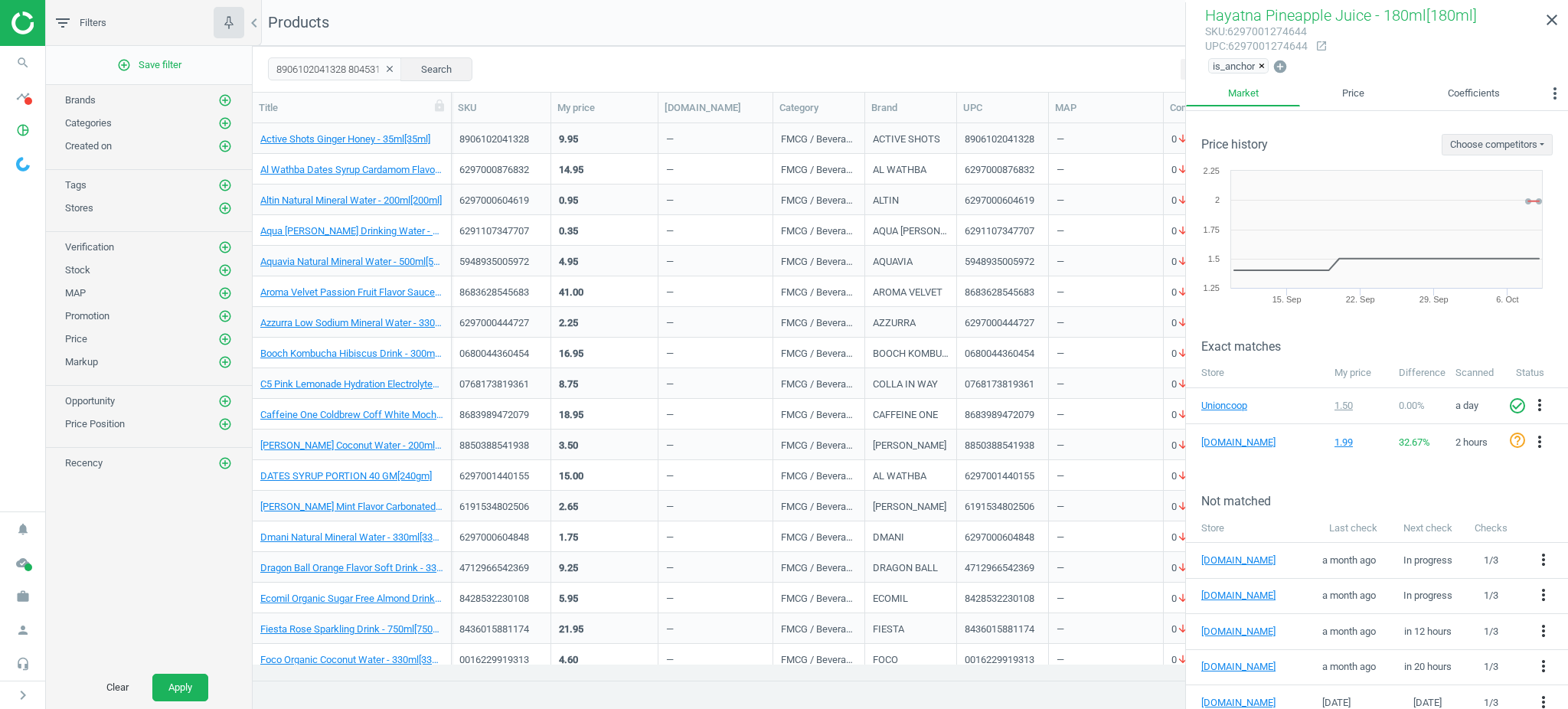
click at [596, 221] on div "0.35" at bounding box center [604, 229] width 91 height 27
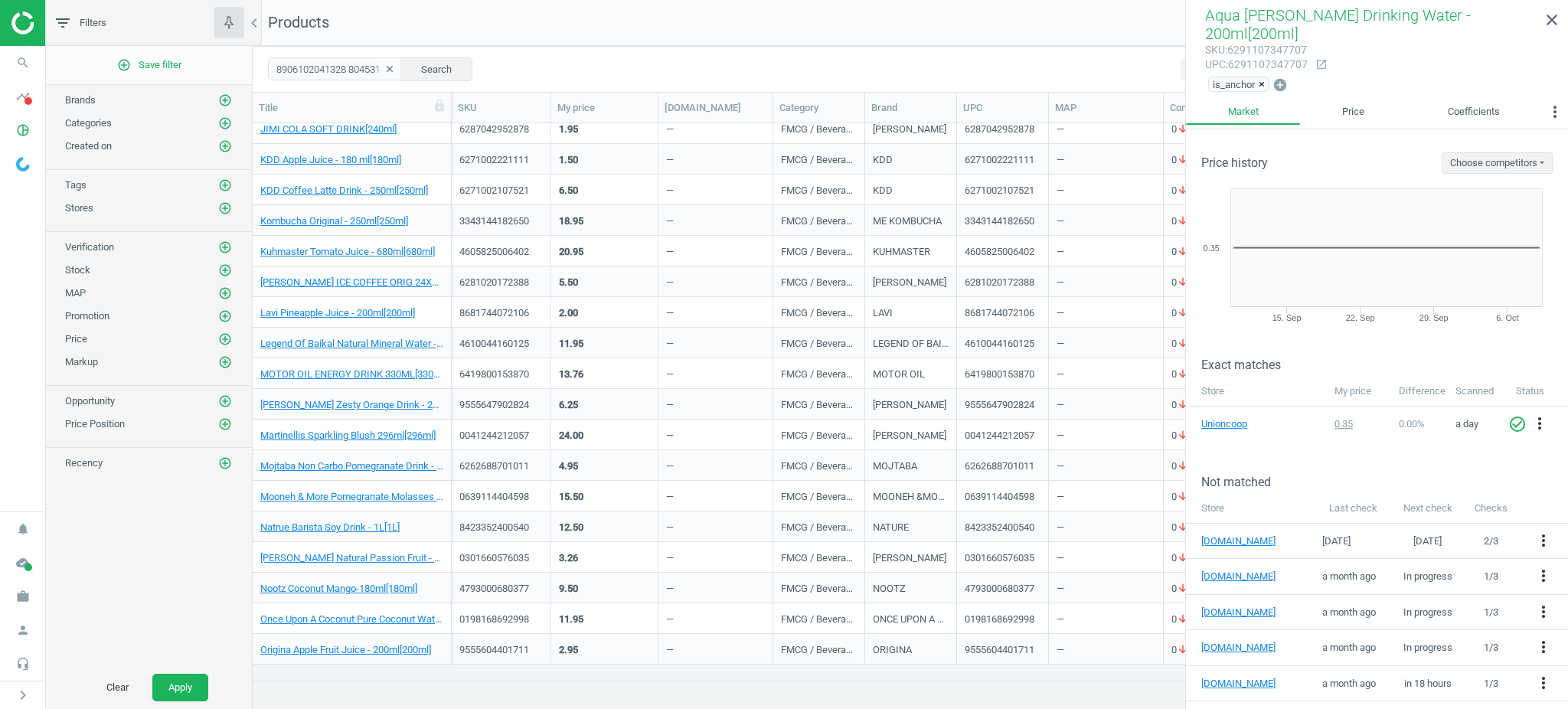
scroll to position [1143, 0]
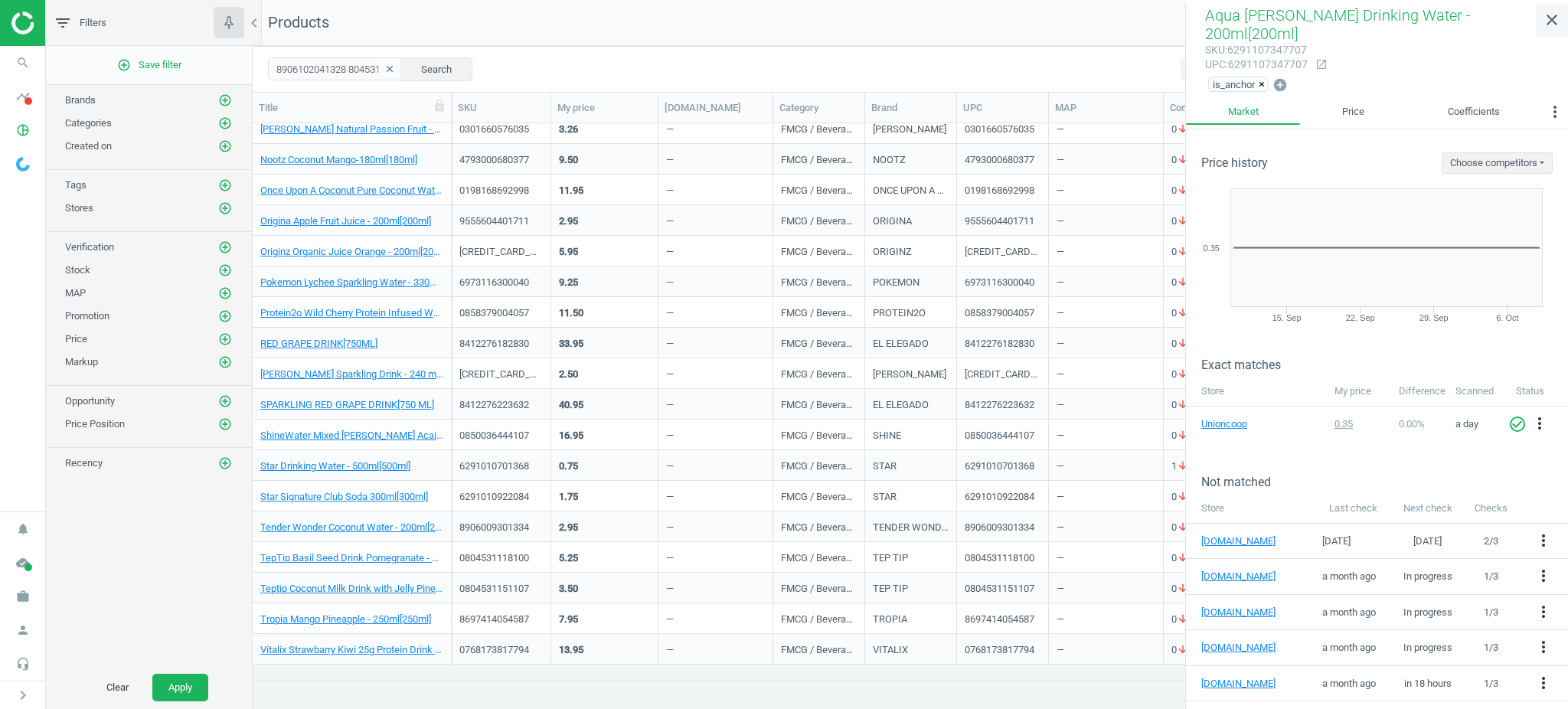
click at [1553, 20] on icon "close" at bounding box center [1552, 20] width 18 height 18
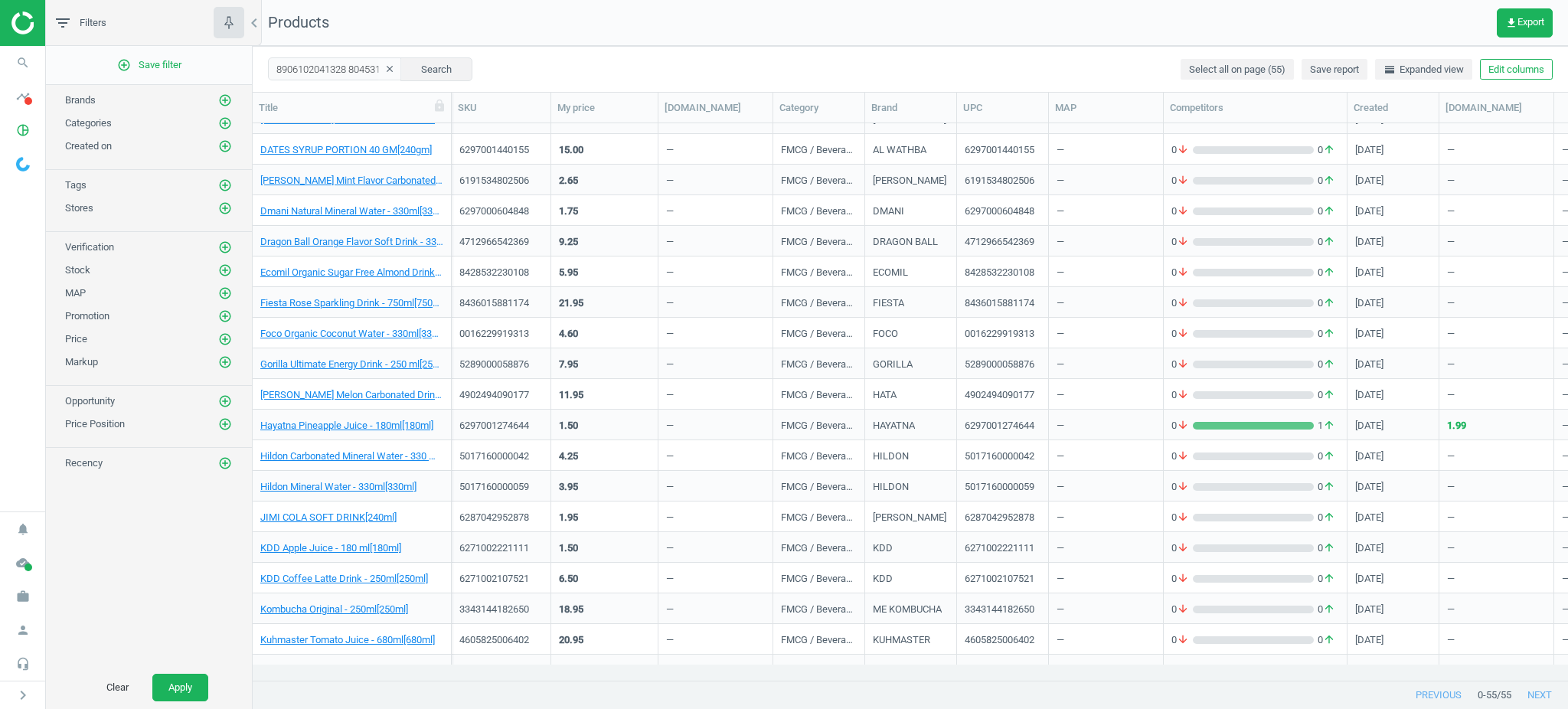
scroll to position [602, 0]
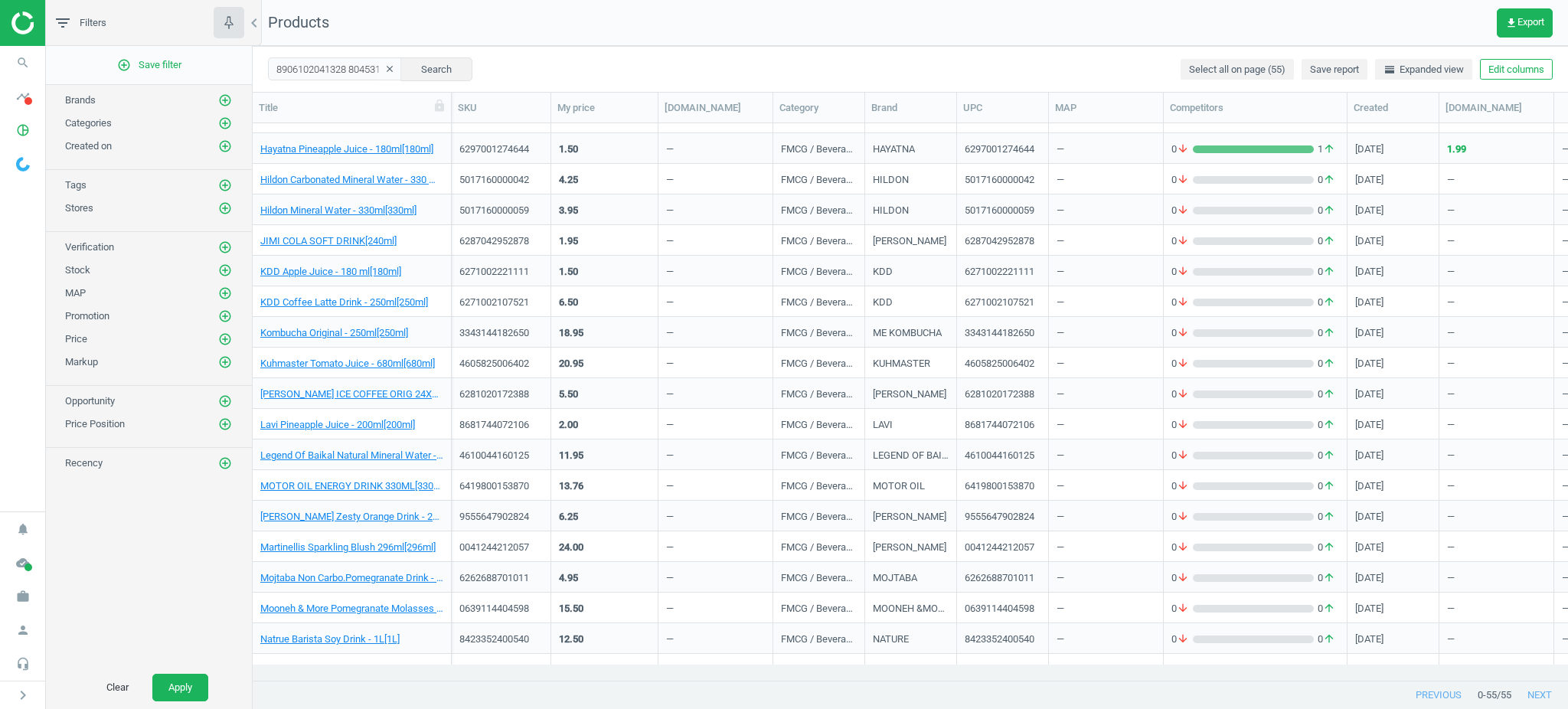
click at [613, 147] on div "1.50" at bounding box center [604, 147] width 91 height 27
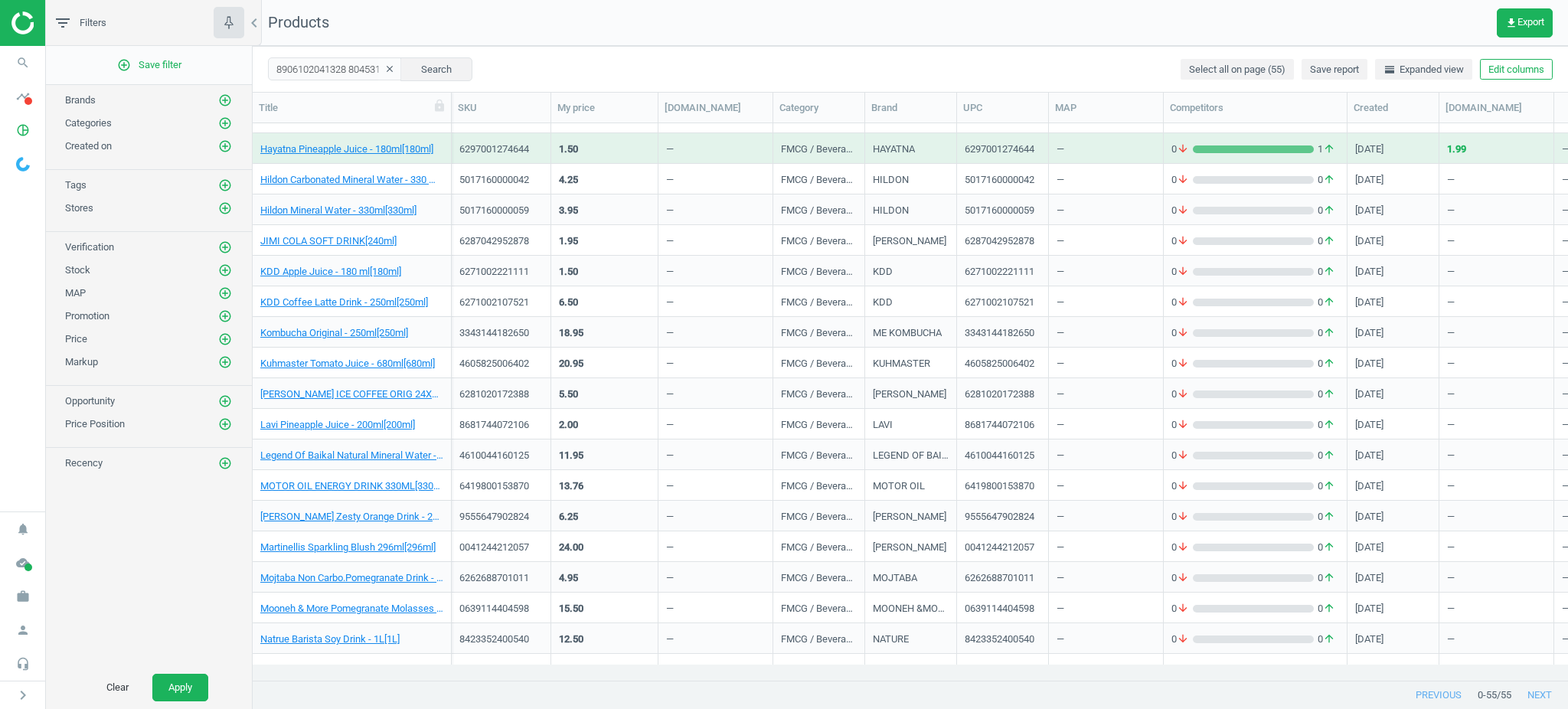
click at [613, 147] on div "1.50" at bounding box center [604, 147] width 91 height 27
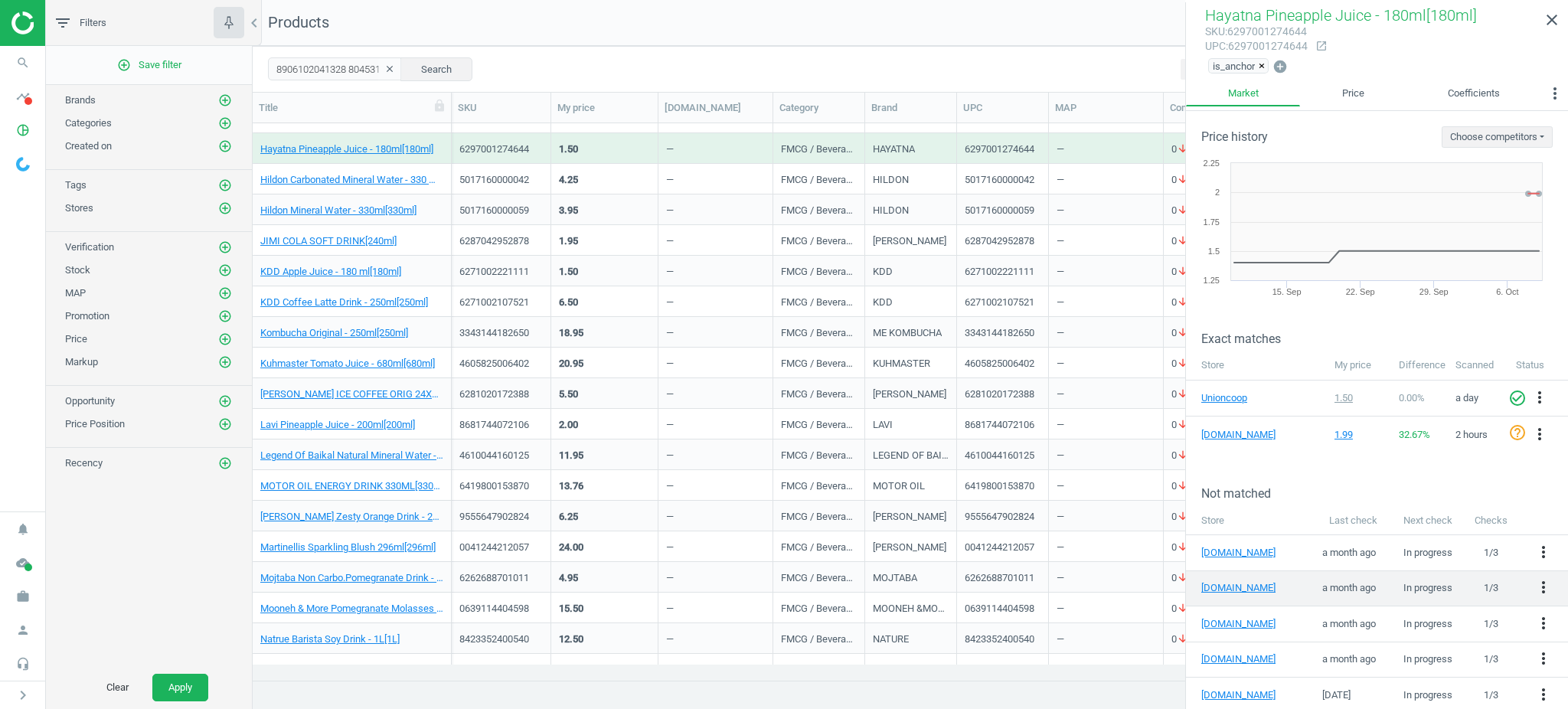
scroll to position [9, 0]
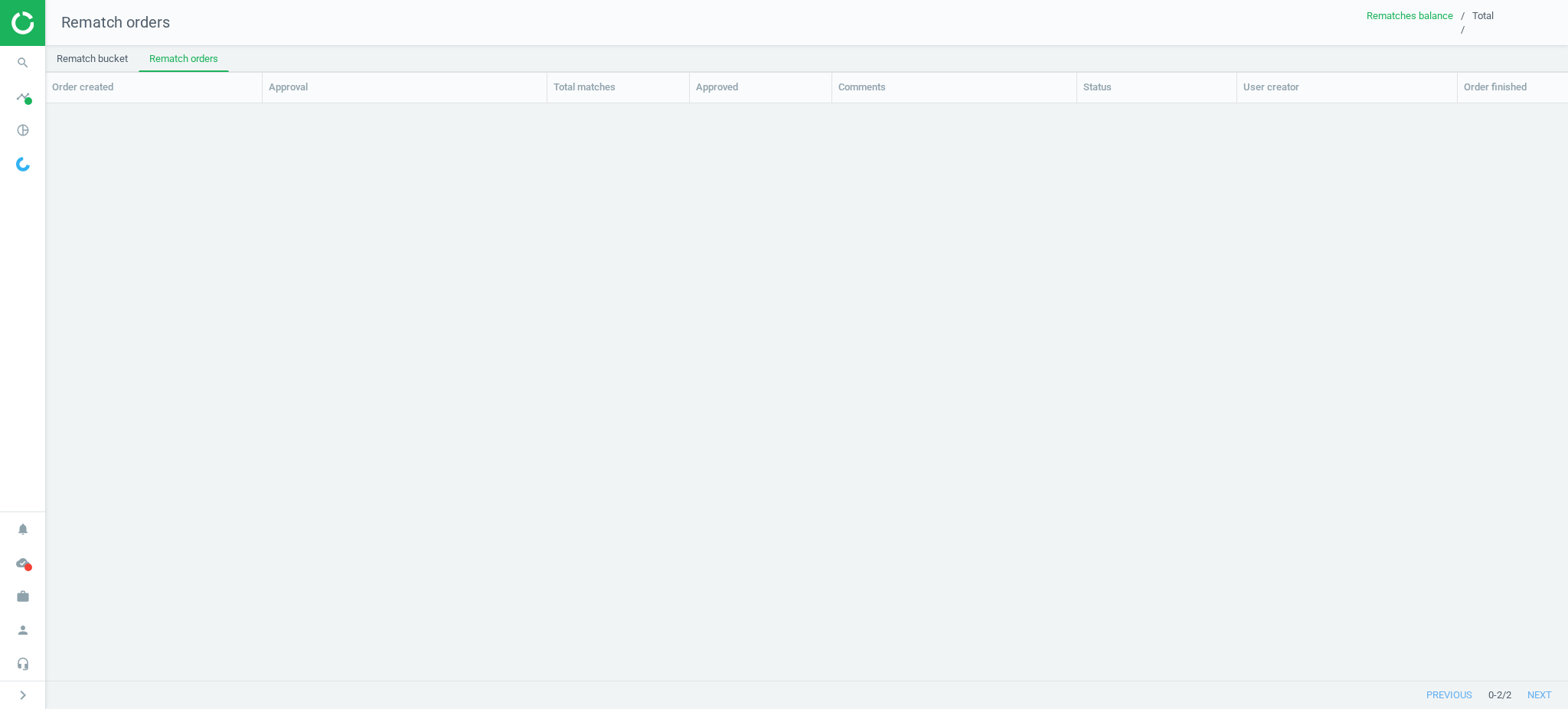
scroll to position [16, 16]
